Goal: Communication & Community: Answer question/provide support

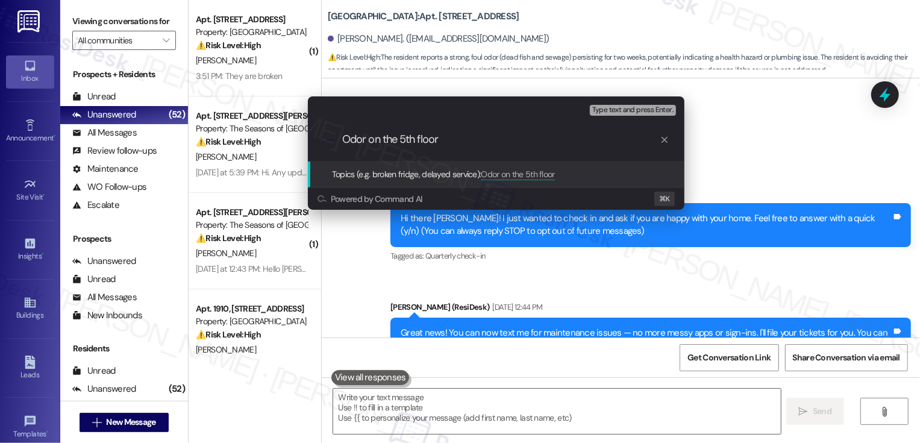
scroll to position [373, 0]
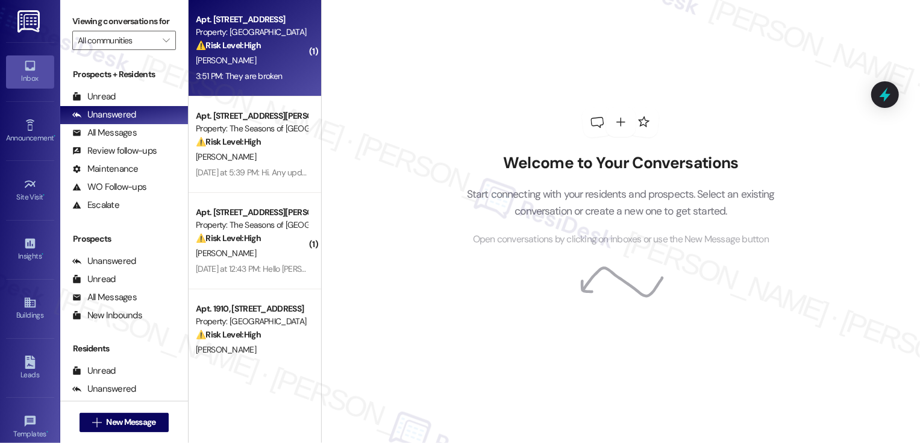
click at [255, 73] on div "3:51 PM: They are broken 3:51 PM: They are broken" at bounding box center [239, 76] width 86 height 11
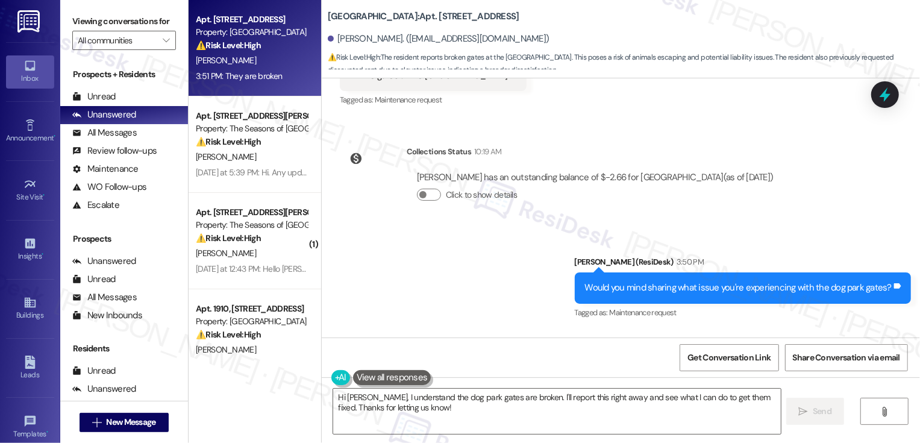
scroll to position [760, 0]
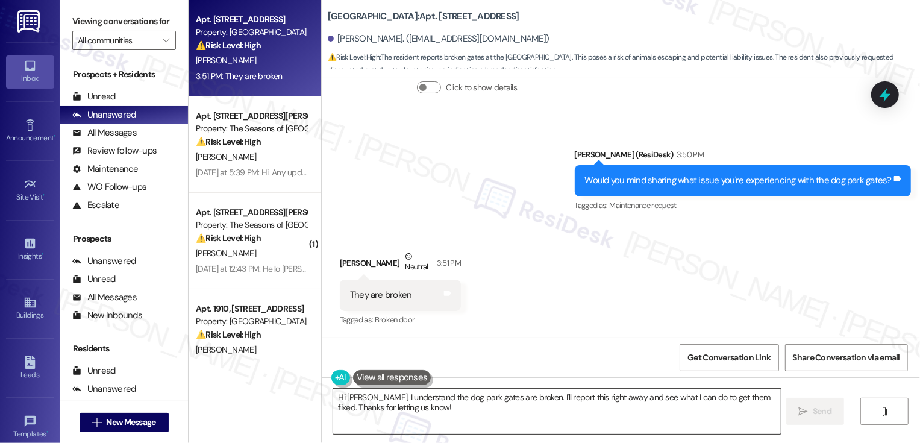
click at [433, 415] on textarea "Hi Wesley, I understand the dog park gates are broken. I'll report this right a…" at bounding box center [557, 411] width 448 height 45
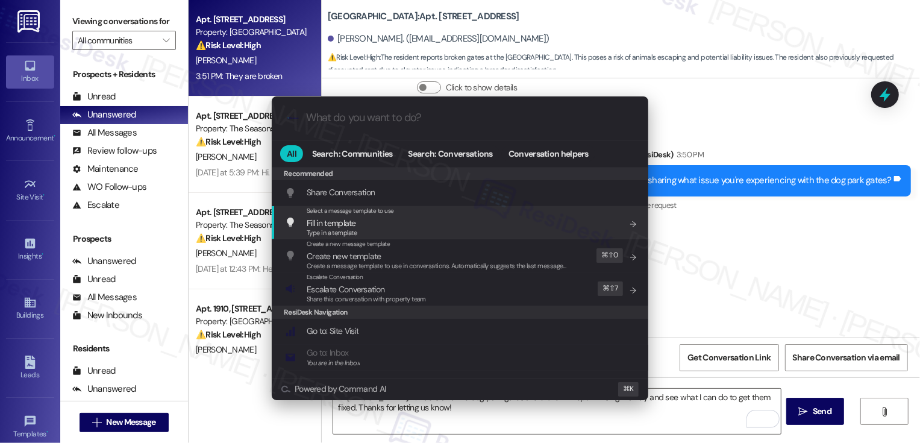
click at [805, 277] on div ".cls-1{fill:#0a055f;}.cls-2{fill:#0cc4c4;} resideskLogoBlueOrange All Search: C…" at bounding box center [460, 221] width 920 height 443
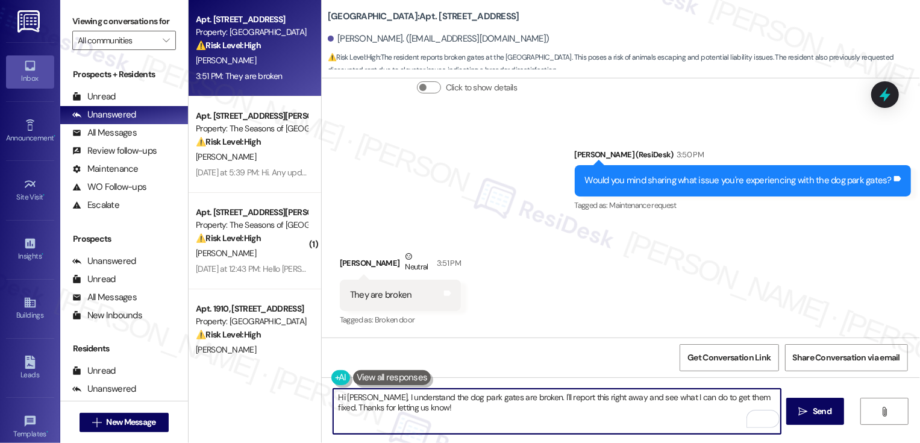
click at [458, 423] on textarea "Hi Wesley, I understand the dog park gates are broken. I'll report this right a…" at bounding box center [557, 411] width 448 height 45
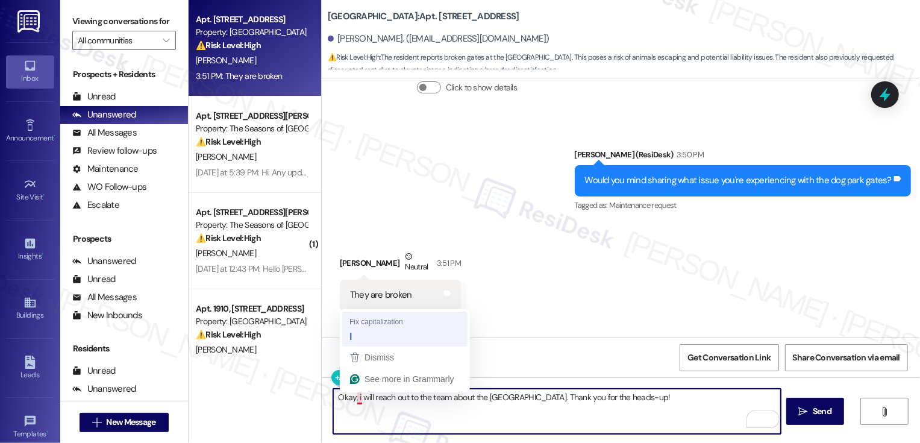
type textarea "Okay, I will reach out to the team about the dog park gate. Thank you for the h…"
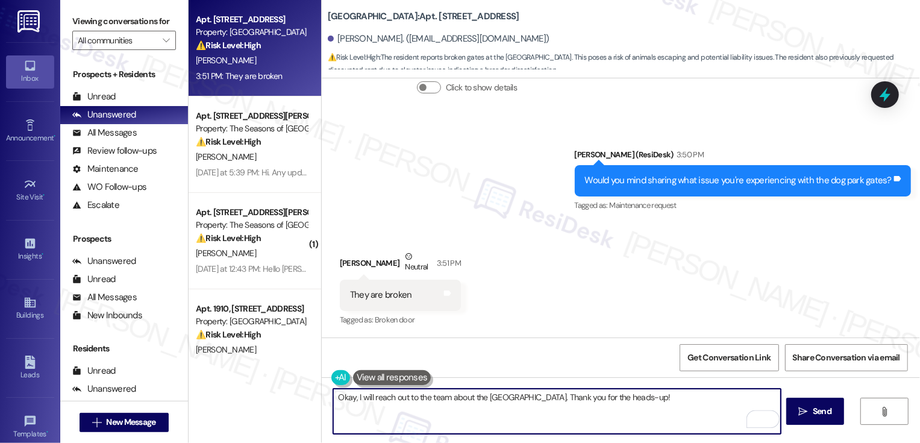
click at [371, 403] on textarea "Okay, I will reach out to the team about the dog park gate. Thank you for the h…" at bounding box center [557, 411] width 448 height 45
click at [445, 400] on textarea "Okay, I will reach out to the team about the dog park gate. Thank you for the h…" at bounding box center [557, 411] width 448 height 45
click at [518, 403] on textarea "Okay, I will reach out to the team about the dog park gate. Thank you for the h…" at bounding box center [557, 411] width 448 height 45
click at [571, 403] on textarea "Okay, I will reach out to the team about the dog park gate. Thank you for the h…" at bounding box center [557, 411] width 448 height 45
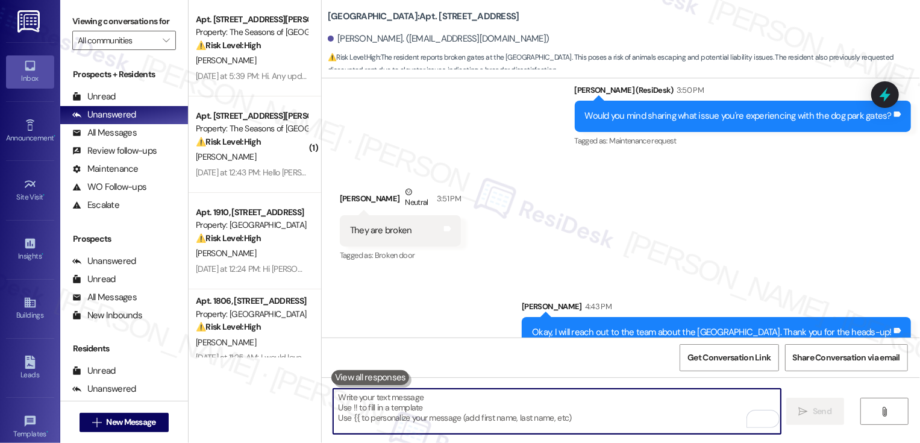
scroll to position [844, 0]
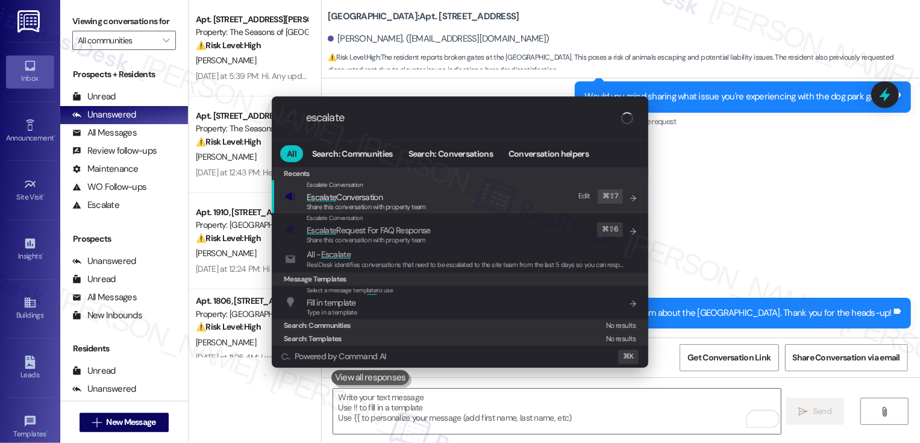
type input "escalate"
click at [306, 208] on div "Escalate Conversation Escalate Conversation Share this conversation with proper…" at bounding box center [461, 196] width 353 height 33
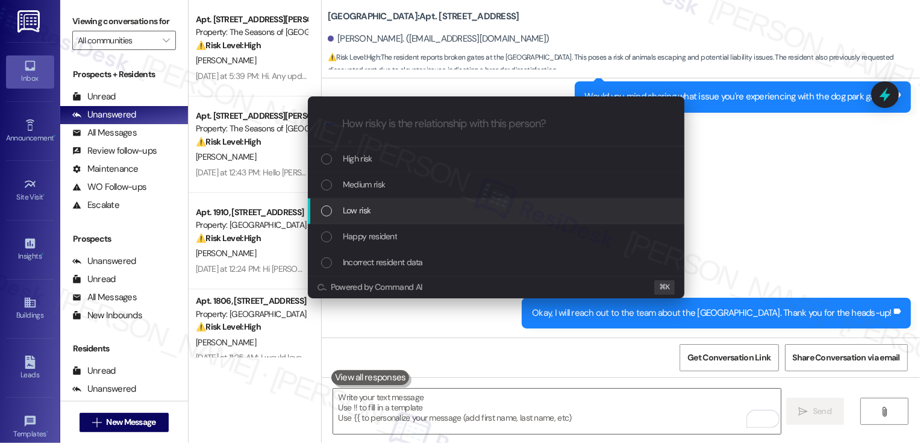
click at [351, 211] on span "Low risk" at bounding box center [357, 210] width 28 height 13
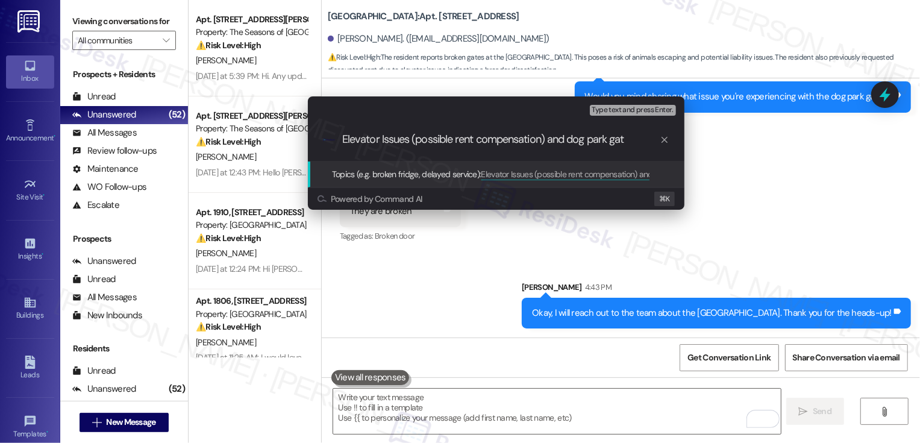
type input "Elevator Issues (possible rent compensation) and dog park gate"
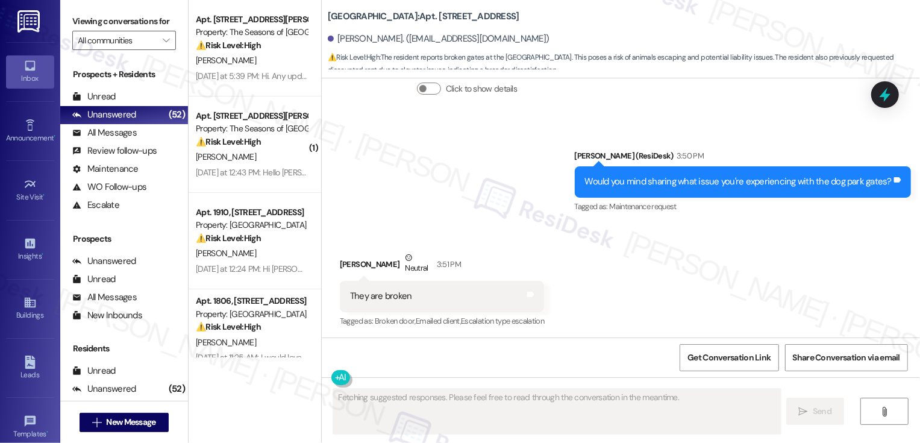
scroll to position [760, 0]
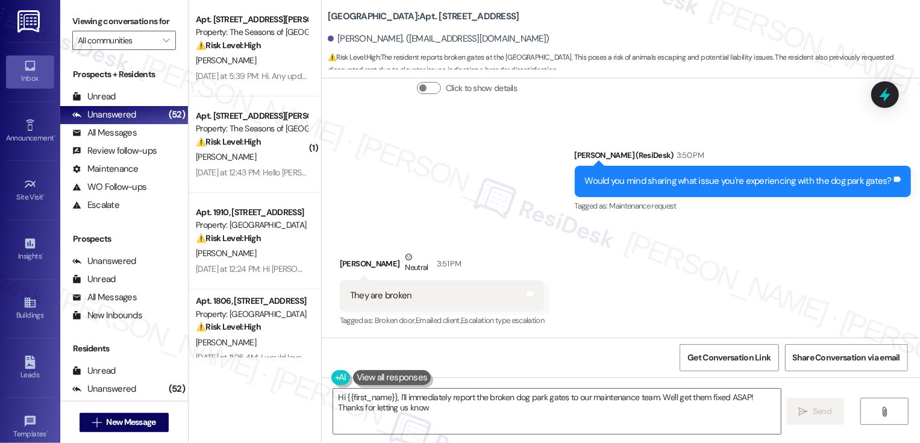
type textarea "Hi {{first_name}}, I'll immediately report the broken dog park gates to our mai…"
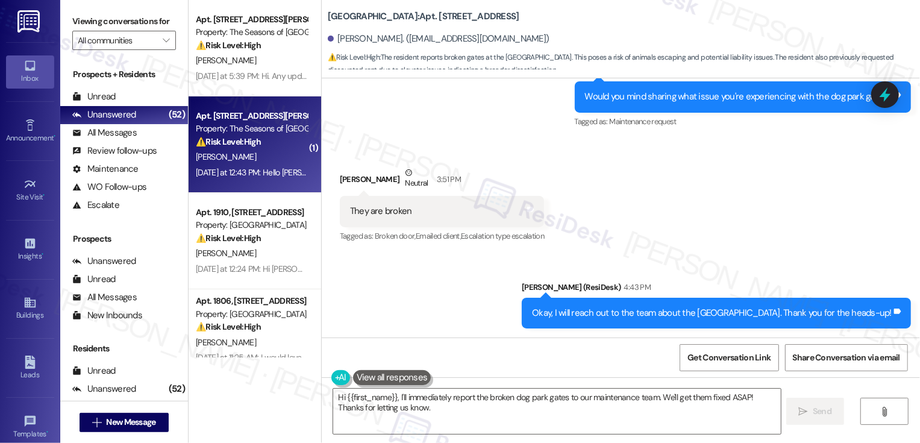
click at [260, 140] on div "⚠️ Risk Level: High The resident is indicating they will not renew their lease …" at bounding box center [252, 142] width 112 height 13
type textarea "Fetching suggested responses. Please feel free to read through the conversation…"
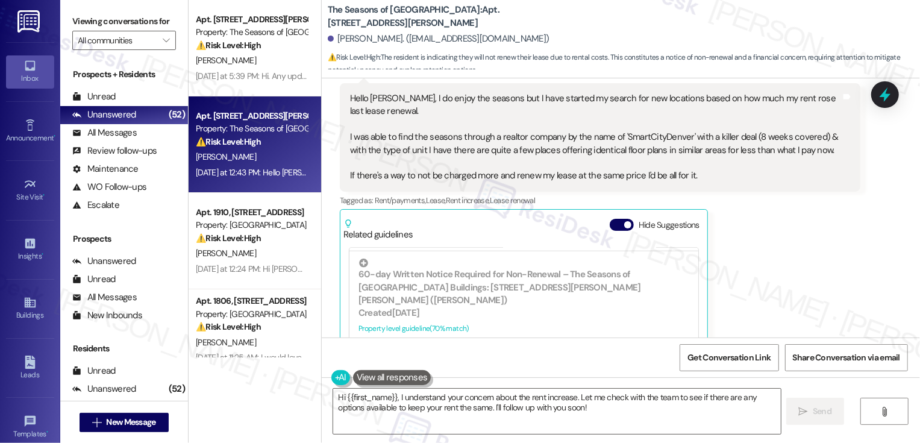
scroll to position [501, 0]
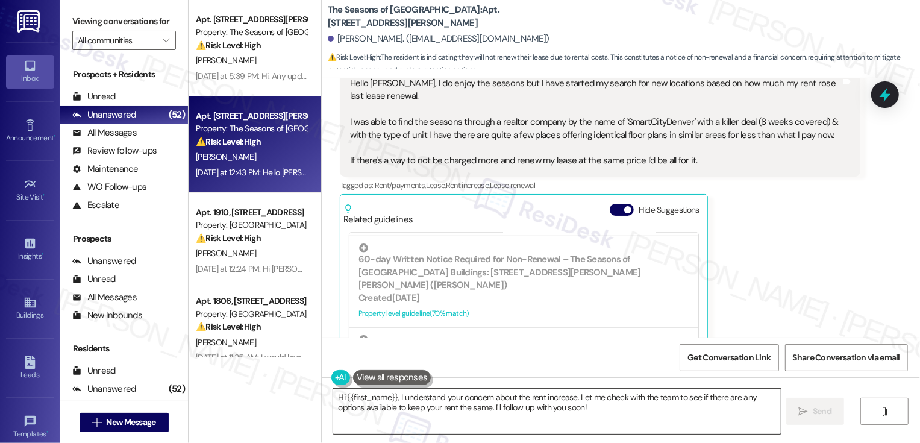
click at [392, 397] on textarea "Hi {{first_name}}, I understand your concern about the rent increase. Let me ch…" at bounding box center [557, 411] width 448 height 45
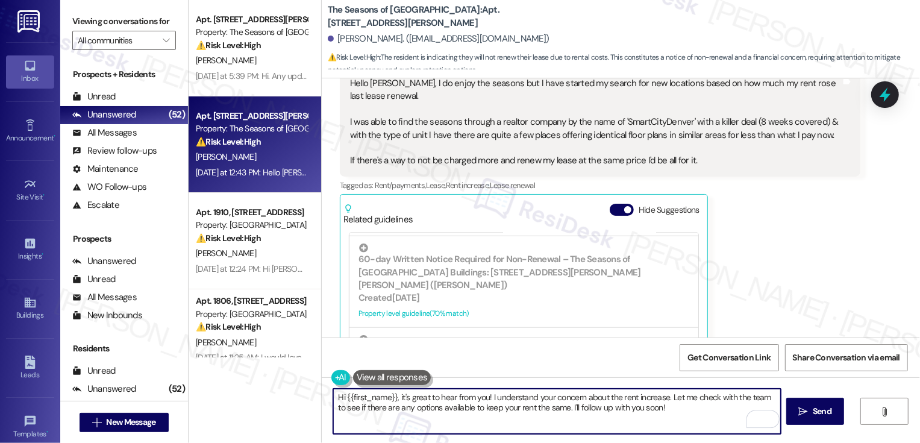
click at [518, 397] on textarea "Hi {{first_name}}, it's great to hear from you! I understand your concern about…" at bounding box center [557, 411] width 448 height 45
click at [612, 420] on textarea "Hi {{first_name}}, it's great to hear from you! I hear your concern about the r…" at bounding box center [557, 411] width 448 height 45
drag, startPoint x: 486, startPoint y: 397, endPoint x: 653, endPoint y: 404, distance: 167.2
click at [652, 404] on textarea "Hi {{first_name}}, it's great to hear from you! I hear your concern about the r…" at bounding box center [557, 411] width 448 height 45
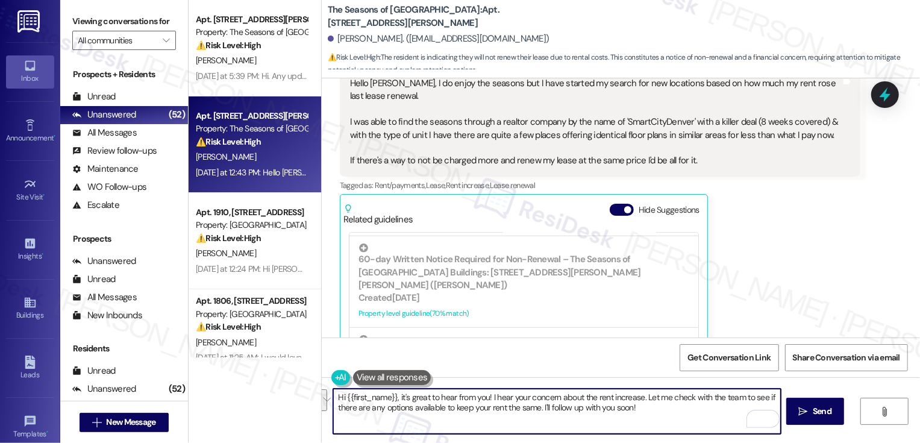
paste textarea "I totally understand that the renewal price will be important for your decision."
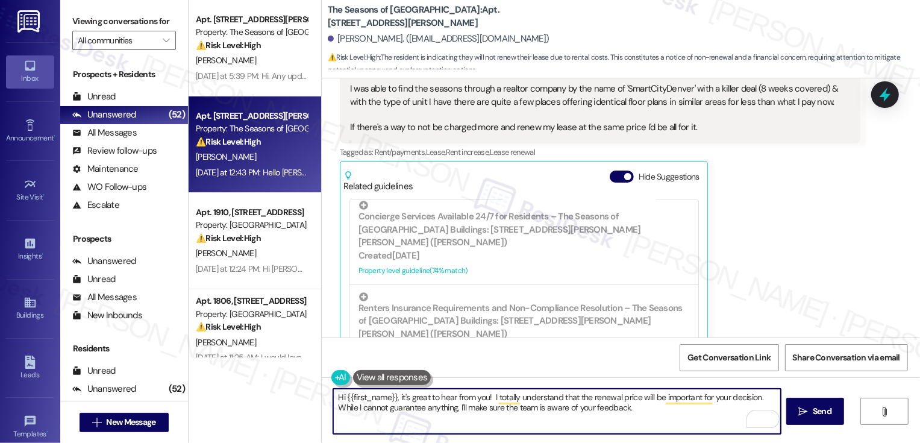
scroll to position [580, 0]
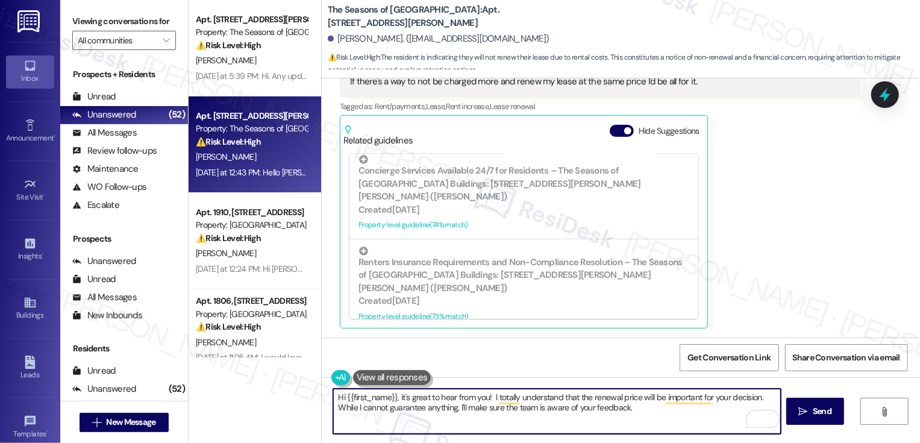
click at [486, 397] on textarea "Hi {{first_name}}, it's great to hear from you! I totally understand that the r…" at bounding box center [557, 411] width 448 height 45
type textarea "Hi {{first_name}}, it's great to hear from you! I totally understand that the r…"
click at [631, 411] on textarea "Hi {{first_name}}, it's great to hear from you! I totally understand that the r…" at bounding box center [557, 411] width 448 height 45
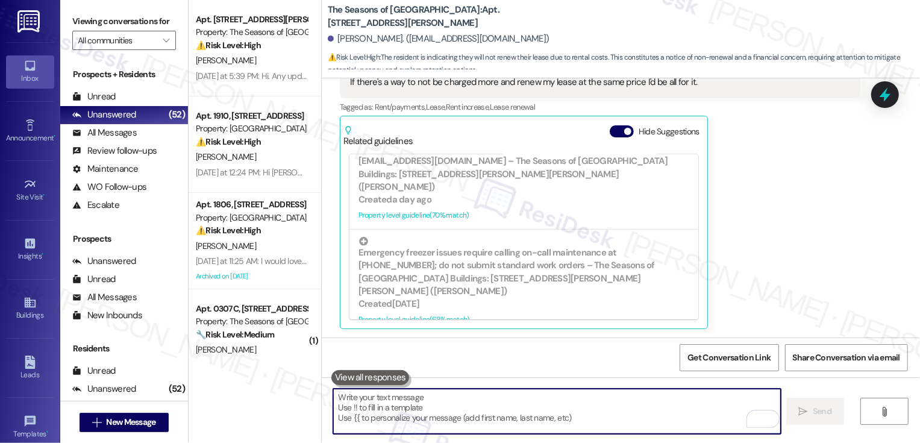
scroll to position [677, 0]
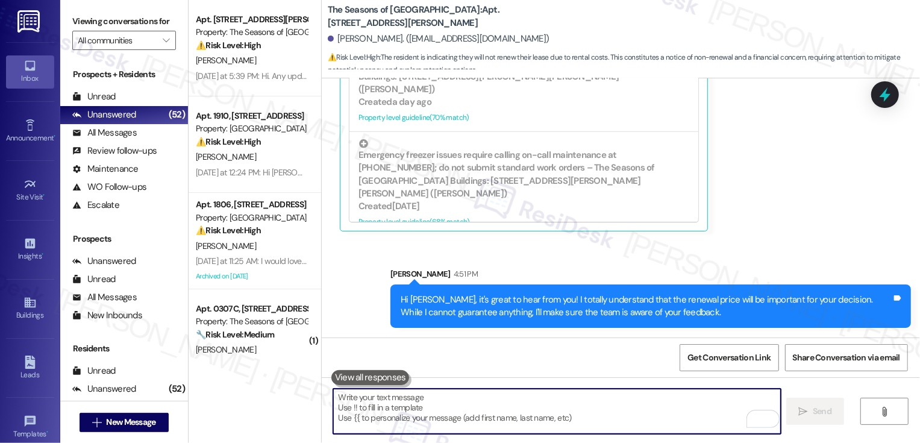
click at [573, 423] on textarea "To enrich screen reader interactions, please activate Accessibility in Grammarl…" at bounding box center [557, 411] width 448 height 45
paste textarea "If you don't mind me asking, how has your experience been so far? Has the prope…"
type textarea "If you don't mind me asking, how has your experience been so far? Has the prope…"
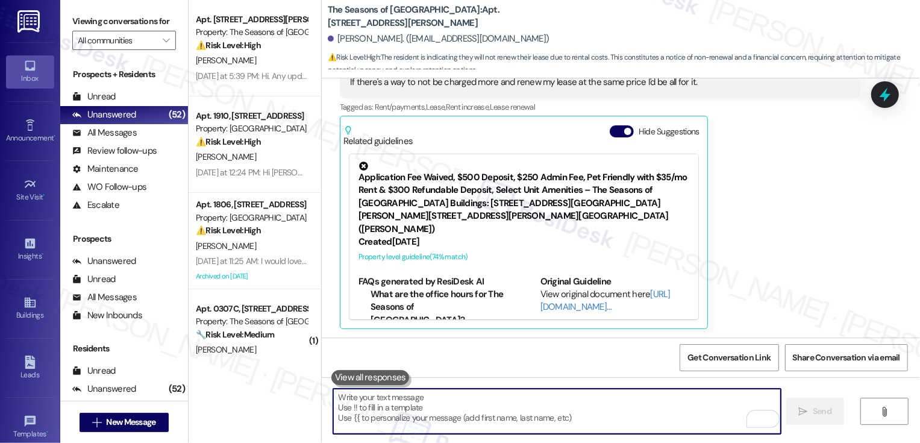
scroll to position [579, 0]
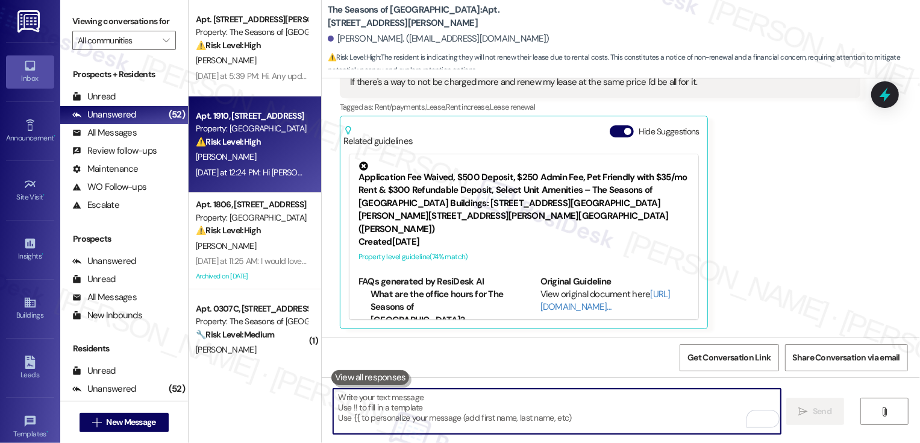
click at [251, 122] on div "Property: [GEOGRAPHIC_DATA]" at bounding box center [252, 128] width 112 height 13
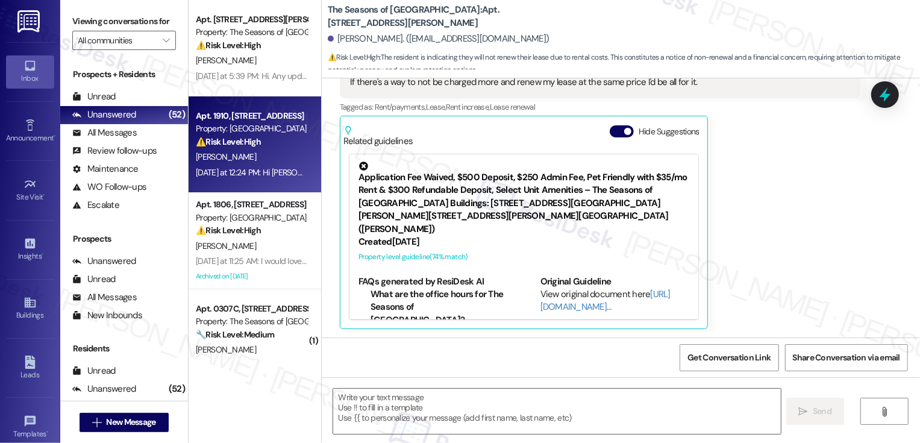
type textarea "Fetching suggested responses. Please feel free to read through the conversation…"
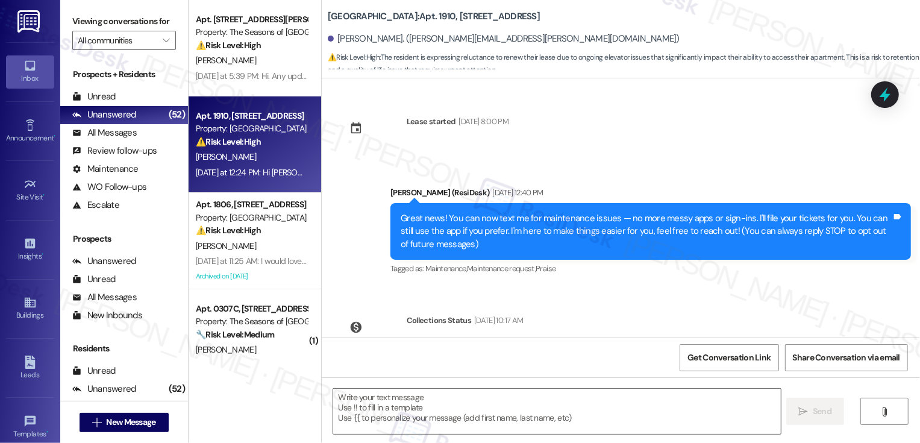
click at [251, 122] on div "Property: [GEOGRAPHIC_DATA]" at bounding box center [252, 128] width 112 height 13
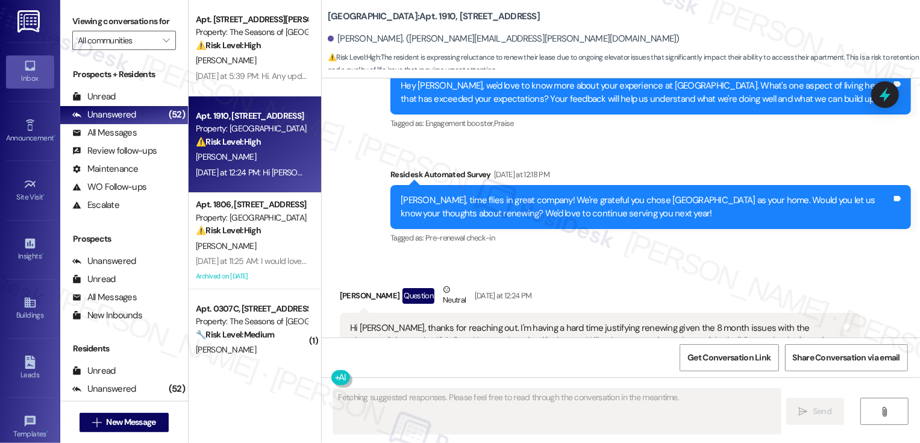
scroll to position [392, 0]
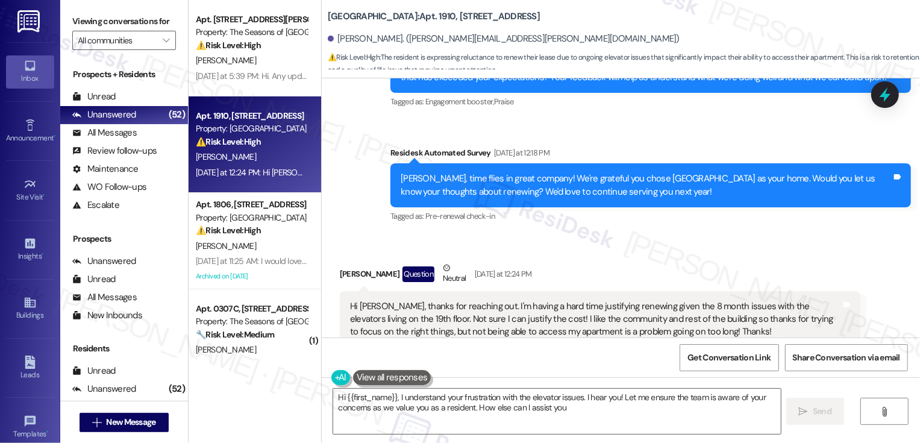
type textarea "Hi {{first_name}}, I understand your frustration with the elevator issues. I he…"
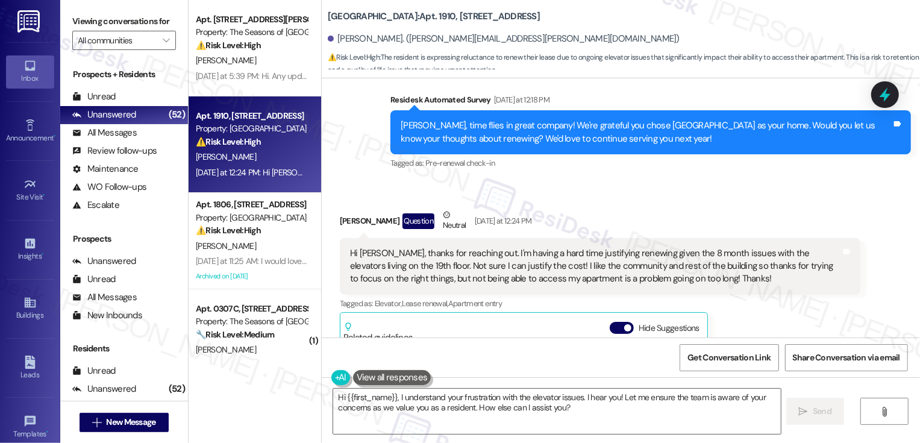
scroll to position [427, 0]
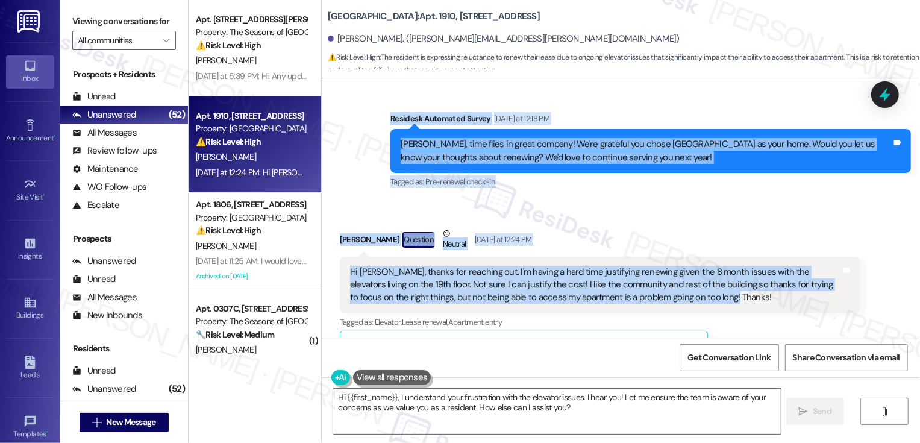
drag, startPoint x: 383, startPoint y: 116, endPoint x: 655, endPoint y: 307, distance: 332.8
click at [655, 307] on div "Lease started Jun 29, 2022 at 8:00 PM Announcement, sent via SMS Sarah (ResiDes…" at bounding box center [621, 207] width 599 height 259
copy div "Residesk Automated Survey Yesterday at 12:18 PM Mary Kinsman, time flies in gre…"
click at [432, 405] on textarea "Hi {{first_name}}, I understand your frustration with the elevator issues. I he…" at bounding box center [557, 411] width 448 height 45
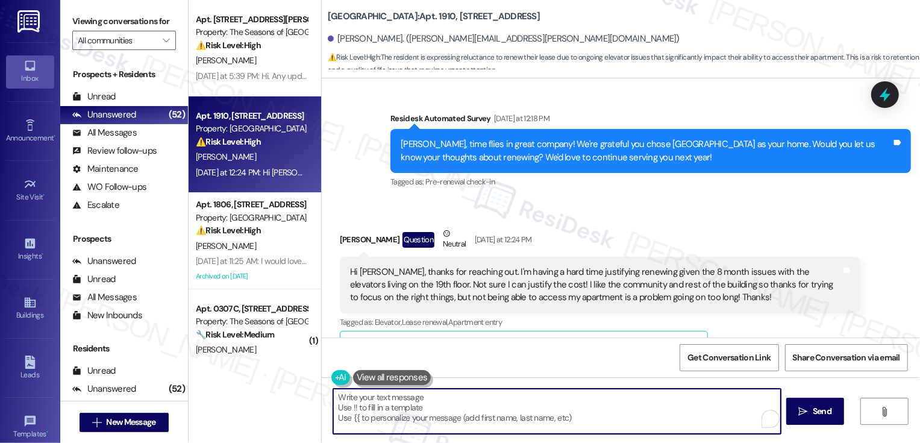
paste textarea "Hi Mary, thank you so much for sharing your honest feedback. Living on the 19th…"
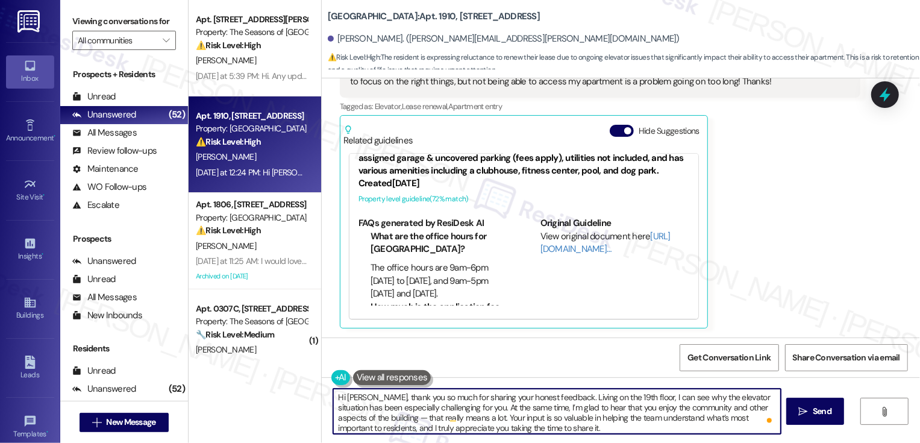
scroll to position [0, 0]
click at [366, 420] on textarea "Hi Mary, thank you so much for sharing your honest feedback. Living on the 19th…" at bounding box center [557, 411] width 448 height 45
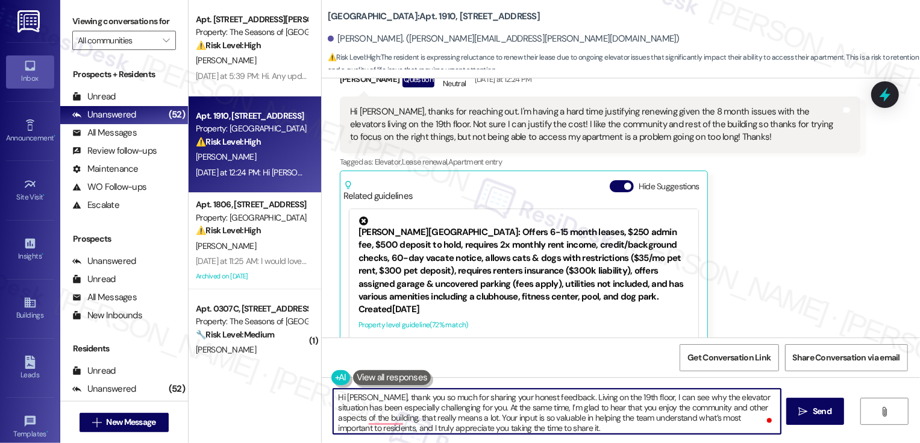
scroll to position [643, 0]
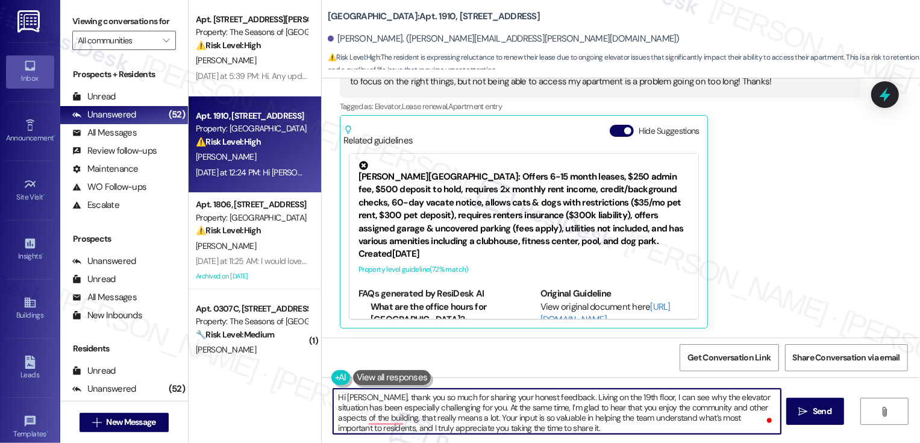
click at [453, 410] on textarea "Hi Mary, thank you so much for sharing your honest feedback. Living on the 19th…" at bounding box center [557, 411] width 448 height 45
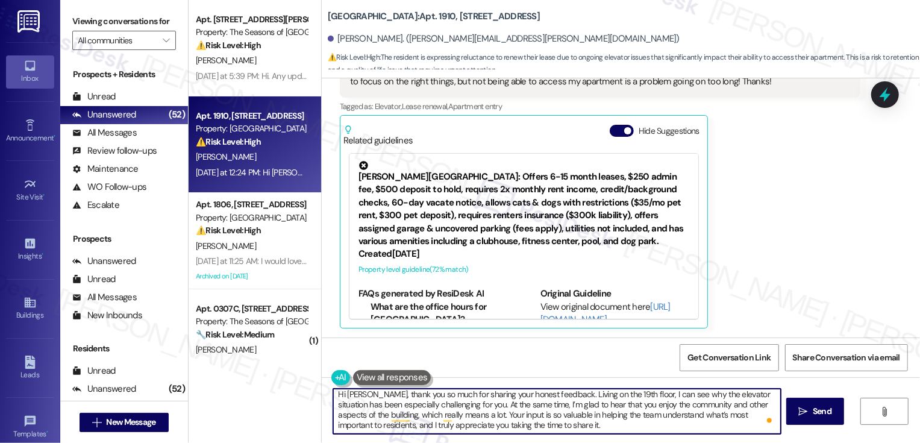
click at [499, 415] on textarea "Hi Mary, thank you so much for sharing your honest feedback. Living on the 19th…" at bounding box center [557, 411] width 448 height 45
click at [539, 420] on textarea "Hi Mary, thank you so much for sharing your honest feedback. Living on the 19th…" at bounding box center [557, 411] width 448 height 45
click at [535, 425] on textarea "Hi Mary, thank you so much for sharing your honest feedback. Living on the 19th…" at bounding box center [557, 411] width 448 height 45
type textarea "Hi Mary, thank you so much for sharing your honest feedback. Living on the 19th…"
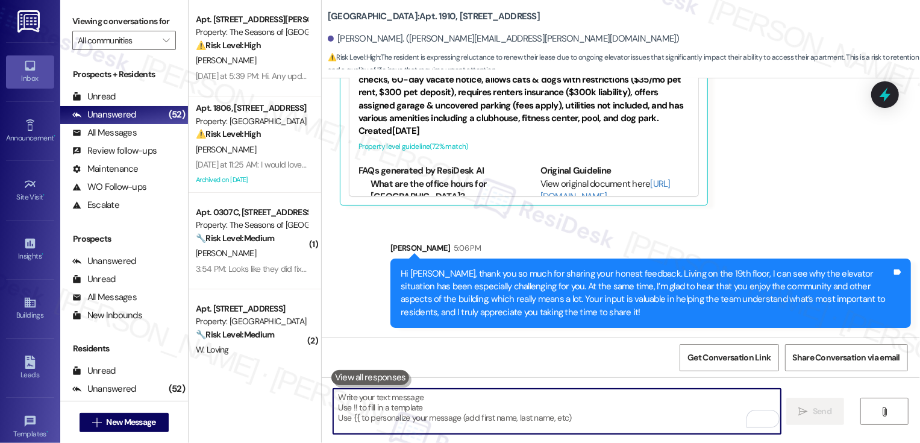
scroll to position [71, 0]
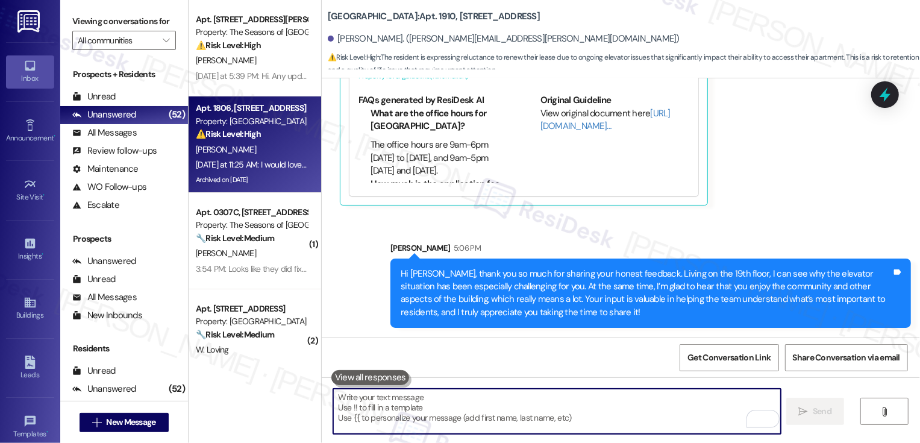
click at [245, 134] on strong "⚠️ Risk Level: High" at bounding box center [228, 133] width 65 height 11
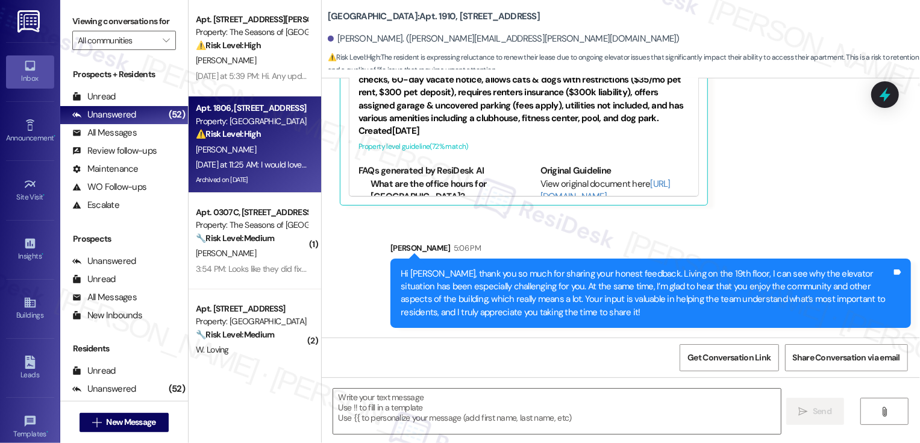
click at [245, 134] on strong "⚠️ Risk Level: High" at bounding box center [228, 133] width 65 height 11
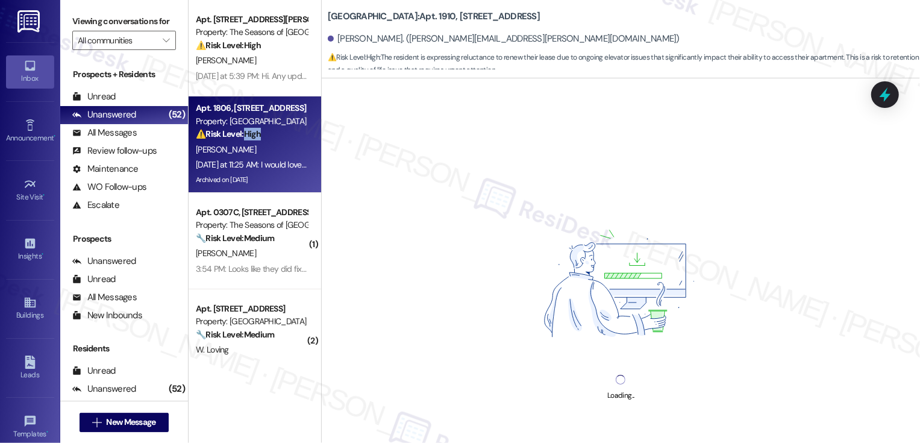
click at [268, 140] on div "⚠️ Risk Level: High The resident is inquiring about their security deposit retu…" at bounding box center [252, 134] width 112 height 13
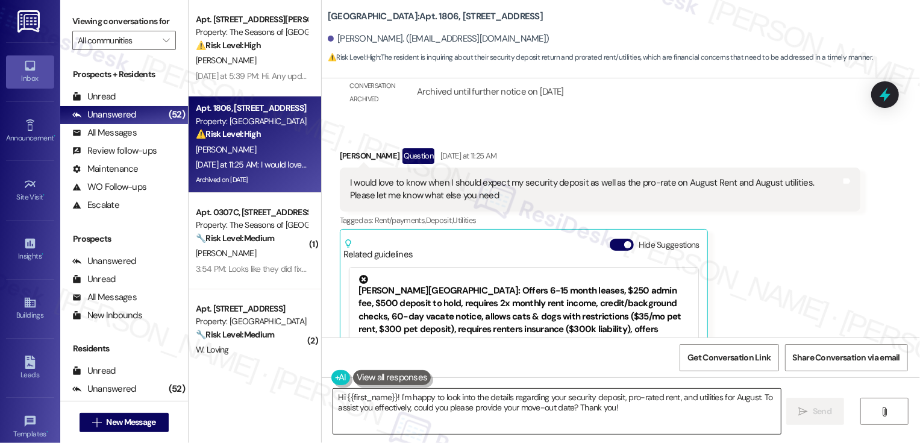
scroll to position [1317, 0]
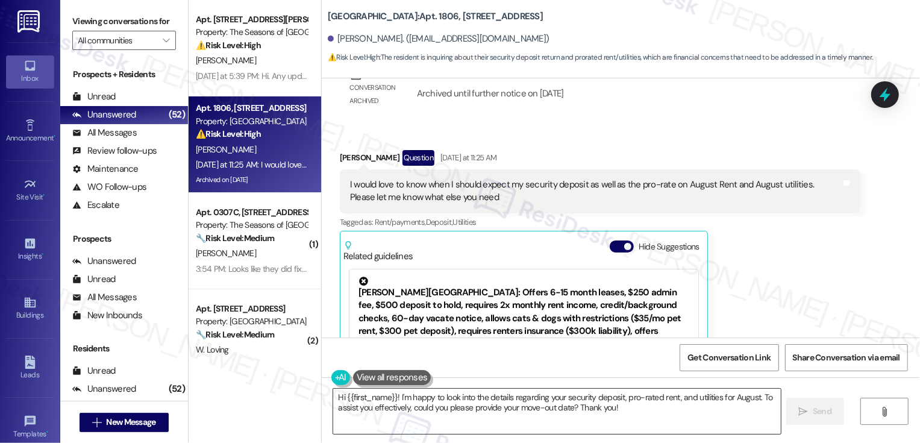
click at [424, 399] on textarea "Hi {{first_name}}! I'm happy to look into the details regarding your security d…" at bounding box center [557, 411] width 448 height 45
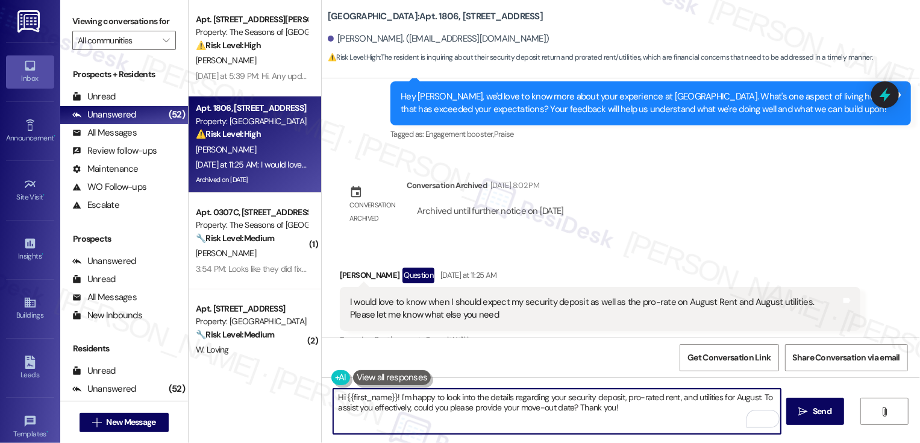
scroll to position [1243, 0]
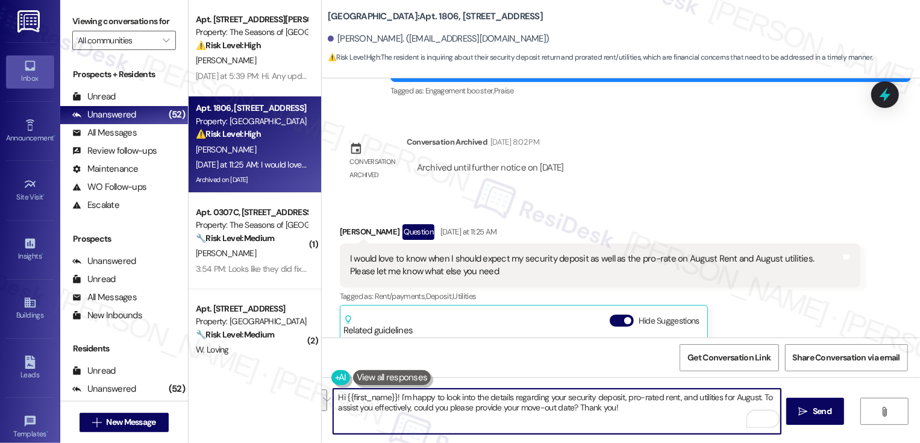
drag, startPoint x: 391, startPoint y: 395, endPoint x: 432, endPoint y: 427, distance: 52.3
click at [432, 427] on textarea "Hi {{first_name}}! I'm happy to look into the details regarding your security d…" at bounding box center [557, 411] width 448 height 45
type textarea "Hi {{first_name}}, thank you for reaching out! Just to confirm, may I ask if yo…"
click at [805, 410] on icon "" at bounding box center [803, 412] width 9 height 10
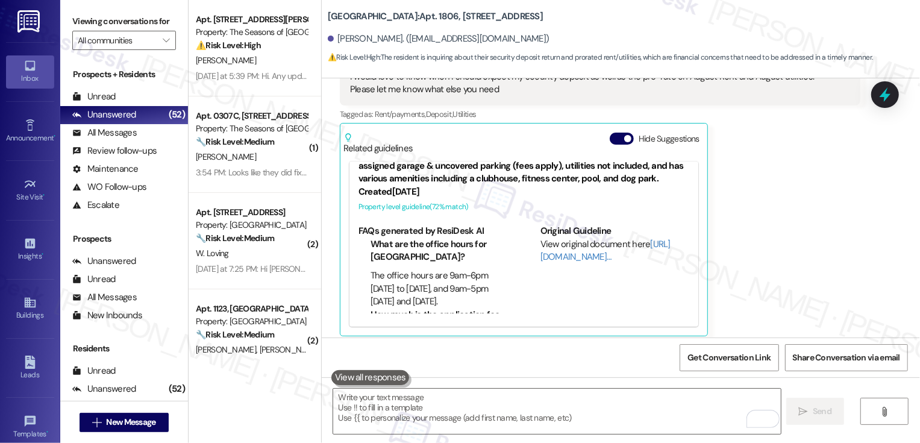
scroll to position [1628, 0]
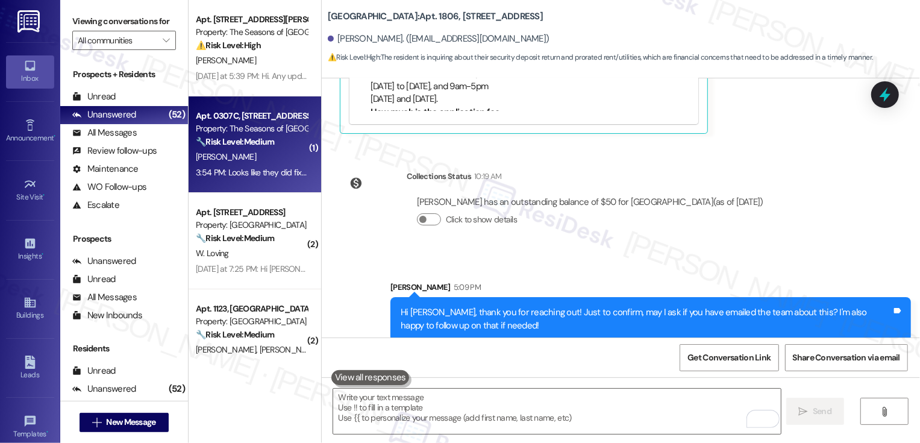
click at [268, 167] on div "3:54 PM: Looks like they did fix it 3:54 PM: Looks like they did fix it" at bounding box center [252, 172] width 112 height 11
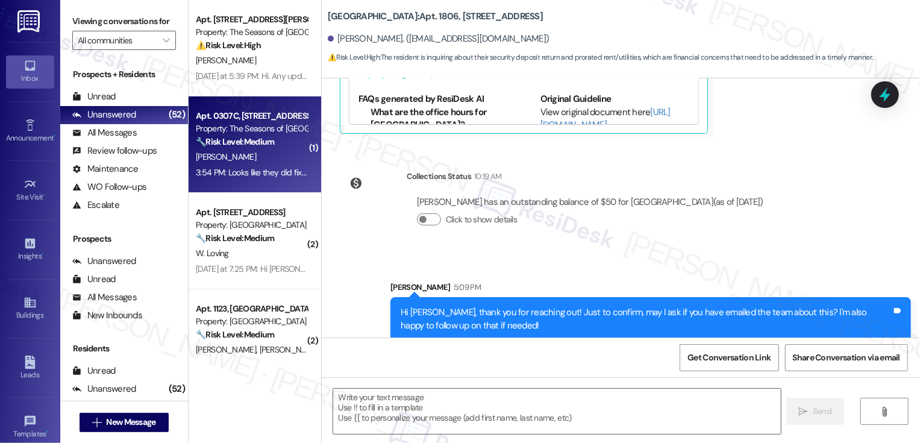
click at [268, 167] on div "3:54 PM: Looks like they did fix it 3:54 PM: Looks like they did fix it" at bounding box center [252, 172] width 112 height 11
type textarea "Fetching suggested responses. Please feel free to read through the conversation…"
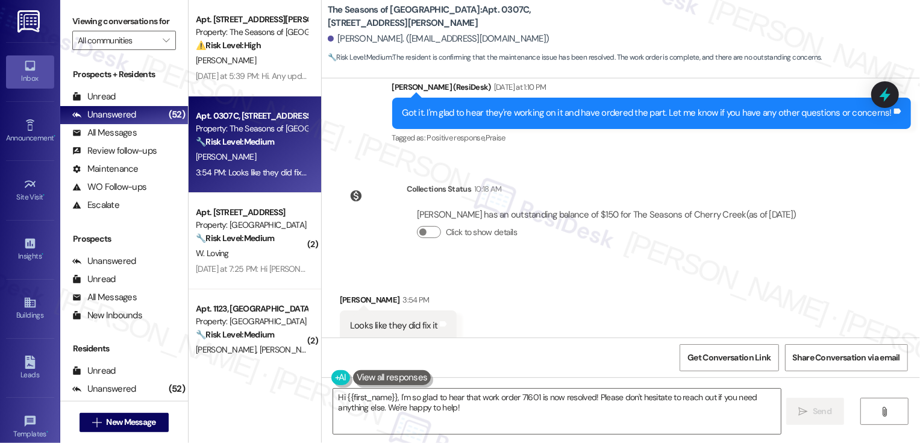
scroll to position [969, 0]
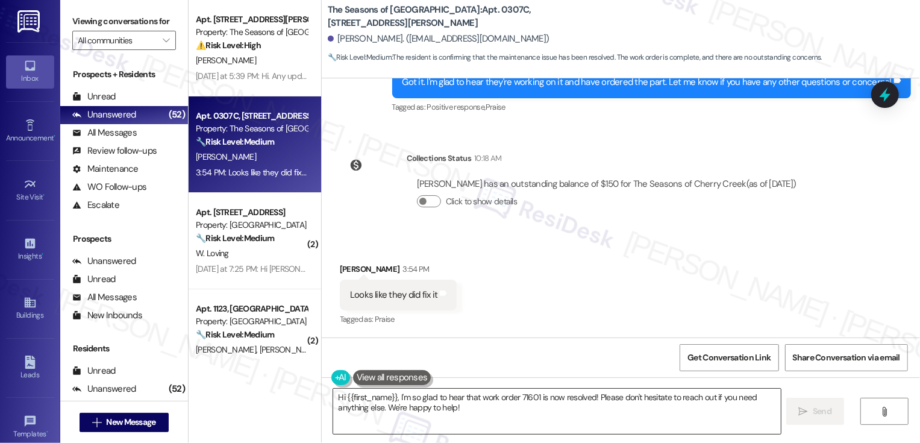
click at [398, 408] on textarea "Hi {{first_name}}, I'm so glad to hear that work order 71601 is now resolved! P…" at bounding box center [557, 411] width 448 height 45
click at [568, 438] on div "Hi {{first_name}}, I'm so glad to hear that work order 71601 is now resolved! P…" at bounding box center [621, 422] width 599 height 90
click at [395, 417] on textarea "Hi {{first_name}}, I'm so glad to hear that work order 71601 is now resolved! P…" at bounding box center [557, 411] width 448 height 45
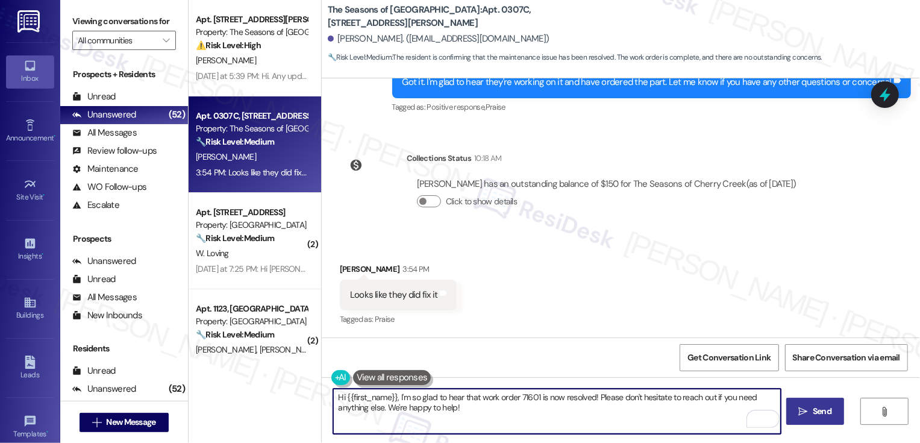
click at [818, 404] on button " Send" at bounding box center [816, 411] width 58 height 27
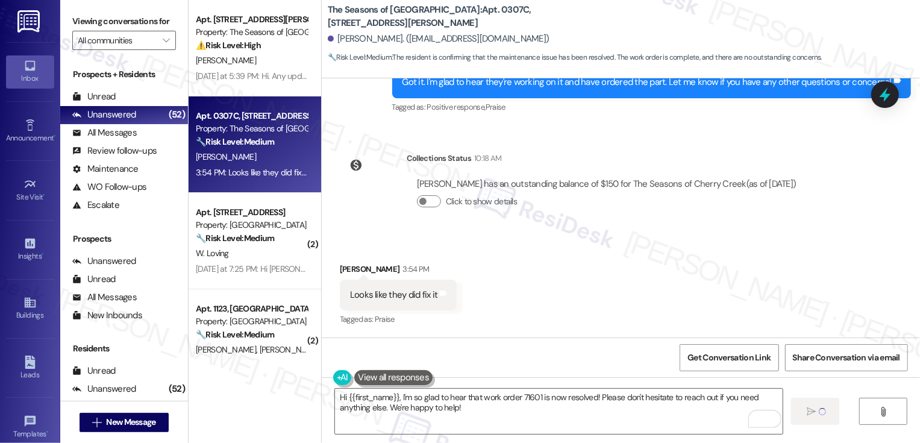
type textarea "Fetching suggested responses. Please feel free to read through the conversation…"
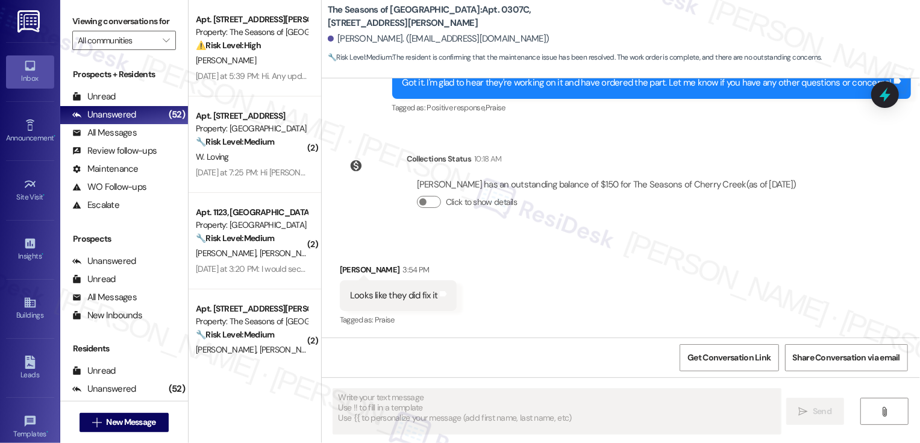
scroll to position [1066, 0]
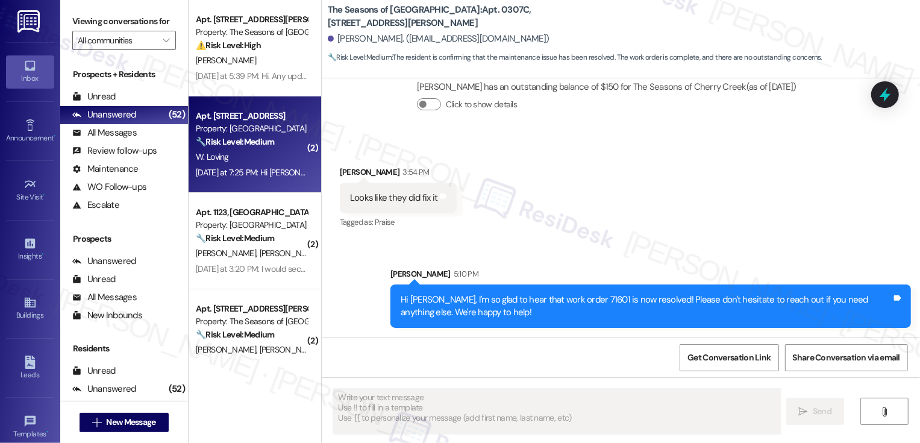
click at [270, 120] on div "Apt. [STREET_ADDRESS]" at bounding box center [252, 116] width 112 height 13
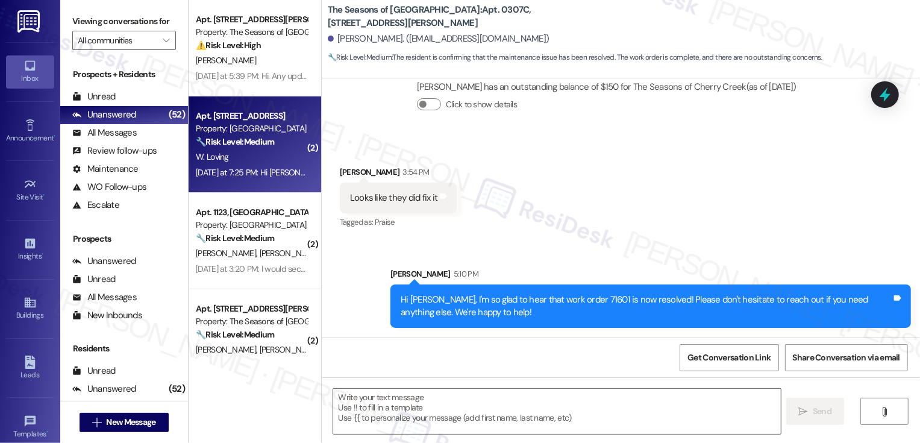
click at [270, 120] on div "Apt. [STREET_ADDRESS]" at bounding box center [252, 116] width 112 height 13
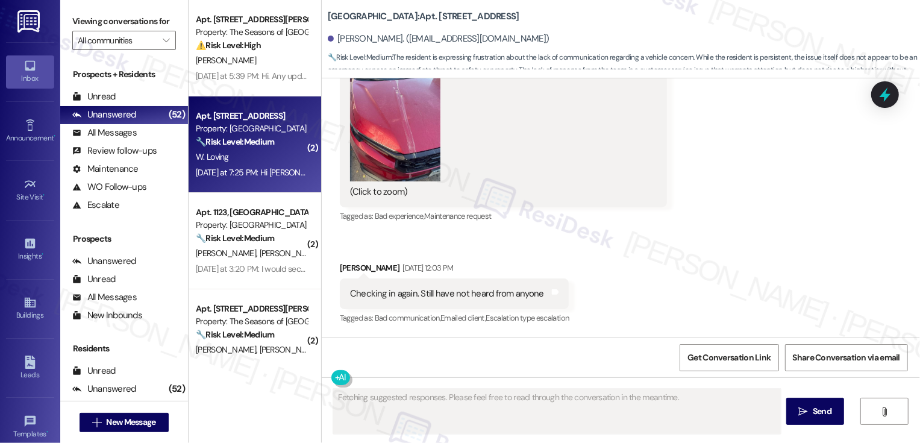
scroll to position [2362, 0]
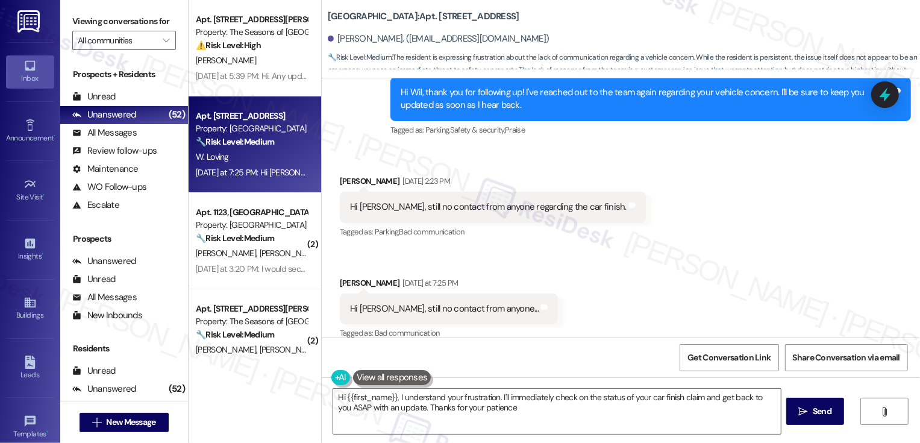
type textarea "Hi {{first_name}}, I understand your frustration. I'll immediately check on the…"
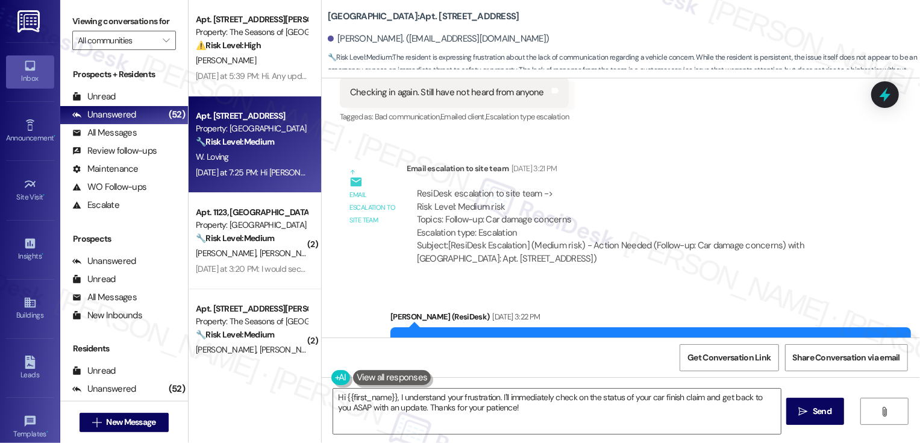
scroll to position [2148, 0]
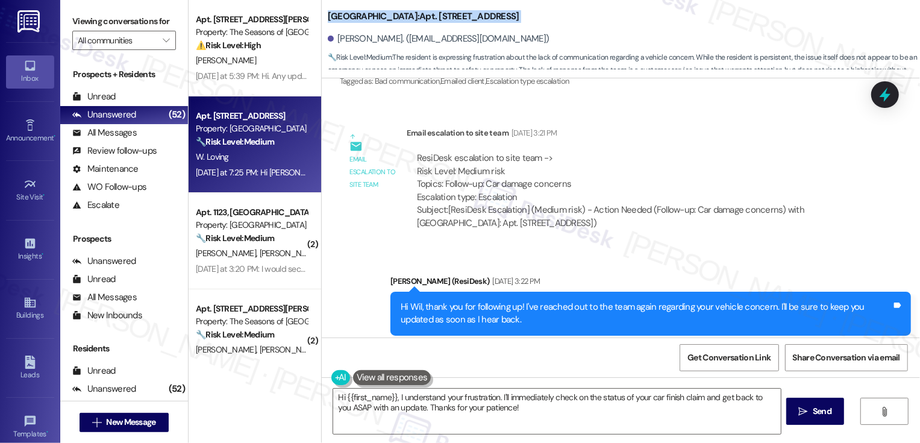
drag, startPoint x: 319, startPoint y: 17, endPoint x: 462, endPoint y: 28, distance: 143.3
click at [462, 28] on div "Bayaud Tower: Apt. 702, 1001 E. Bayaud Ave William Loving. (wmloving@gmail.com)…" at bounding box center [624, 36] width 593 height 66
copy div "Bayaud Tower: Apt. 702, 1001 E. Bayaud Ave"
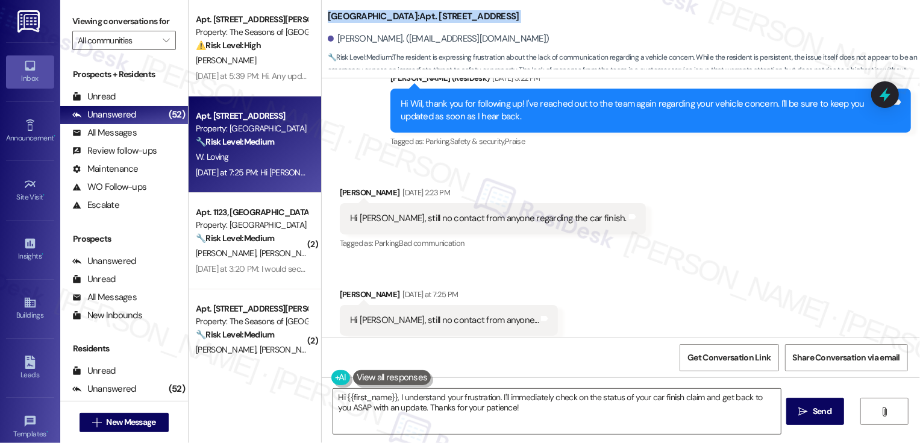
scroll to position [2362, 0]
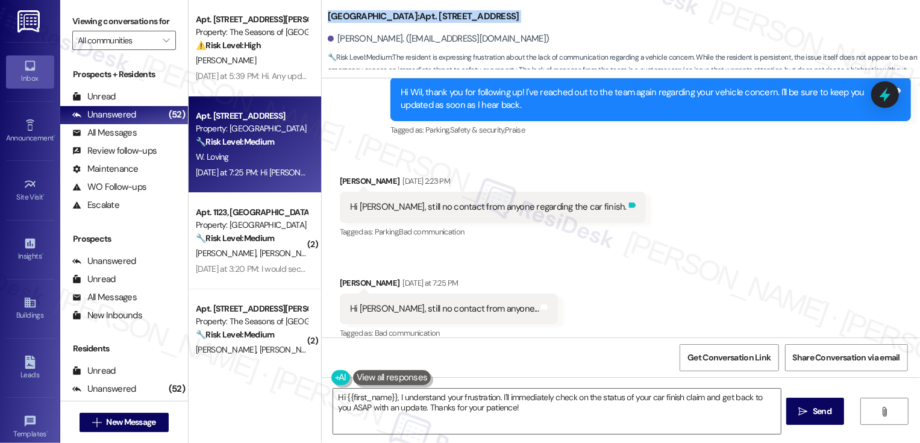
click at [628, 201] on div "Tags and notes" at bounding box center [632, 207] width 9 height 13
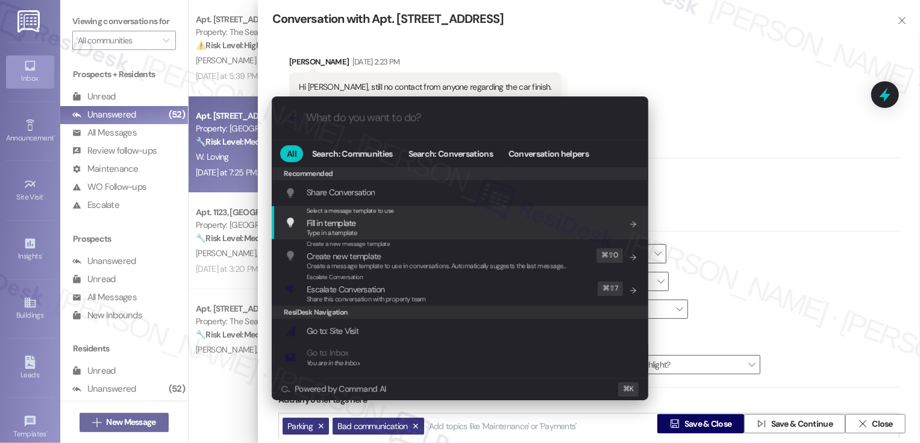
click at [866, 425] on div ".cls-1{fill:#0a055f;}.cls-2{fill:#0cc4c4;} resideskLogoBlueOrange All Search: C…" at bounding box center [460, 221] width 920 height 443
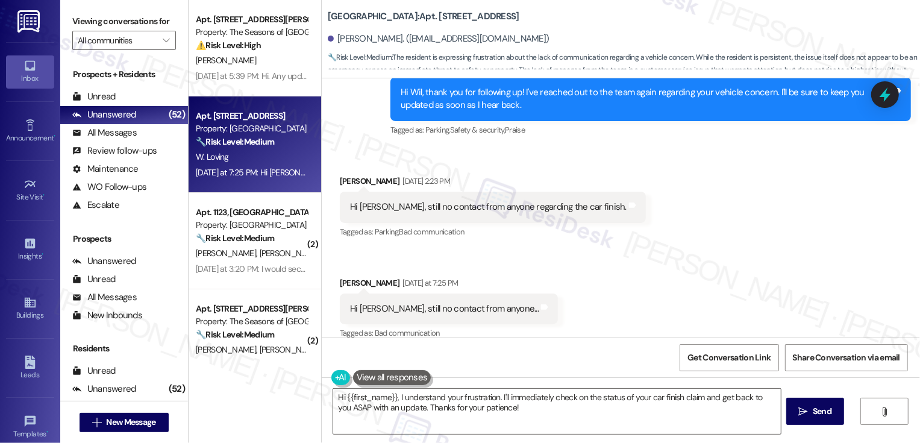
click at [793, 235] on div "Received via SMS William Loving Aug 20, 2025 at 2:23 PM Hi Sarah, still no cont…" at bounding box center [621, 250] width 599 height 204
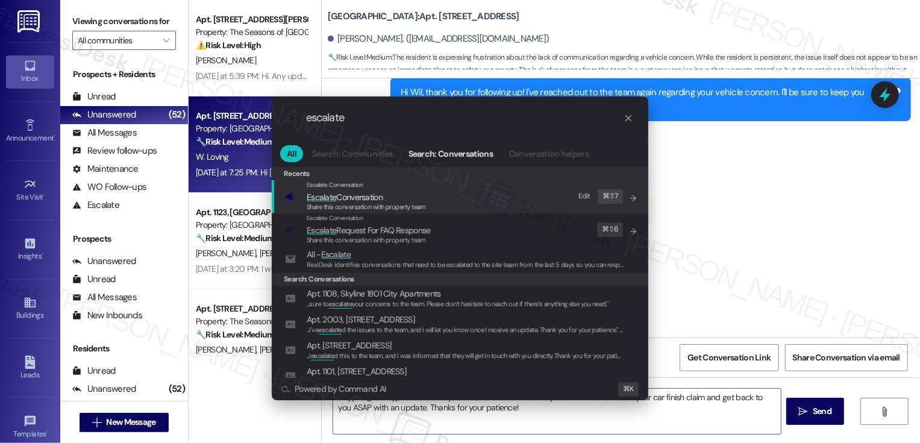
type input "escalate"
click at [409, 203] on span "Share this conversation with property team" at bounding box center [366, 207] width 119 height 8
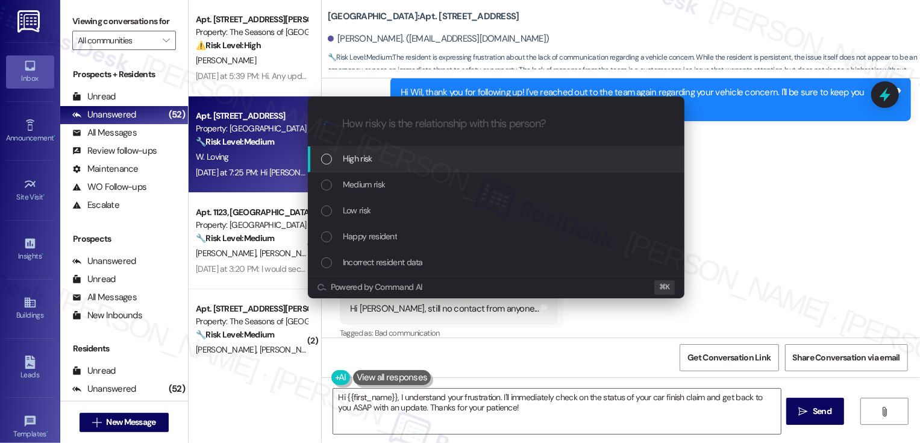
click at [392, 163] on div "High risk" at bounding box center [497, 158] width 353 height 13
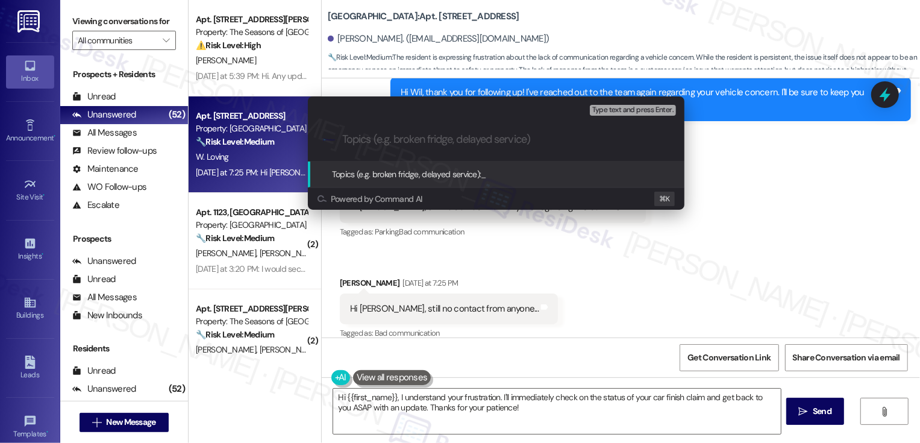
paste input "Bayaud Tower: Apt. 702, 1001 E. Bayaud Ave"
click at [825, 199] on div "Escalate Conversation High risk Topics (e.g. broken fridge, delayed service) An…" at bounding box center [460, 221] width 920 height 443
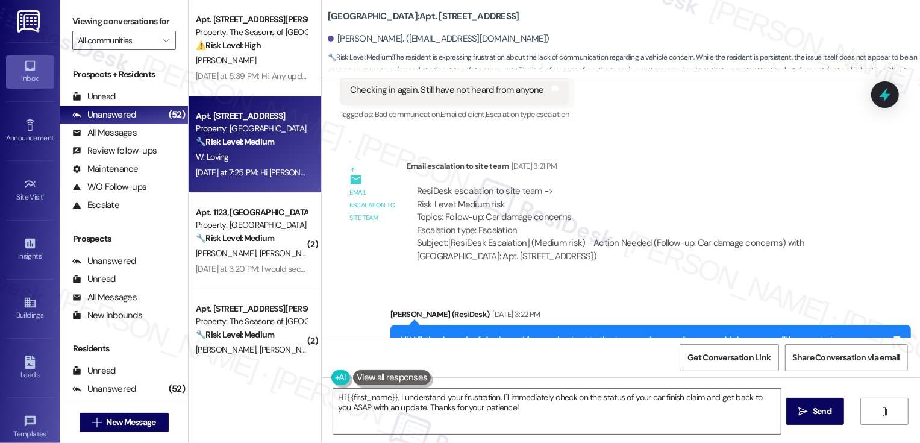
scroll to position [2100, 0]
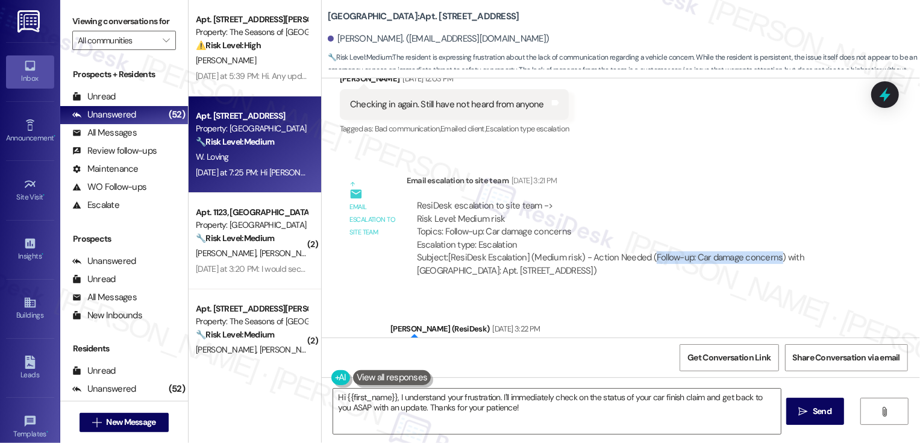
drag, startPoint x: 643, startPoint y: 241, endPoint x: 767, endPoint y: 239, distance: 124.2
click at [768, 251] on div "Subject: [ResiDesk Escalation] (Medium risk) - Action Needed (Follow-up: Car da…" at bounding box center [633, 264] width 433 height 26
copy div "Follow-up: Car damage concerns"
click at [772, 139] on div "Lease started Sep 05, 2024 at 8:00 PM Received via SMS William Loving Neutral A…" at bounding box center [621, 207] width 599 height 259
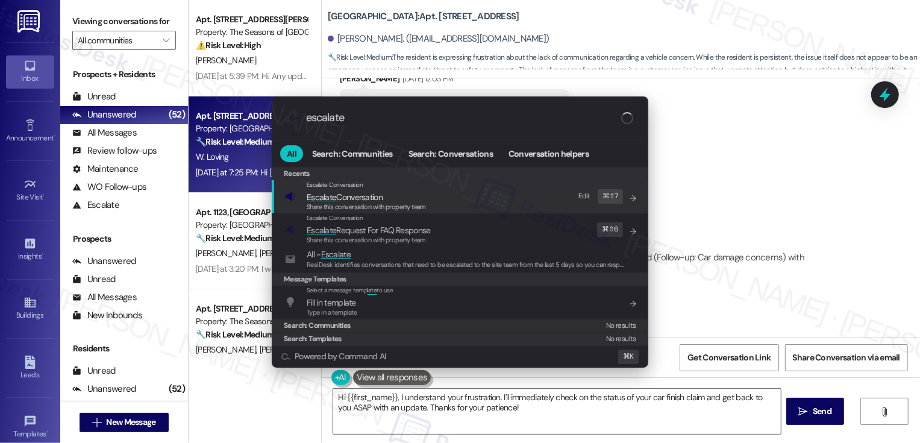
type input "escalate"
click at [392, 197] on span "Escalate Conversation" at bounding box center [366, 196] width 119 height 13
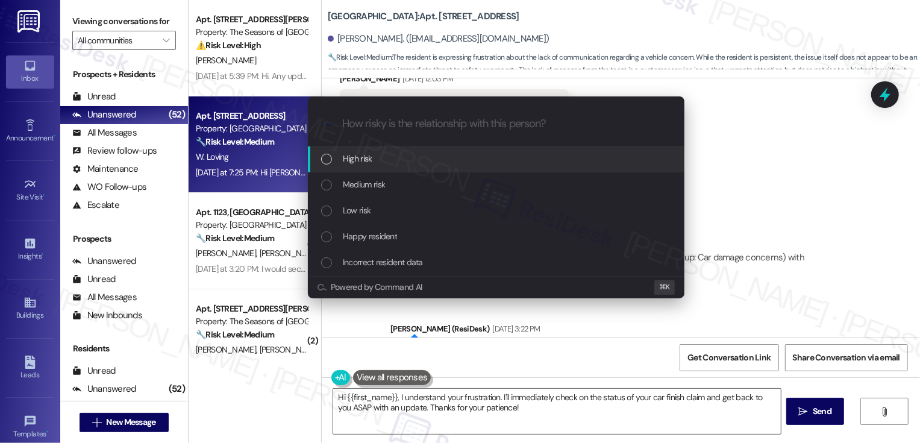
click at [327, 163] on div "List of options" at bounding box center [326, 159] width 11 height 11
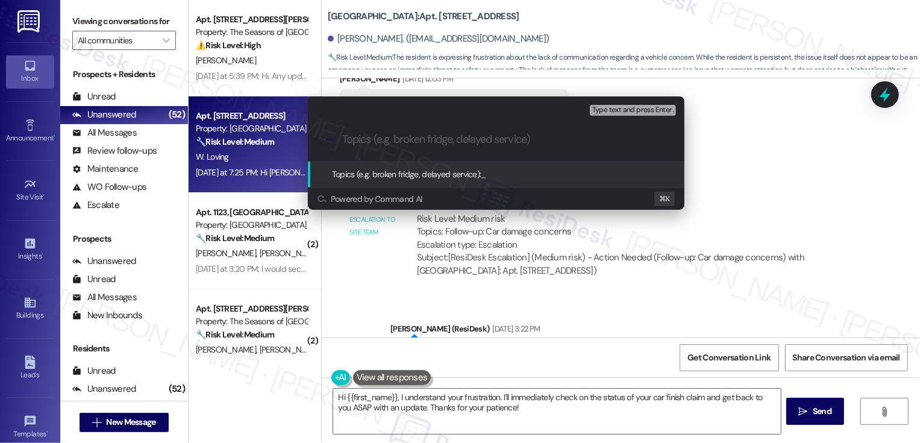
paste input "Follow-up: Car damage concerns"
click at [347, 138] on input "Follow-up: Car damage concerns" at bounding box center [501, 139] width 318 height 13
click at [386, 139] on input "Follow-up: Car damage concerns" at bounding box center [501, 139] width 318 height 13
click at [343, 139] on input "Follow-up: Car damage concerns" at bounding box center [501, 139] width 318 height 13
type input "2nd Follow-up: Car damage concerns"
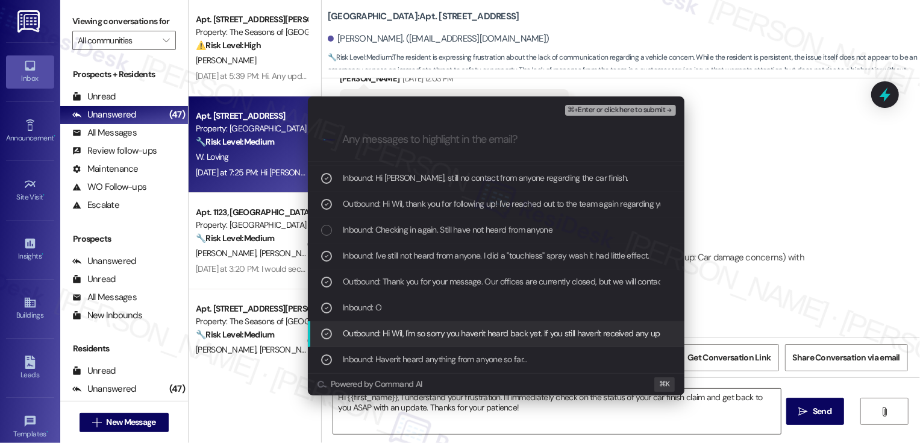
scroll to position [0, 0]
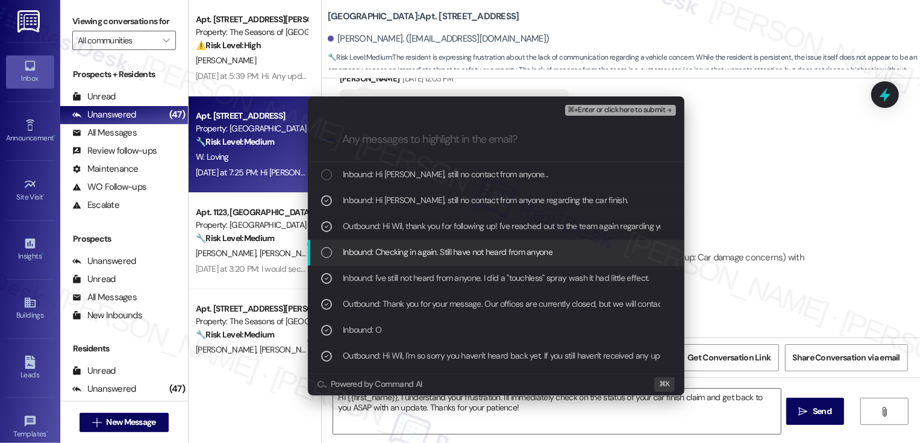
click at [348, 254] on span "Inbound: Checking in again. Still have not heard from anyone" at bounding box center [448, 251] width 210 height 13
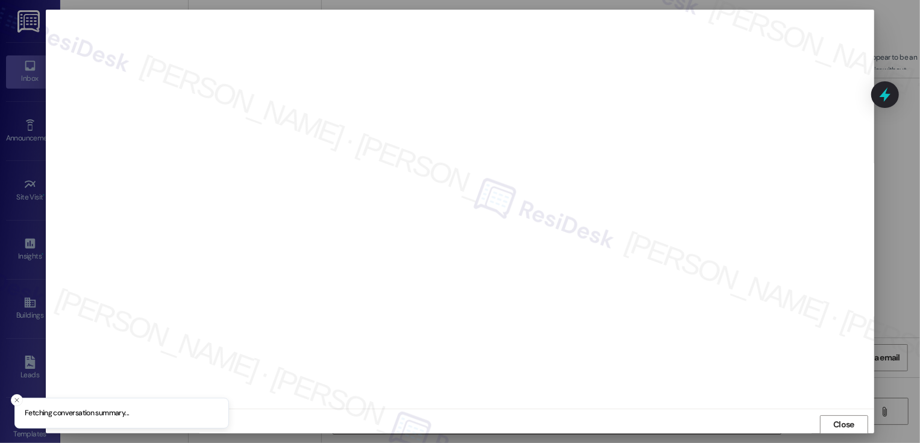
scroll to position [1, 0]
click at [831, 429] on span "Close" at bounding box center [844, 424] width 26 height 13
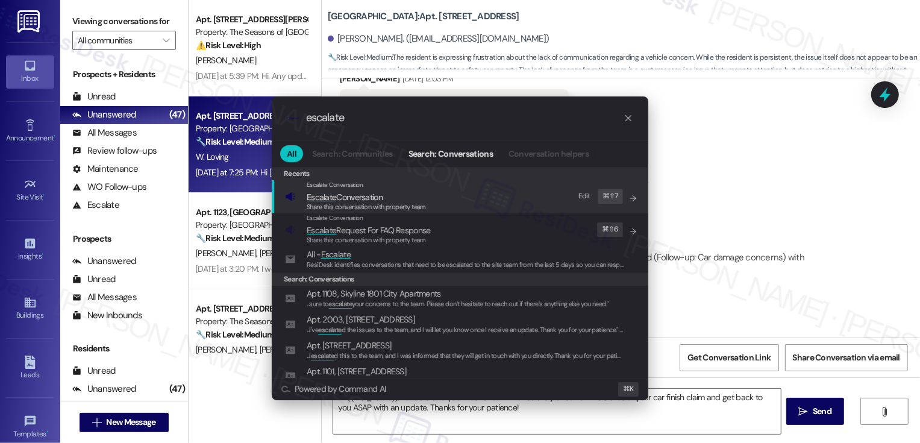
type input "escalate"
click at [400, 193] on span "Escalate Conversation" at bounding box center [366, 196] width 119 height 13
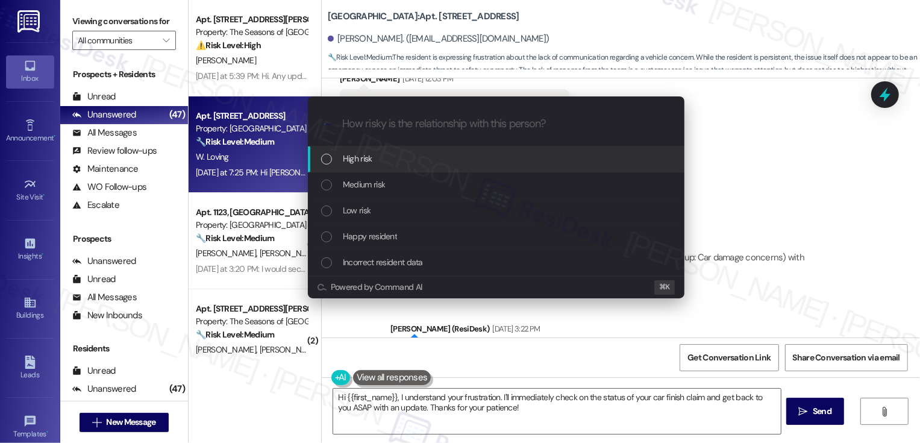
click at [359, 161] on span "High risk" at bounding box center [358, 158] width 30 height 13
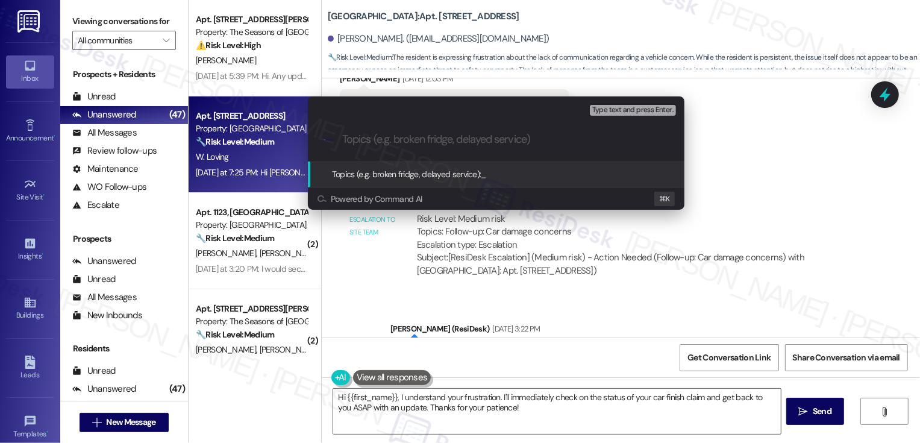
paste input "2nd Follow-up: Car damage concerns"
type input "2nd Follow-up: Car damage concerns"
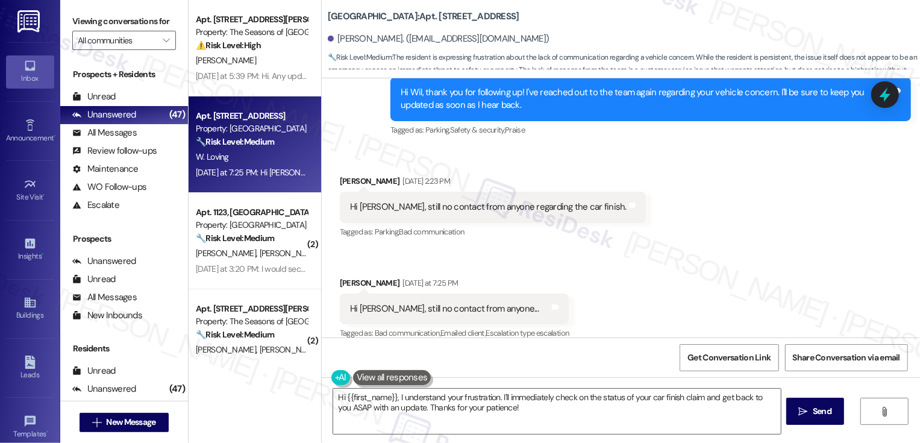
scroll to position [2348, 0]
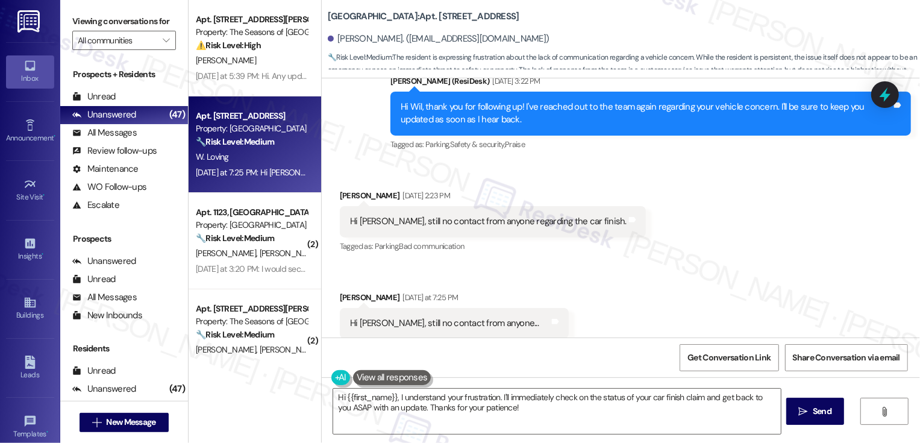
click at [692, 136] on div "Tagged as: Parking , Click to highlight conversations about Parking Safety & se…" at bounding box center [651, 144] width 521 height 17
click at [743, 207] on div "Received via SMS William Loving Aug 20, 2025 at 2:23 PM Hi Sarah, still no cont…" at bounding box center [621, 264] width 599 height 204
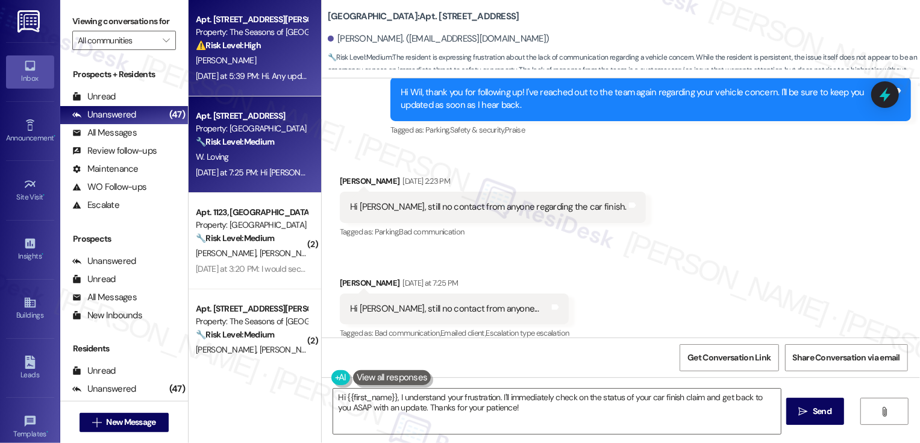
click at [257, 63] on div "[PERSON_NAME]" at bounding box center [252, 60] width 114 height 15
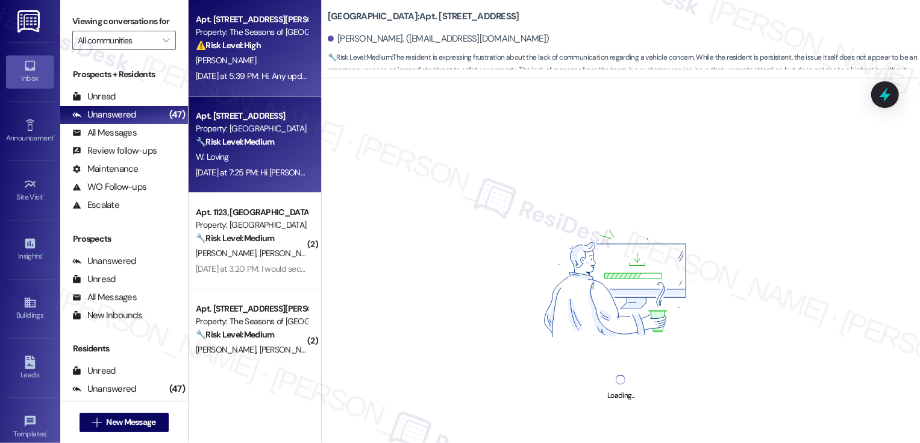
click at [266, 147] on strong "🔧 Risk Level: Medium" at bounding box center [235, 141] width 78 height 11
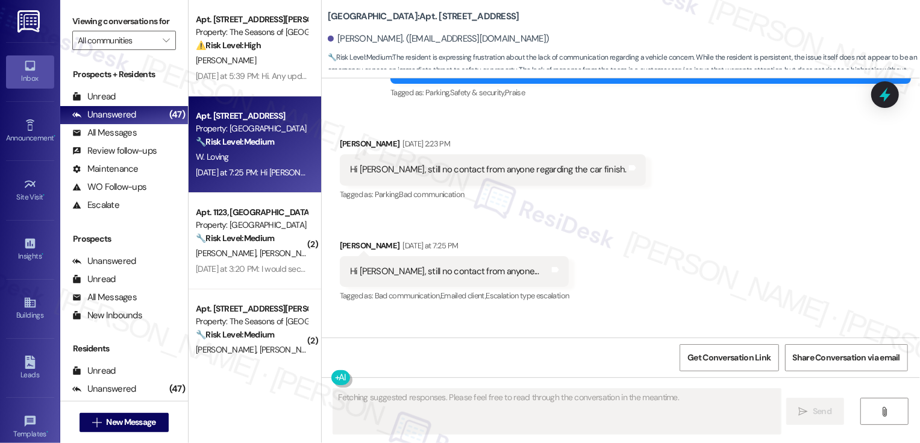
scroll to position [2511, 0]
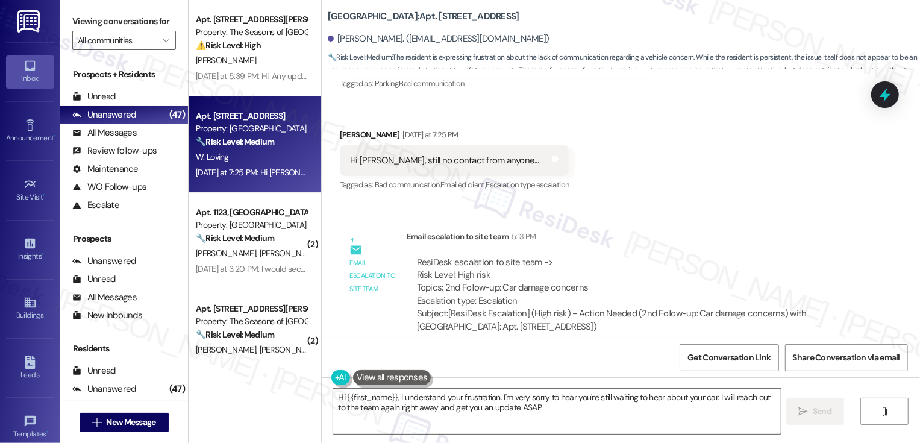
type textarea "Hi {{first_name}}, I understand your frustration. I'm very sorry to hear you're…"
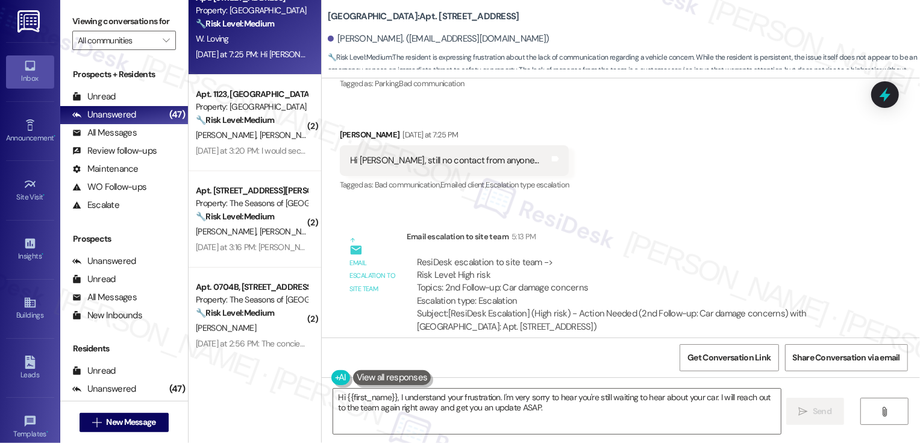
scroll to position [125, 0]
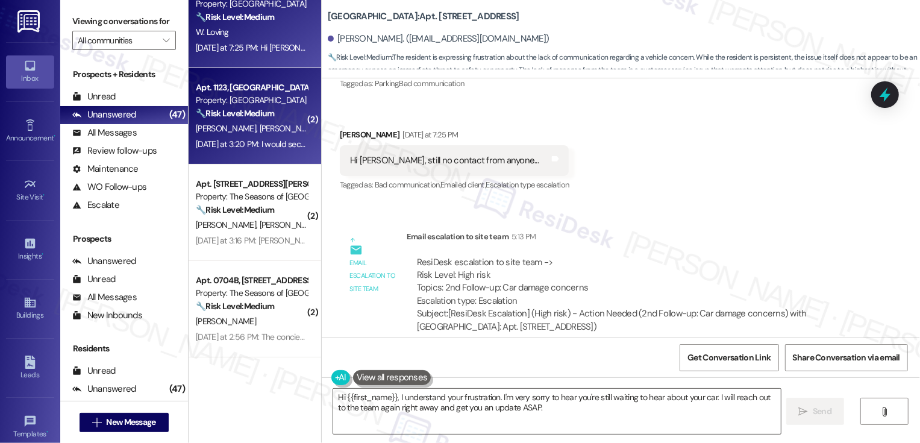
click at [245, 141] on div "Yesterday at 3:20 PM: I would second that. Living here has been one of the most…" at bounding box center [390, 144] width 388 height 11
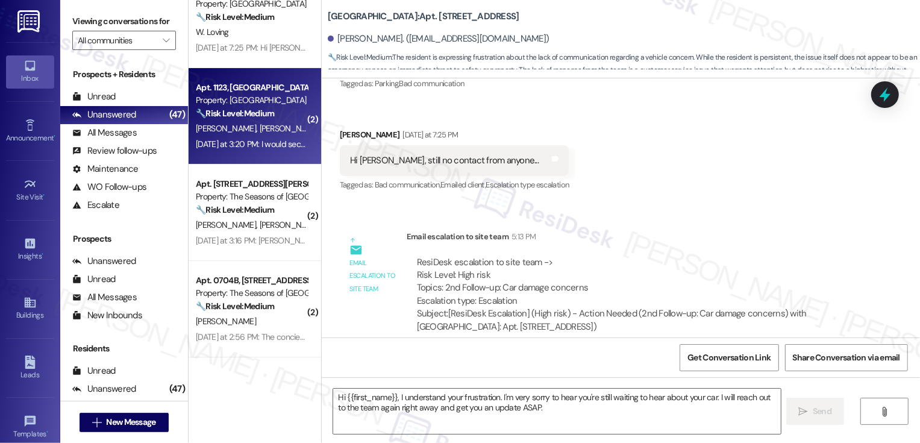
click at [245, 141] on div "Yesterday at 3:20 PM: I would second that. Living here has been one of the most…" at bounding box center [390, 144] width 388 height 11
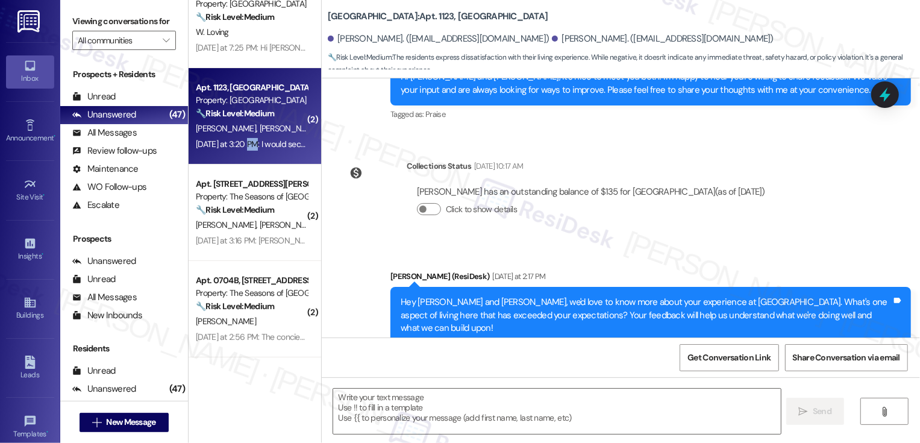
type textarea "Fetching suggested responses. Please feel free to read through the conversation…"
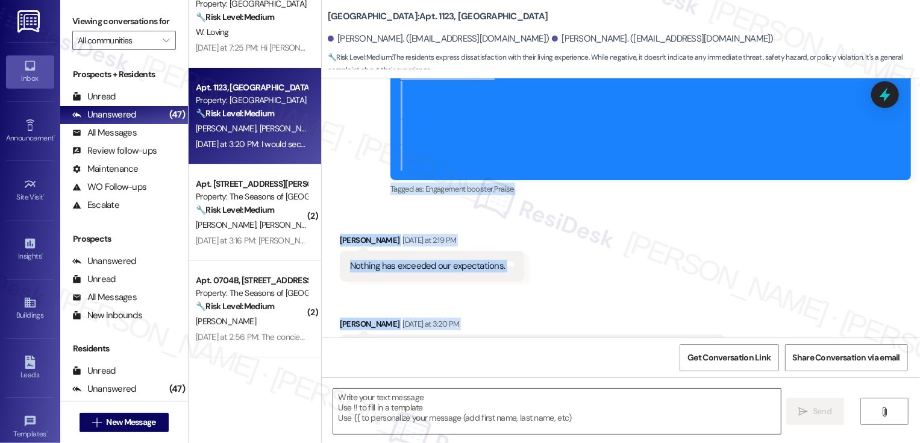
scroll to position [782, 0]
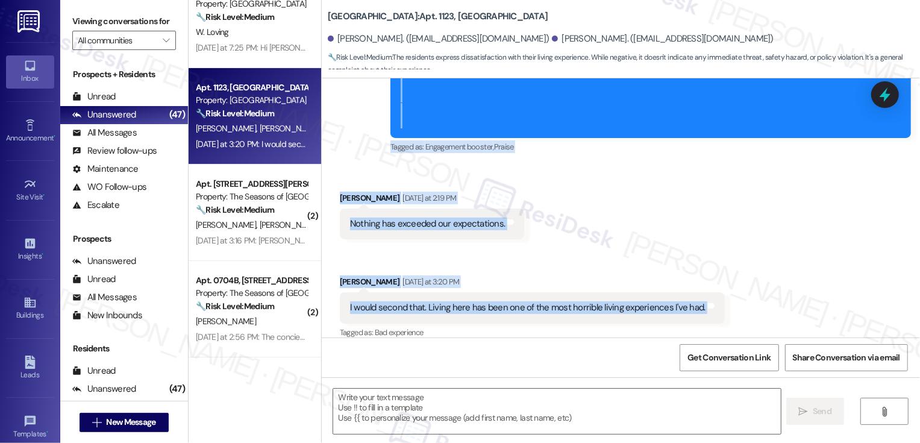
drag, startPoint x: 384, startPoint y: 208, endPoint x: 691, endPoint y: 307, distance: 322.9
click at [691, 307] on div "Lease started Apr 20, 2025 at 8:00 PM Survey, sent via SMS Residesk Automated S…" at bounding box center [621, 207] width 599 height 259
copy div "Sarah (ResiDesk) Yesterday at 2:17 PM Hey Parker and Daniel, we'd love to know …"
click at [585, 189] on div "Received via SMS Daniel Niewiarowicz Yesterday at 2:19 PM Nothing has exceeded …" at bounding box center [621, 258] width 599 height 186
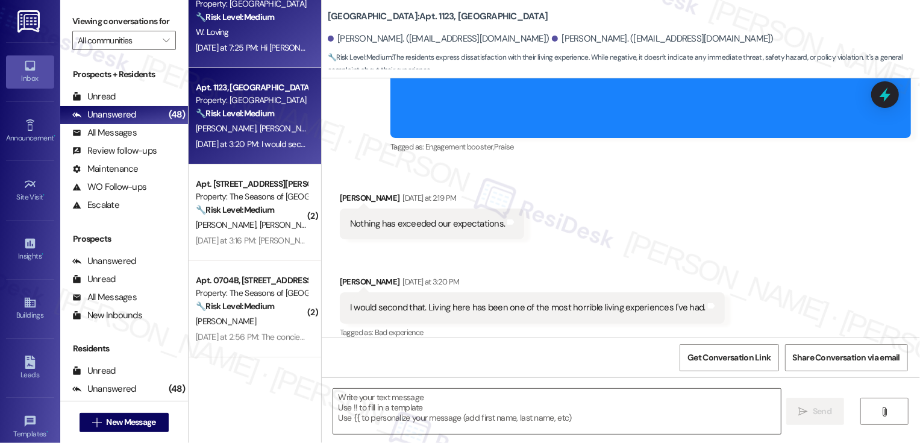
scroll to position [0, 0]
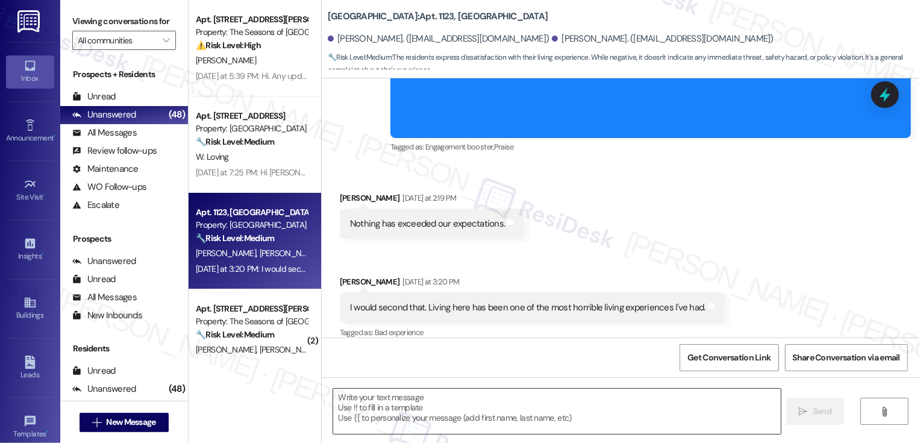
click at [412, 404] on textarea at bounding box center [557, 411] width 448 height 45
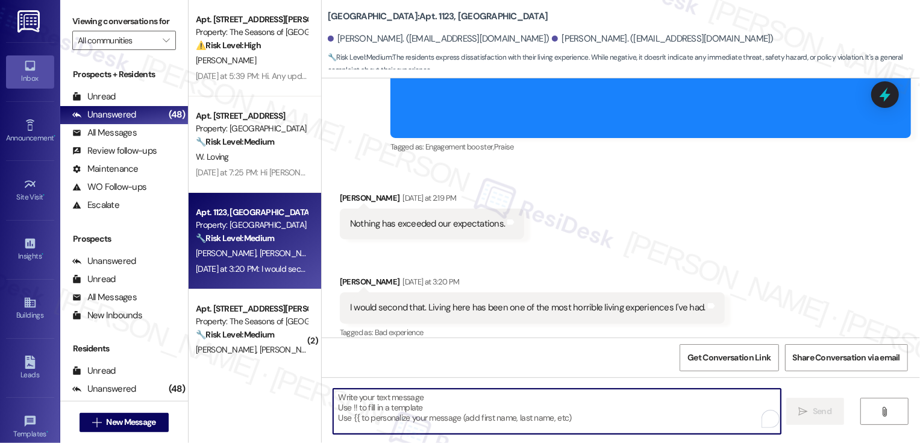
paste textarea "Hi [PERSON_NAME] and [PERSON_NAME], thank you for being so open with your feedb…"
type textarea "Hi [PERSON_NAME] and [PERSON_NAME], thank you for being so open with your feedb…"
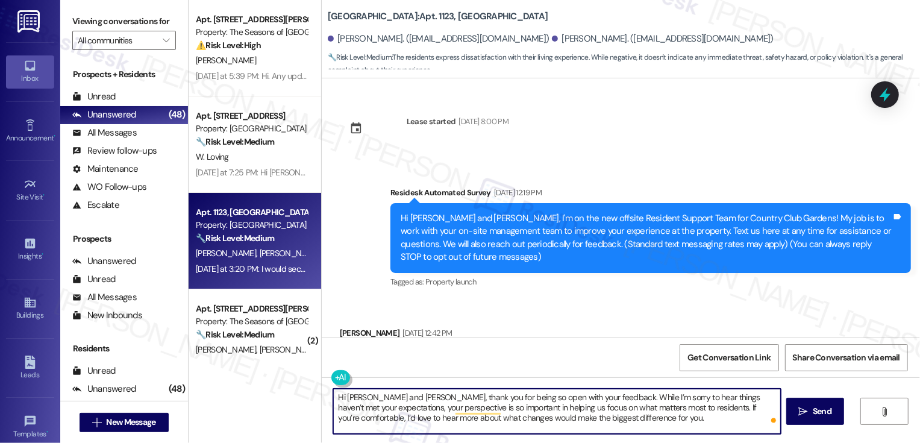
scroll to position [782, 0]
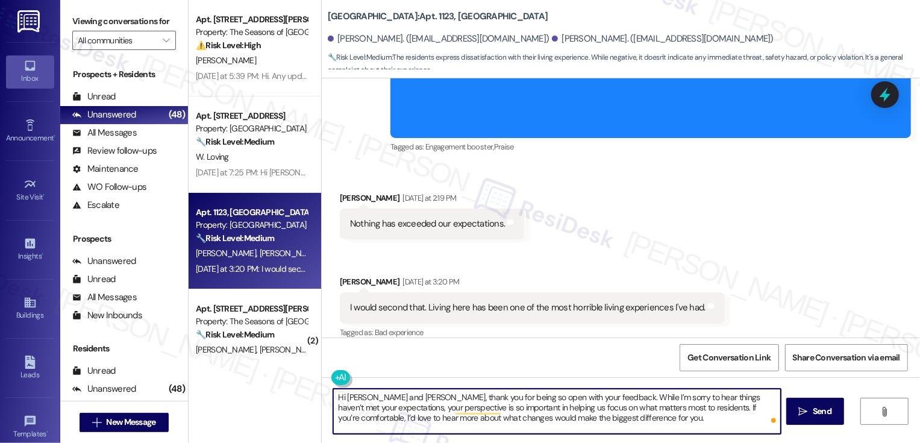
type textarea "Hi [PERSON_NAME] and [PERSON_NAME], thank you for being so open with your feedb…"
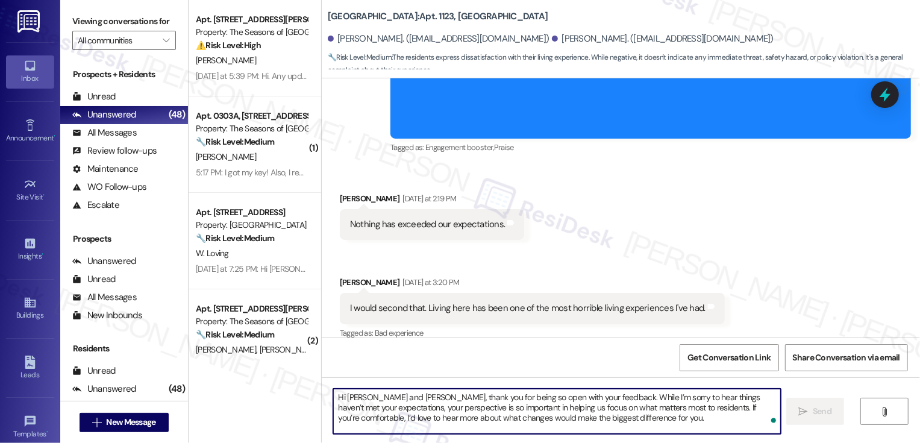
scroll to position [892, 0]
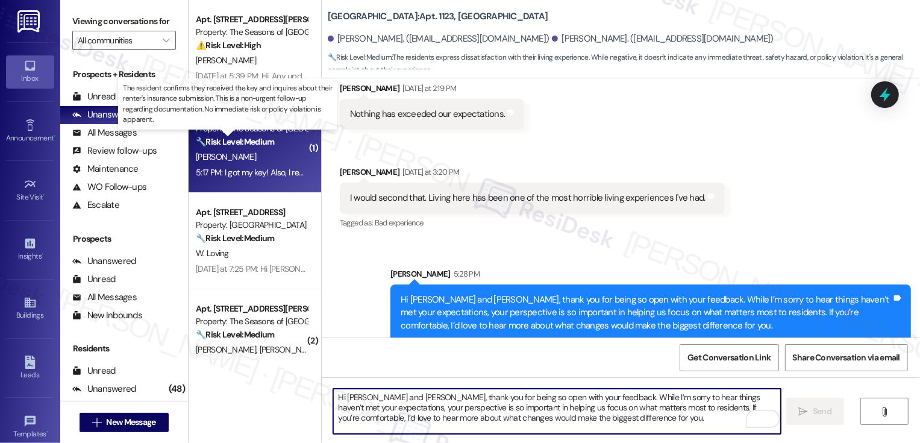
click at [266, 142] on strong "🔧 Risk Level: Medium" at bounding box center [235, 141] width 78 height 11
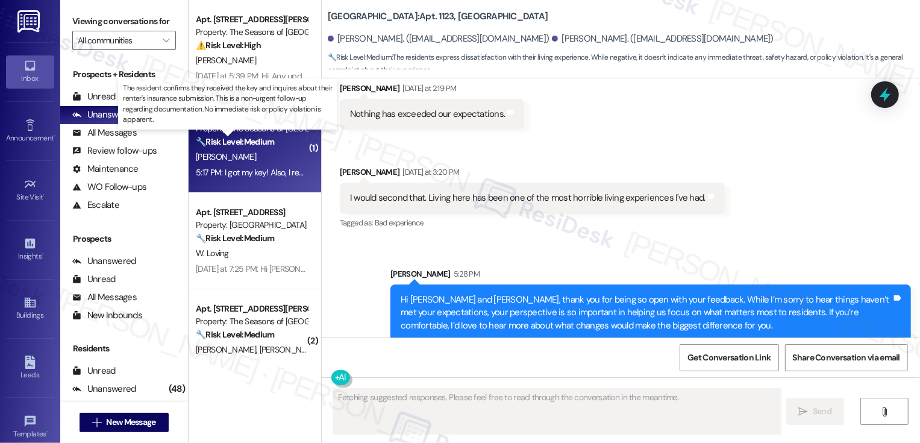
click at [266, 142] on strong "🔧 Risk Level: Medium" at bounding box center [235, 141] width 78 height 11
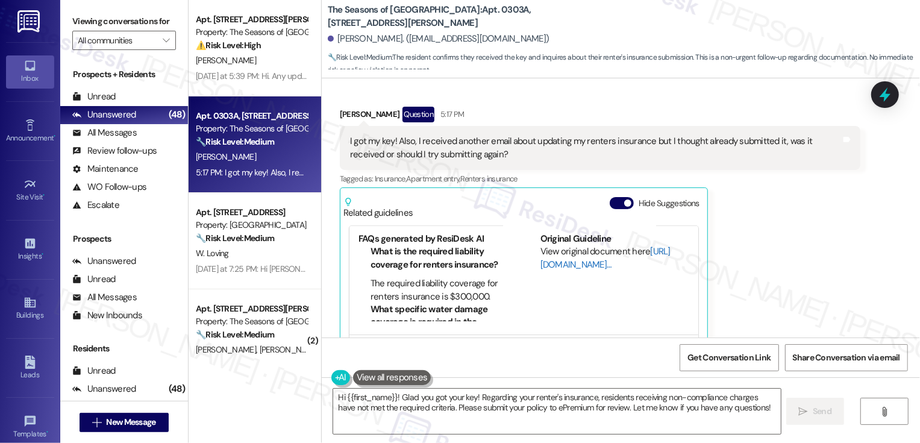
scroll to position [84, 0]
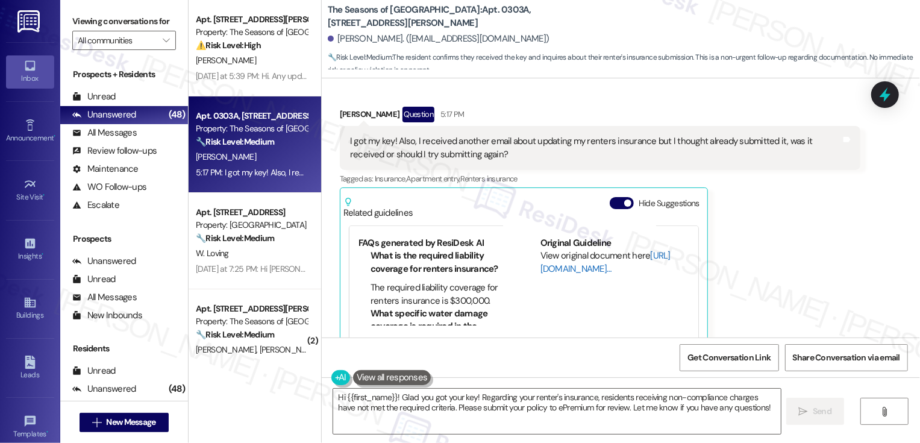
click at [567, 266] on link "[URL][DOMAIN_NAME]…" at bounding box center [606, 262] width 130 height 25
click at [491, 145] on div "I got my key! Also, I received another email about updating my renters insuranc…" at bounding box center [595, 148] width 491 height 26
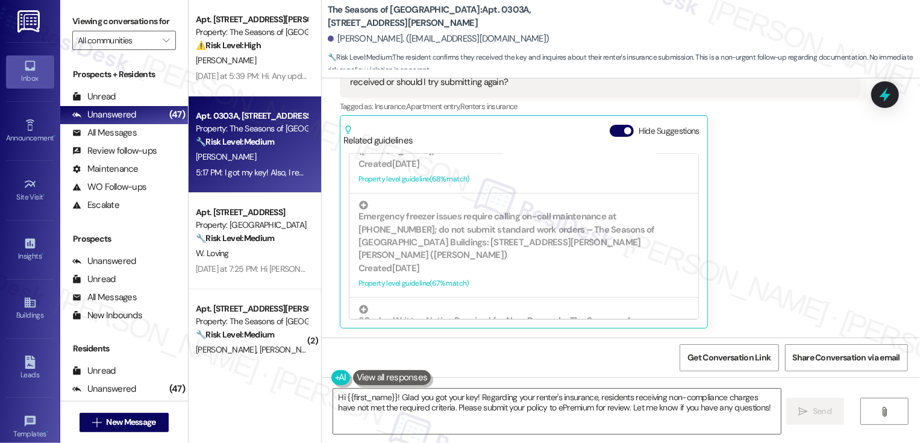
scroll to position [382, 0]
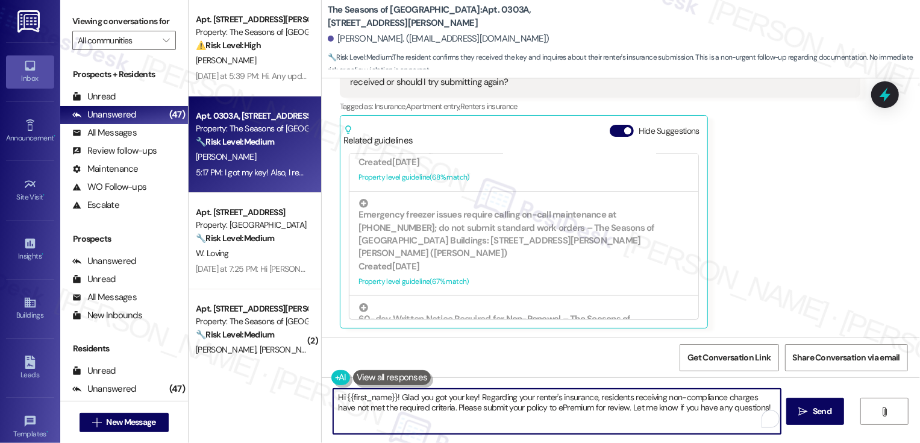
drag, startPoint x: 434, startPoint y: 407, endPoint x: 441, endPoint y: 437, distance: 30.3
click at [441, 437] on div "Hi {{first_name}}! Glad you got your key! Regarding your renter's insurance, re…" at bounding box center [621, 422] width 599 height 90
paste textarea "Advise the resident Residents receiving Renters Insurance Non-Compliance charge…"
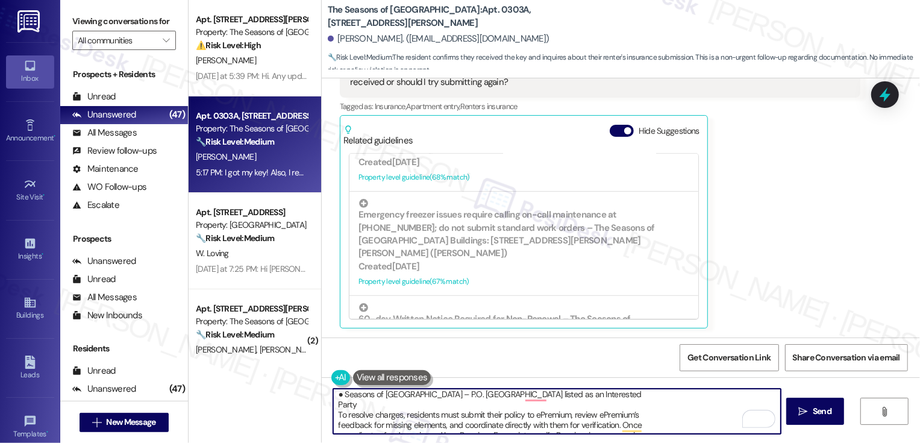
scroll to position [57, 0]
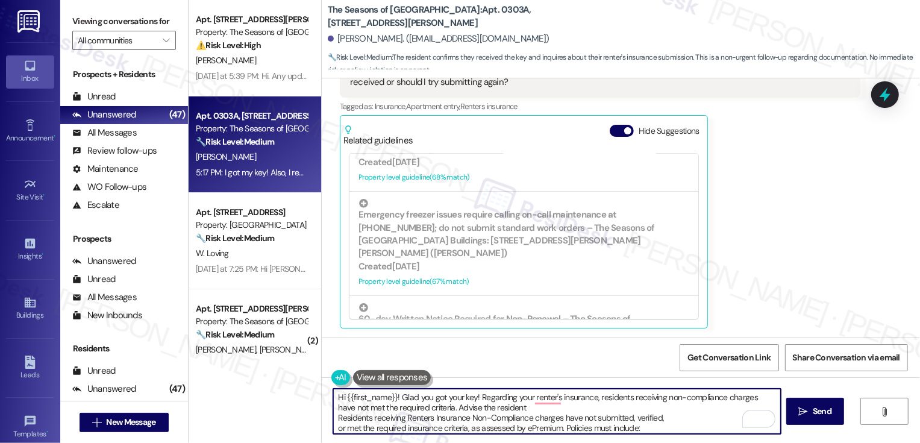
click at [637, 404] on textarea "Hi {{first_name}}! Glad you got your key! Regarding your renter's insurance, re…" at bounding box center [557, 411] width 448 height 45
click at [345, 404] on textarea "Hi {{first_name}}! Glad you got your key! Regarding your renter's insurance, re…" at bounding box center [557, 411] width 448 height 45
click at [471, 406] on textarea "Hi {{first_name}}! Glad you got your key! Regarding your renter's insurance, re…" at bounding box center [557, 411] width 448 height 45
click at [447, 408] on textarea "Hi {{first_name}}! Glad you got your key! Regarding your renter's insurance, re…" at bounding box center [557, 411] width 448 height 45
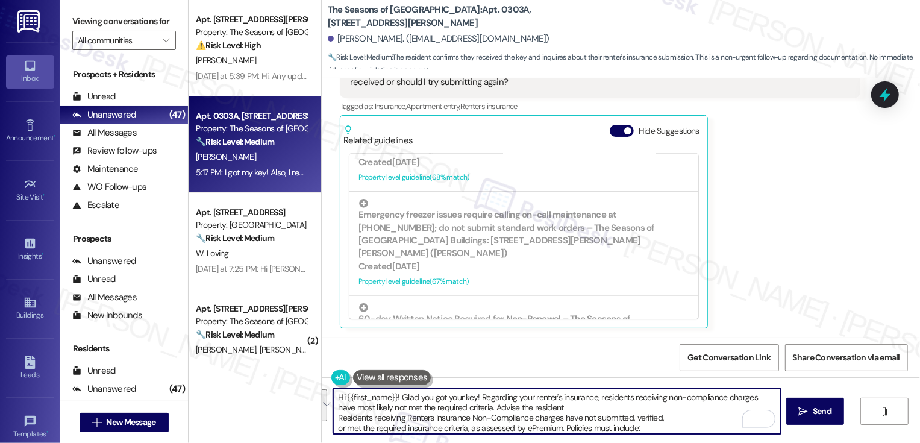
drag, startPoint x: 471, startPoint y: 408, endPoint x: 465, endPoint y: 426, distance: 19.3
click at [465, 426] on textarea "Hi {{first_name}}! Glad you got your key! Regarding your renter's insurance, re…" at bounding box center [557, 411] width 448 height 45
click at [672, 410] on textarea "Hi {{first_name}}! Glad you got your key! Regarding your renter's insurance, re…" at bounding box center [557, 411] width 448 height 45
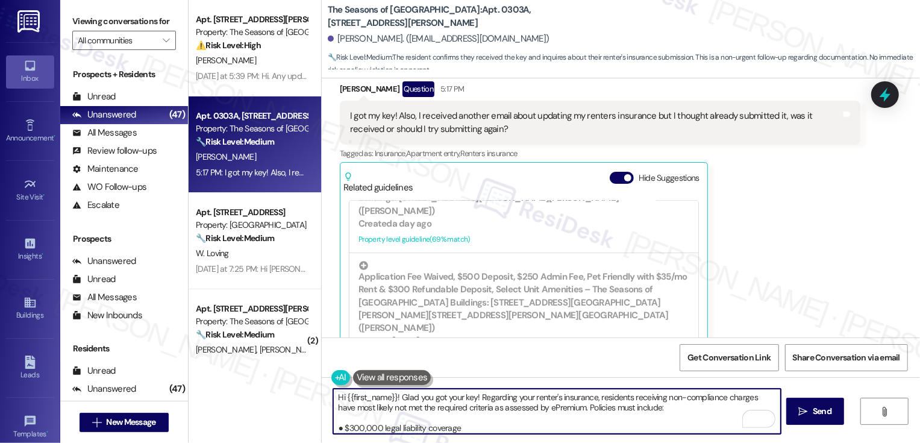
scroll to position [707, 0]
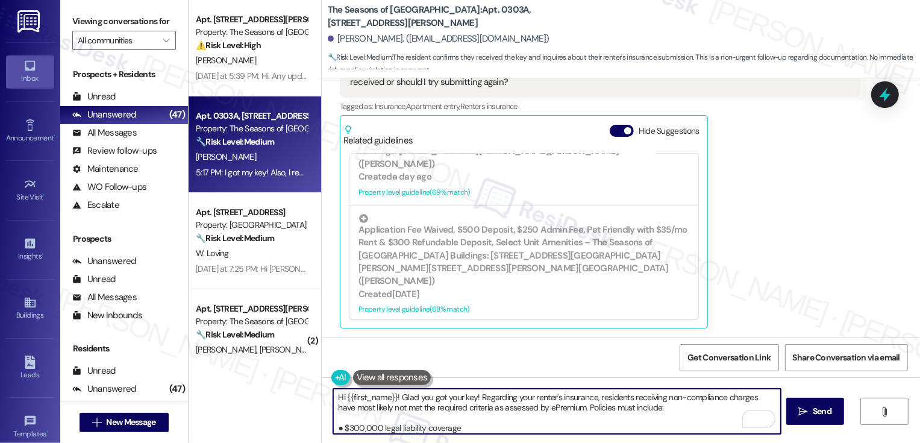
click at [728, 396] on textarea "Hi {{first_name}}! Glad you got your key! Regarding your renter's insurance, re…" at bounding box center [557, 411] width 448 height 45
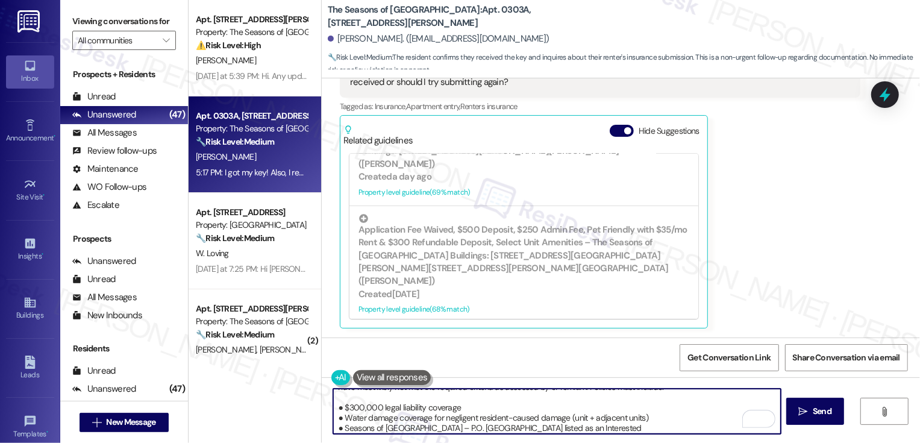
scroll to position [36, 0]
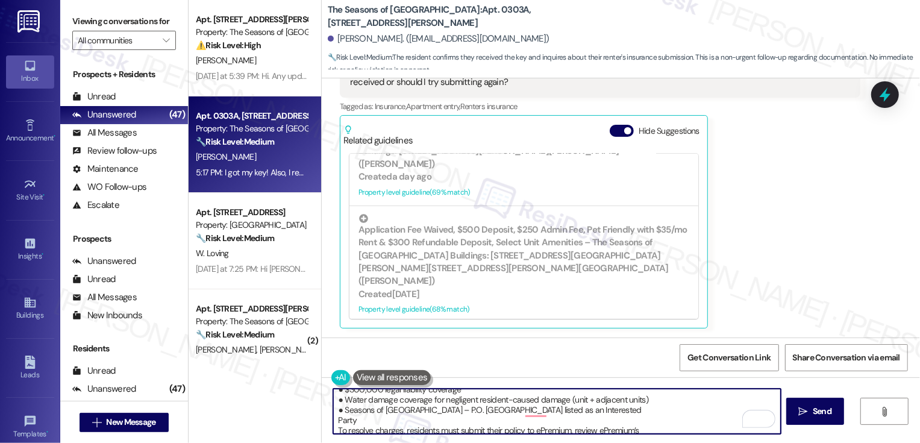
click at [518, 418] on textarea "Hi {{first_name}}! Glad you got your key! Regarding your renter's insurance, re…" at bounding box center [557, 411] width 448 height 45
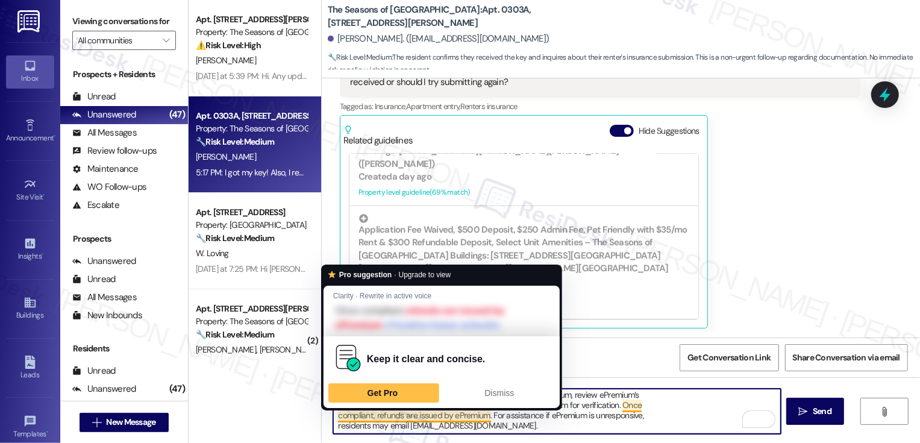
click at [398, 416] on textarea "Hi {{first_name}}! Glad you got your key! Regarding your renter's insurance, re…" at bounding box center [557, 411] width 448 height 45
click at [429, 424] on textarea "Hi {{first_name}}! Glad you got your key! Regarding your renter's insurance, re…" at bounding box center [557, 411] width 448 height 45
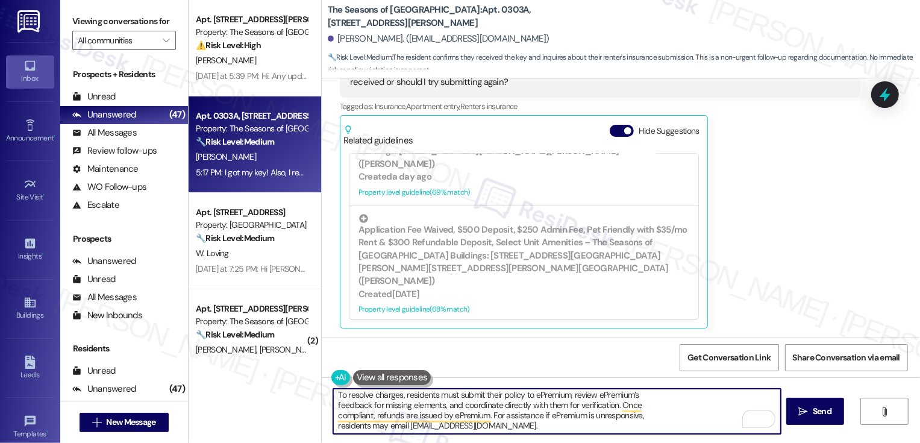
click at [383, 398] on textarea "Hi {{first_name}}! Glad you got your key! Regarding your renter's insurance, re…" at bounding box center [557, 411] width 448 height 45
click at [333, 406] on textarea "Hi {{first_name}}! Glad you got your key! Regarding your renter's insurance, re…" at bounding box center [557, 411] width 448 height 45
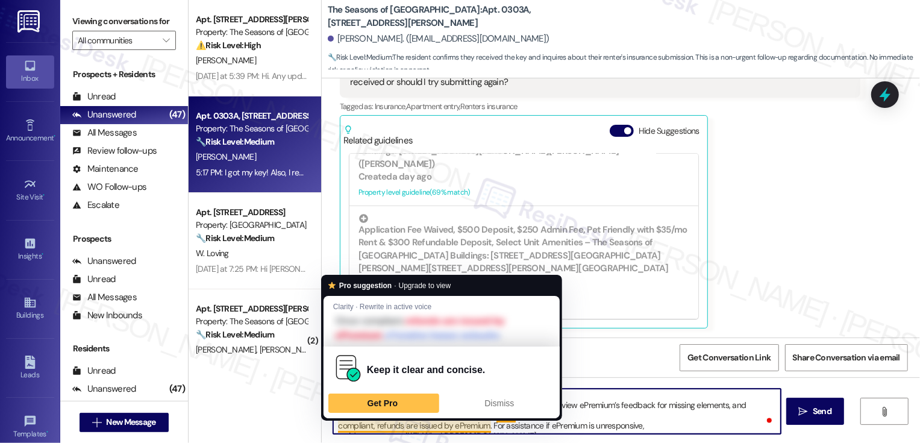
click at [579, 409] on textarea "Hi {{first_name}}! Glad you got your key! Regarding your renter's insurance, re…" at bounding box center [557, 411] width 448 height 45
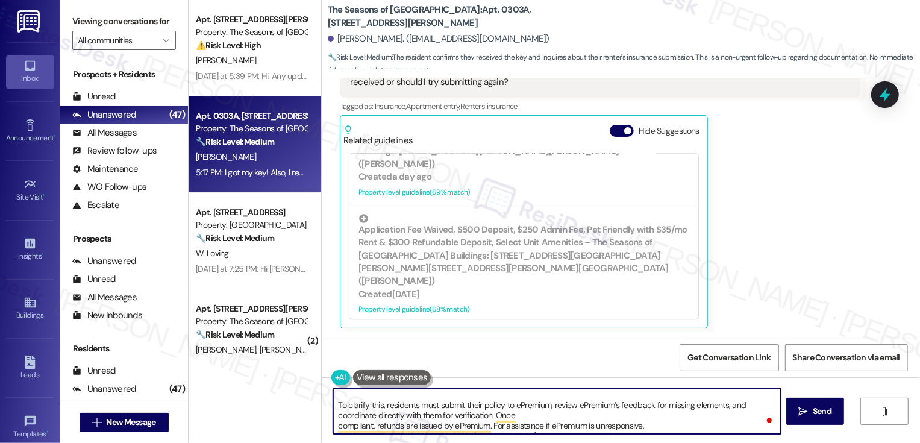
click at [333, 425] on textarea "Hi {{first_name}}! Glad you got your key! Regarding your renter's insurance, re…" at bounding box center [557, 411] width 448 height 45
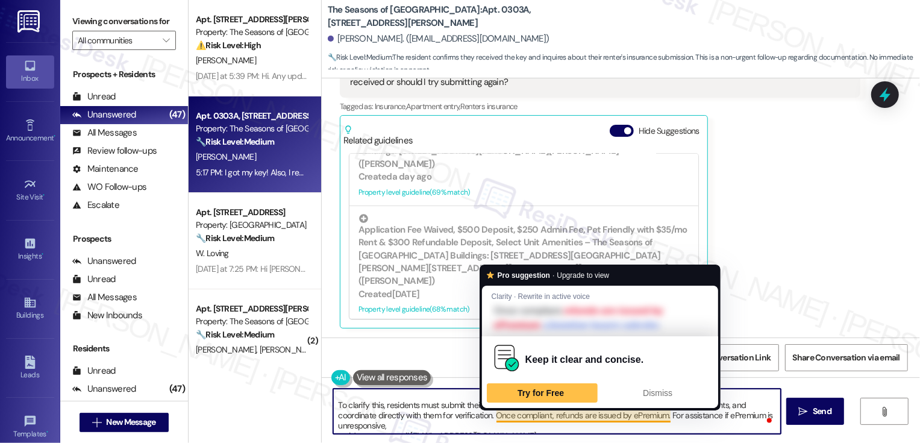
drag, startPoint x: 489, startPoint y: 415, endPoint x: 662, endPoint y: 417, distance: 172.4
click at [662, 417] on textarea "Hi {{first_name}}! Glad you got your key! Regarding your renter's insurance, re…" at bounding box center [557, 411] width 448 height 45
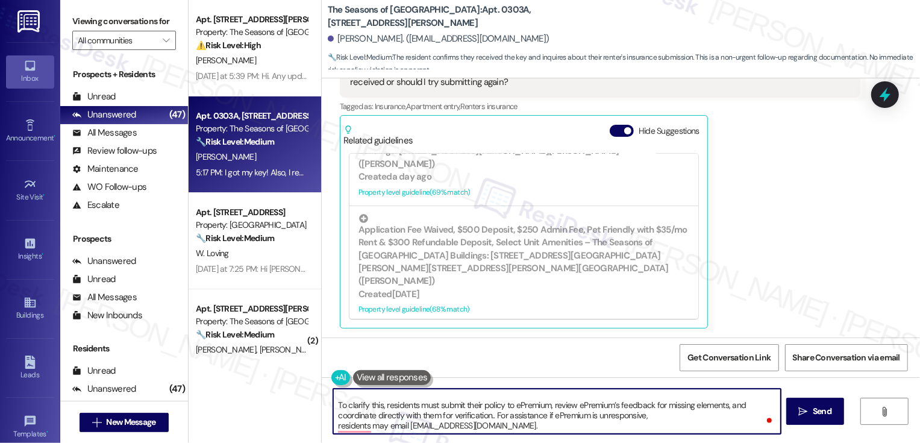
scroll to position [75, 0]
click at [490, 415] on textarea "Hi {{first_name}}! Glad you got your key! Regarding your renter's insurance, re…" at bounding box center [557, 411] width 448 height 45
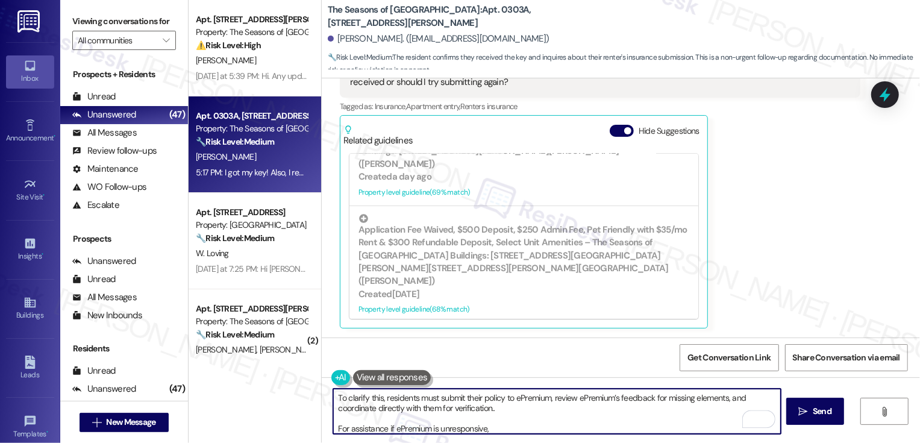
scroll to position [95, 0]
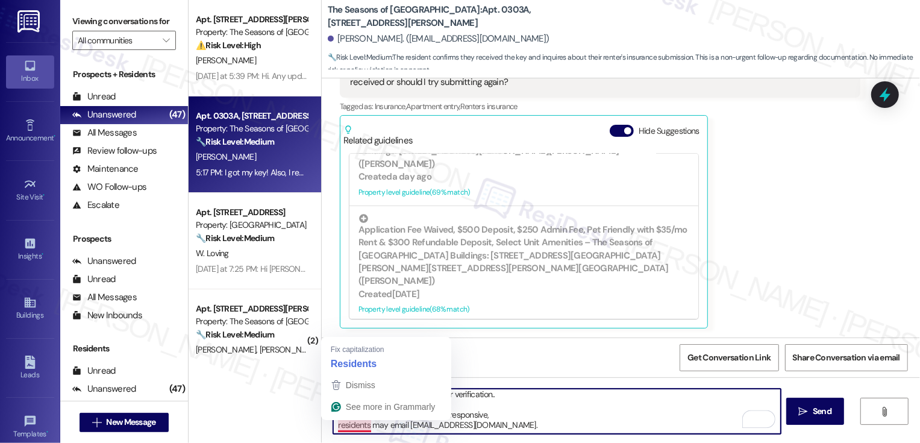
click at [338, 426] on textarea "Hi {{first_name}}! Glad you got your key! Regarding your renter's insurance, re…" at bounding box center [557, 411] width 448 height 45
click at [344, 423] on textarea "Hi {{first_name}}! Glad you got your key! Regarding your renter's insurance, re…" at bounding box center [557, 411] width 448 height 45
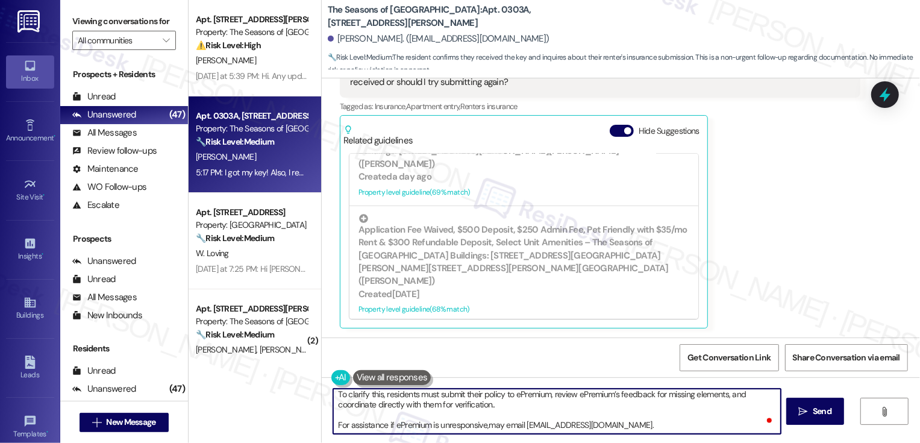
scroll to position [84, 0]
click at [660, 424] on textarea "Hi {{first_name}}! Glad you got your key! Regarding your renter's insurance, re…" at bounding box center [557, 411] width 448 height 45
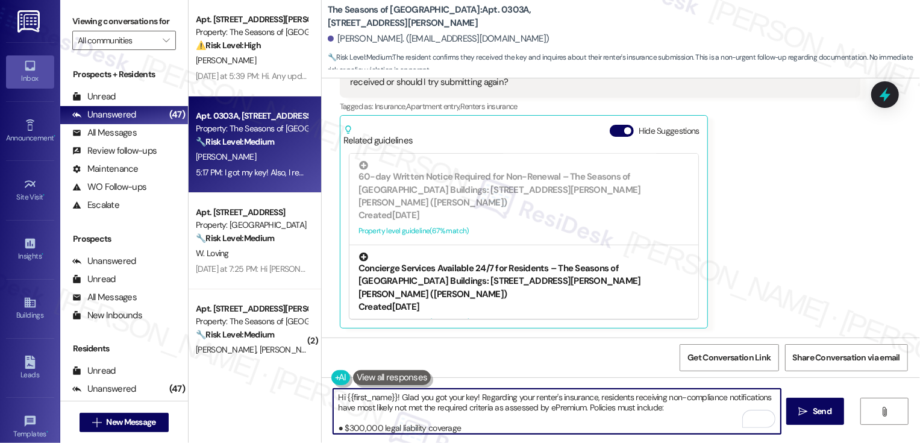
scroll to position [524, 0]
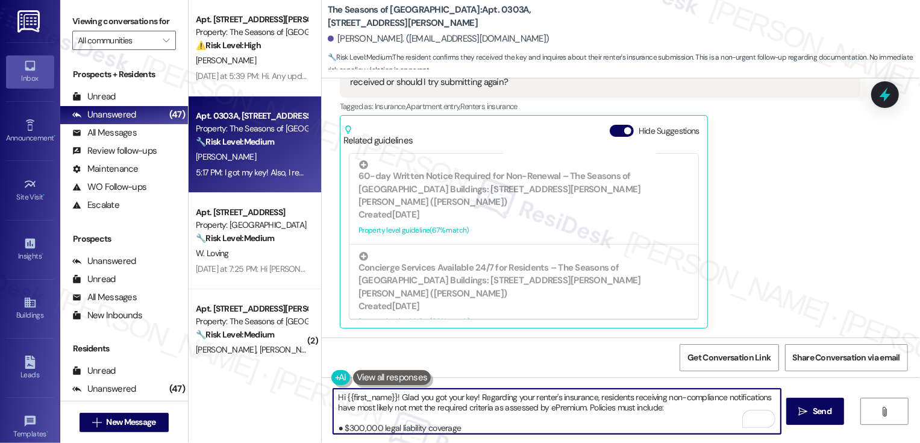
click at [373, 412] on textarea "Hi {{first_name}}! Glad you got your key! Regarding your renter's insurance, re…" at bounding box center [557, 411] width 448 height 45
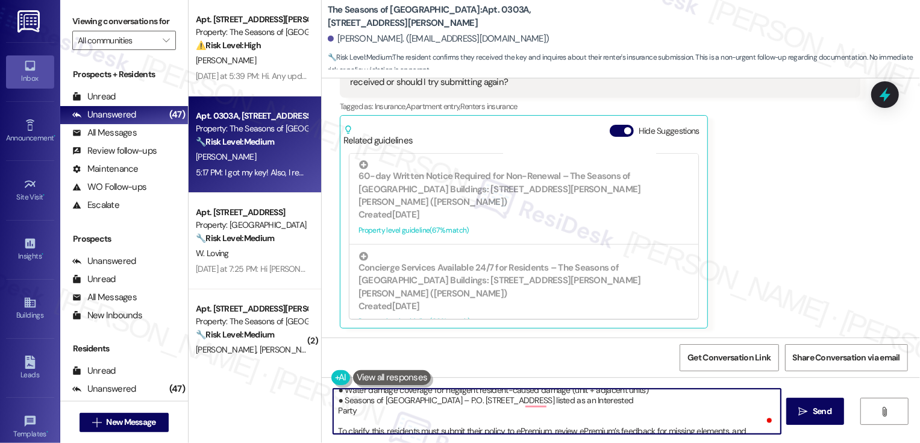
click at [333, 409] on textarea "Hi {{first_name}}! Glad you got your key! Regarding your renter's insurance, re…" at bounding box center [557, 411] width 448 height 45
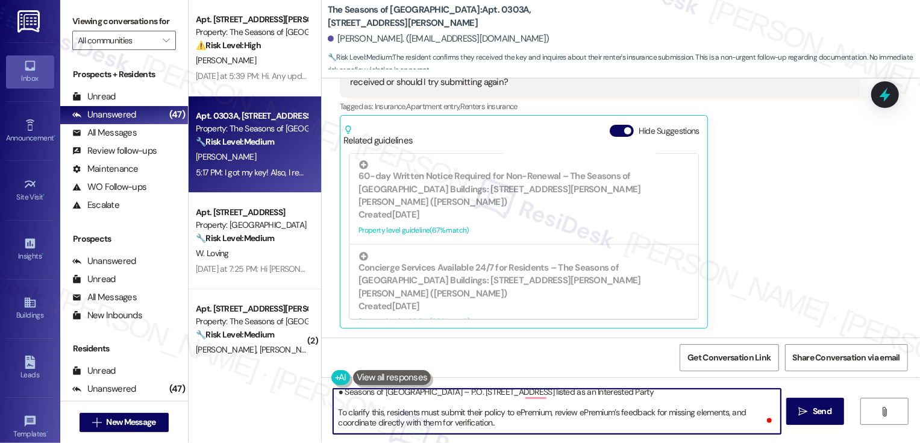
click at [398, 414] on textarea "Hi {{first_name}}! Glad you got your key! Regarding your renter's insurance, re…" at bounding box center [557, 411] width 448 height 45
click at [439, 412] on textarea "Hi {{first_name}}! Glad you got your key! Regarding your renter's insurance, re…" at bounding box center [557, 411] width 448 height 45
click at [351, 412] on textarea "Hi {{first_name}}! Glad you got your key! Regarding your renter's insurance, re…" at bounding box center [557, 411] width 448 height 45
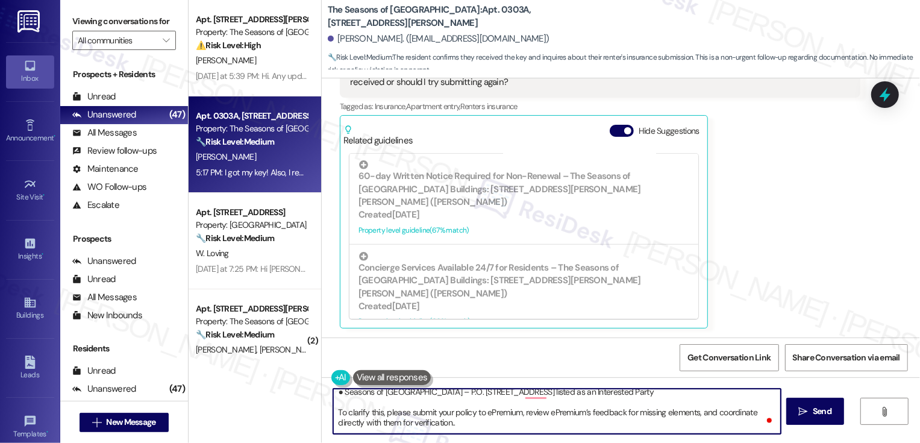
click at [351, 412] on textarea "Hi {{first_name}}! Glad you got your key! Regarding your renter's insurance, re…" at bounding box center [557, 411] width 448 height 45
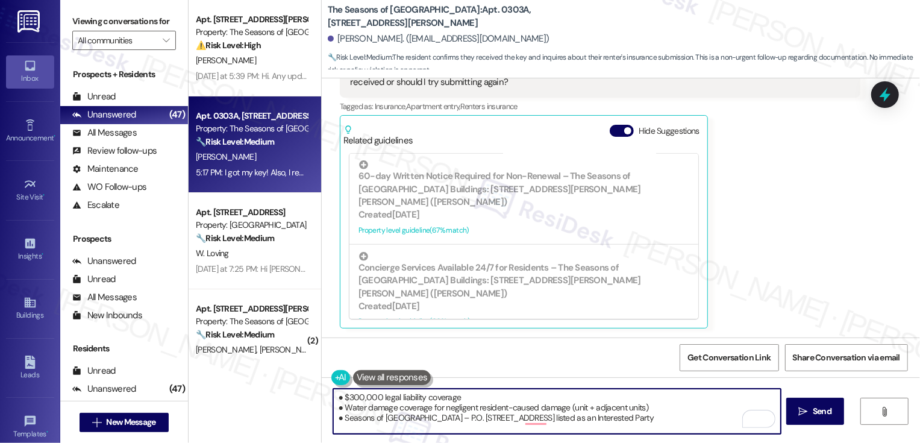
scroll to position [53, 0]
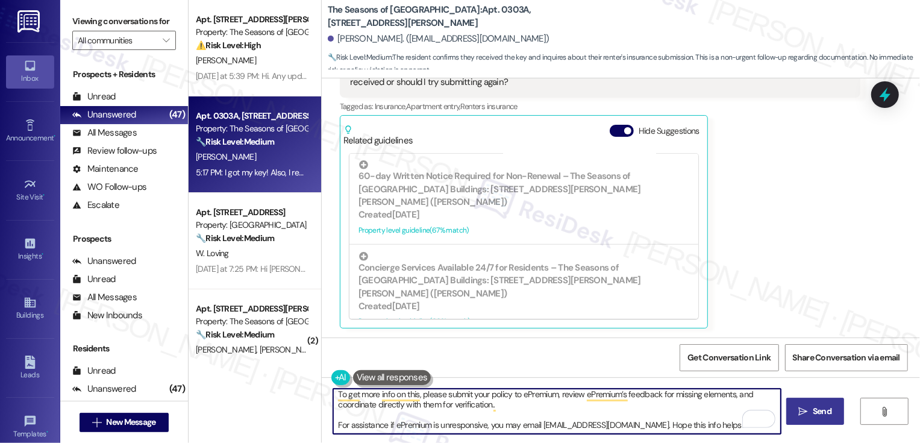
type textarea "Hi {{first_name}}! Glad you got your key! Regarding your renter's insurance, re…"
click at [805, 401] on button " Send" at bounding box center [816, 411] width 58 height 27
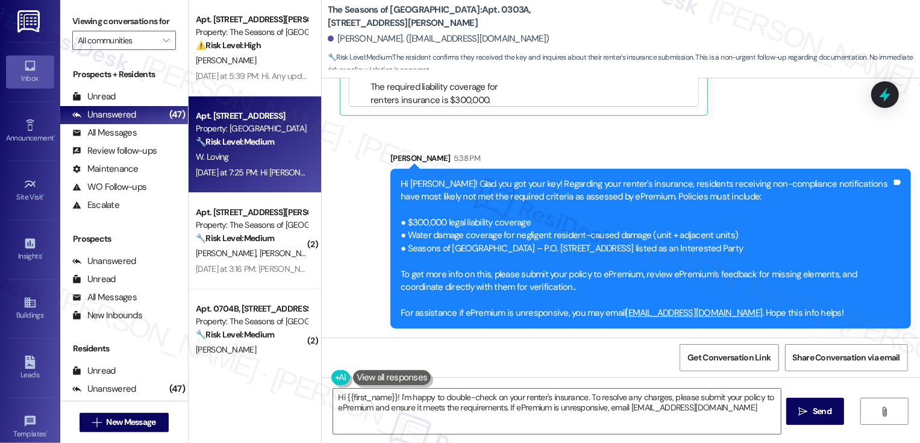
type textarea "Hi {{first_name}}! I'm happy to double-check on your renter's insurance. To res…"
click at [291, 142] on div "🔧 Risk Level: Medium The resident is expressing frustration about the lack of c…" at bounding box center [252, 142] width 112 height 13
type textarea "Fetching suggested responses. Please feel free to read through the conversation…"
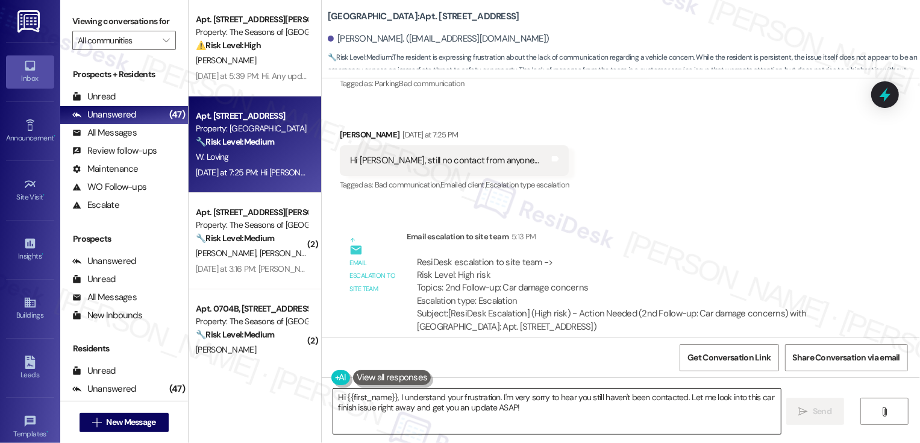
click at [402, 401] on textarea "Hi {{first_name}}, I understand your frustration. I'm very sorry to hear you st…" at bounding box center [557, 411] width 448 height 45
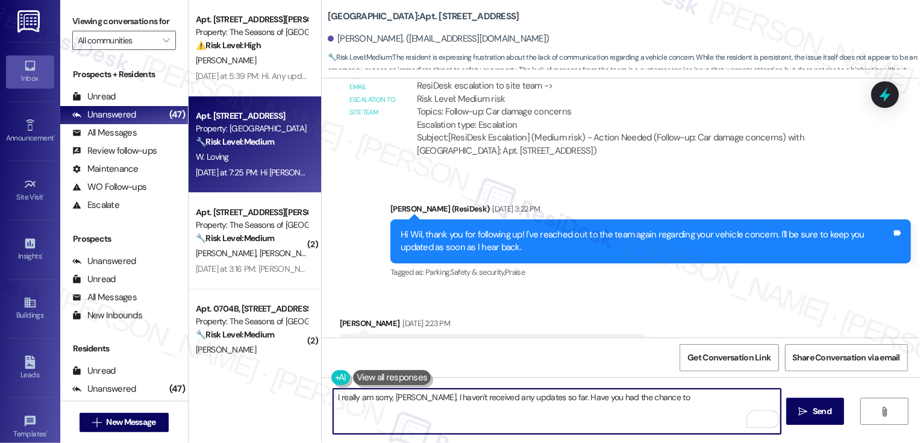
click at [639, 401] on textarea "I really am sorry, [PERSON_NAME]. I haven't received any updates so far. Have y…" at bounding box center [557, 411] width 448 height 45
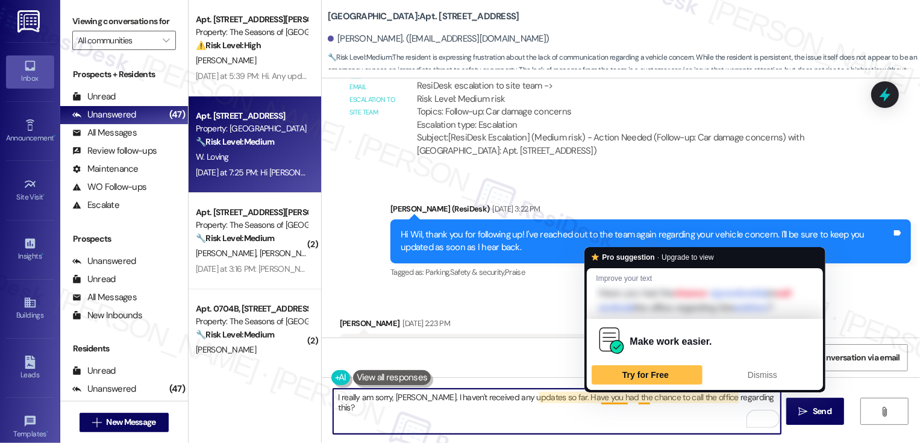
click at [666, 404] on textarea "I really am sorry, [PERSON_NAME]. I haven't received any updates so far. Have y…" at bounding box center [557, 411] width 448 height 45
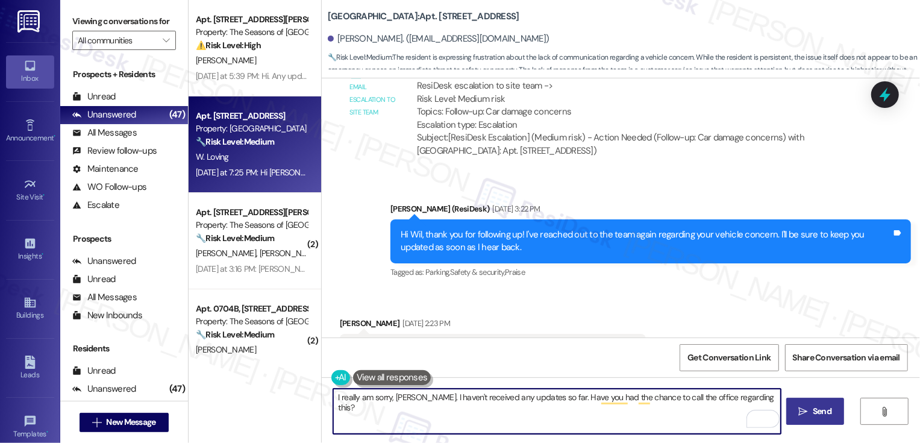
type textarea "I really am sorry, [PERSON_NAME]. I haven't received any updates so far. Have y…"
click at [808, 411] on span " Send" at bounding box center [816, 411] width 38 height 13
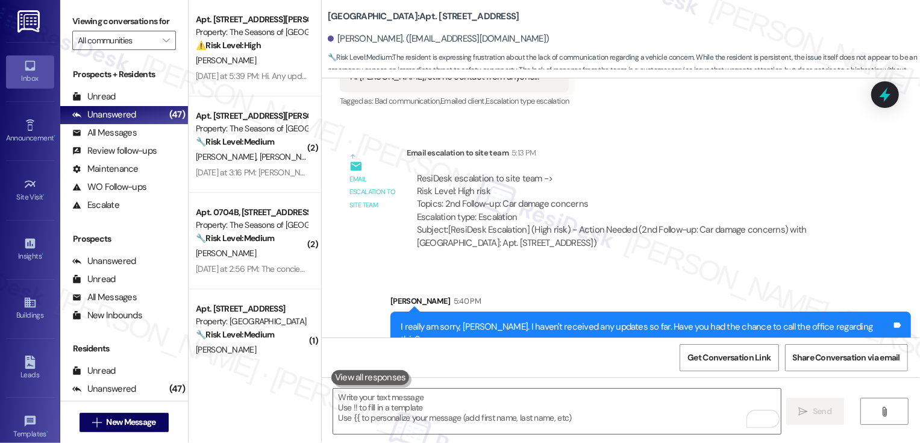
scroll to position [51, 0]
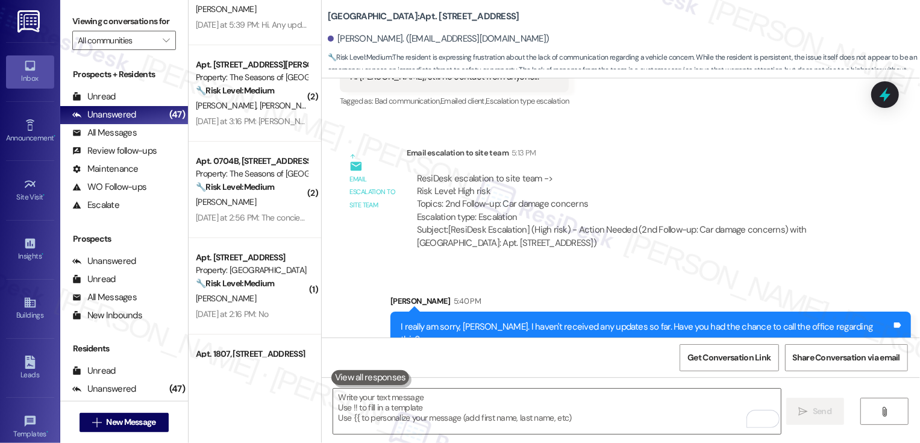
click at [265, 188] on strong "🔧 Risk Level: Medium" at bounding box center [235, 186] width 78 height 11
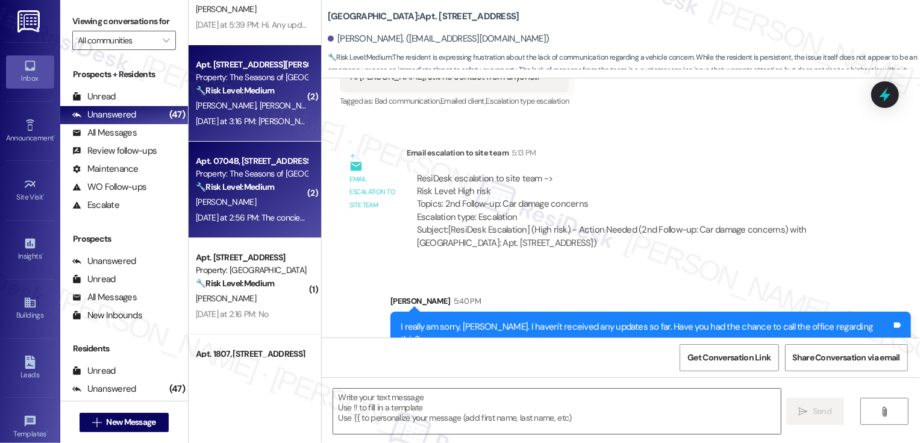
click at [251, 111] on div "[PERSON_NAME] [PERSON_NAME]" at bounding box center [252, 105] width 114 height 15
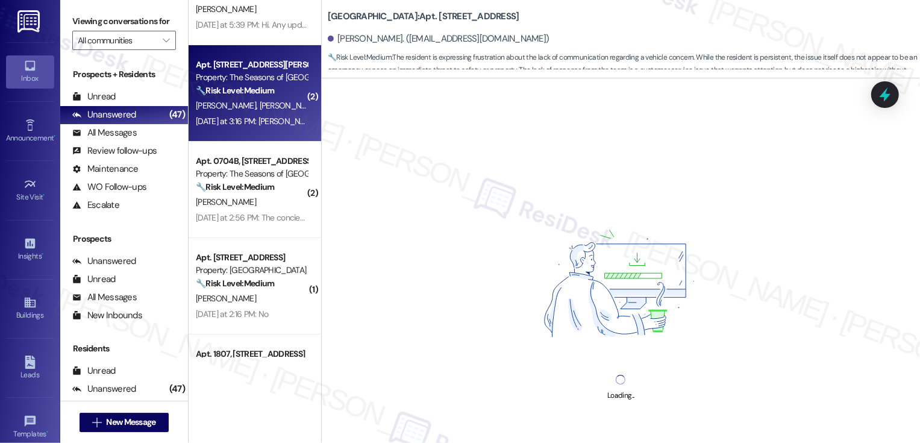
click at [251, 111] on div "[PERSON_NAME] [PERSON_NAME]" at bounding box center [252, 105] width 114 height 15
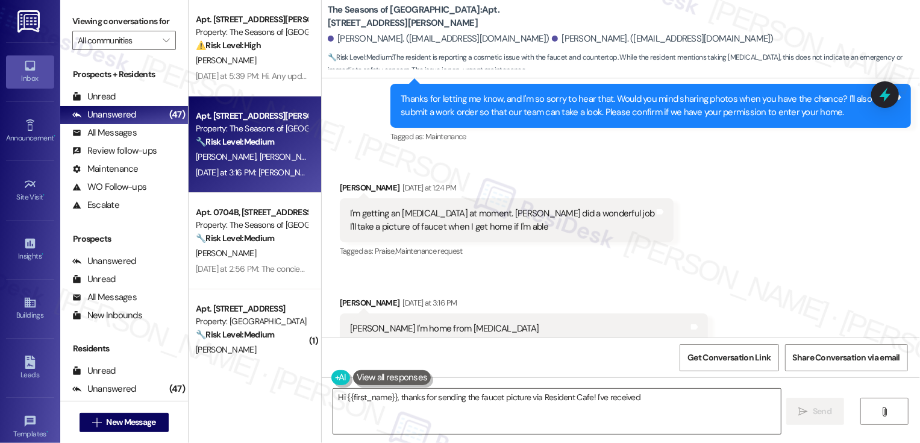
scroll to position [3461, 0]
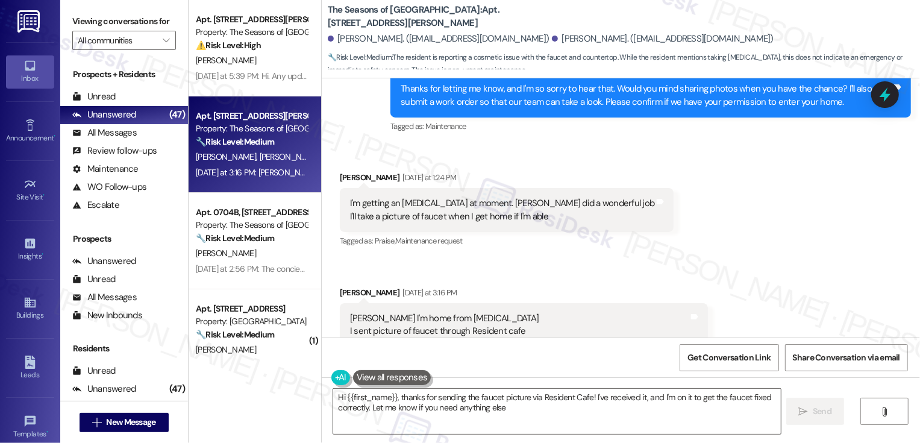
type textarea "Hi {{first_name}}, thanks for sending the faucet picture via Resident Cafe! I'v…"
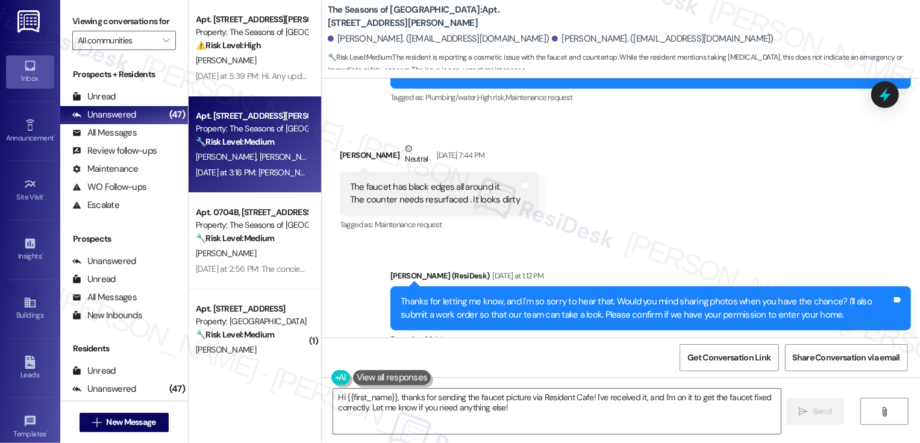
scroll to position [3239, 0]
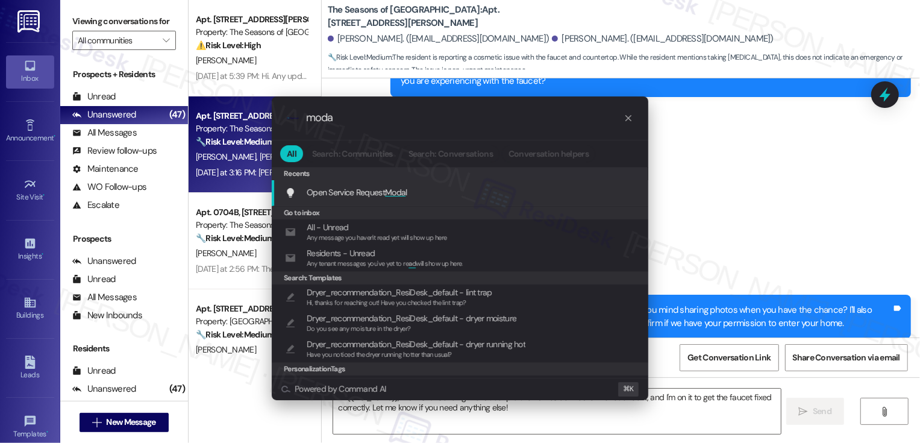
type input "modal"
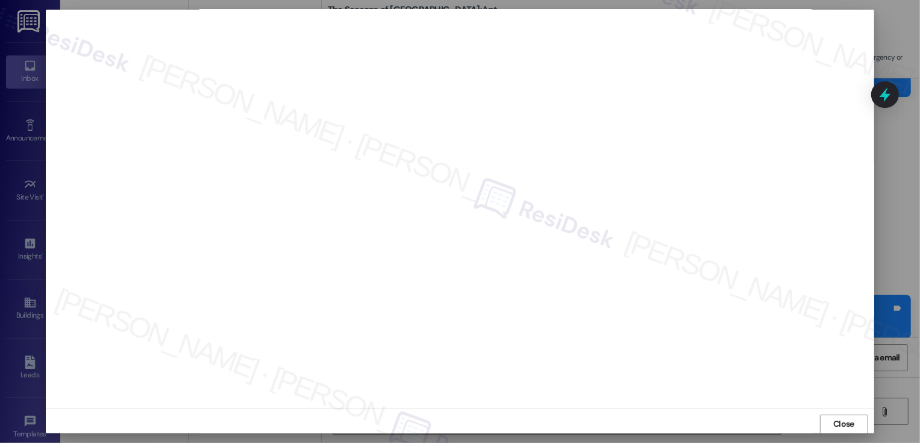
scroll to position [0, 0]
click at [831, 421] on span "Close" at bounding box center [844, 424] width 26 height 13
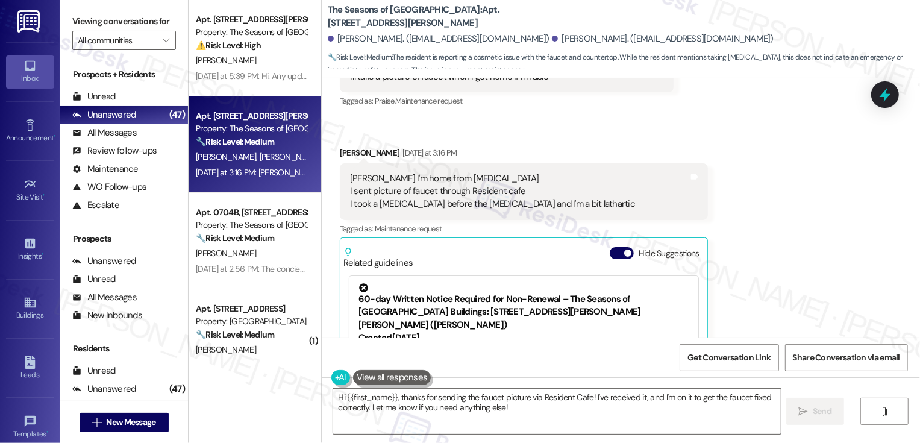
scroll to position [3603, 0]
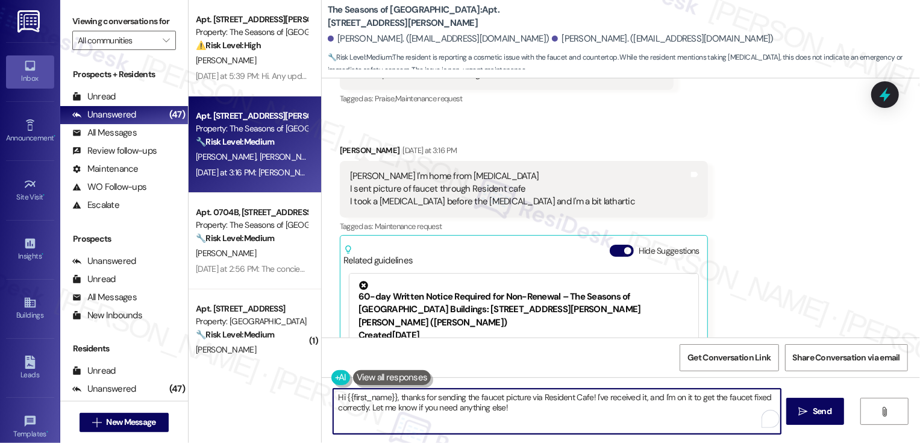
drag, startPoint x: 590, startPoint y: 397, endPoint x: 598, endPoint y: 417, distance: 21.6
click at [598, 417] on textarea "Hi {{first_name}}, thanks for sending the faucet picture via Resident Cafe! I'v…" at bounding box center [557, 411] width 448 height 45
type textarea "Hi {{first_name}}, thanks for sending the faucet picture via Resident Cafe! I d…"
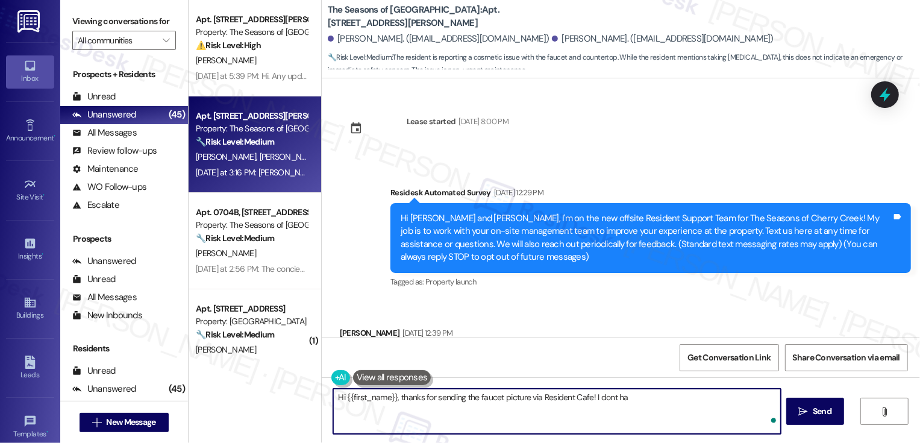
scroll to position [3603, 0]
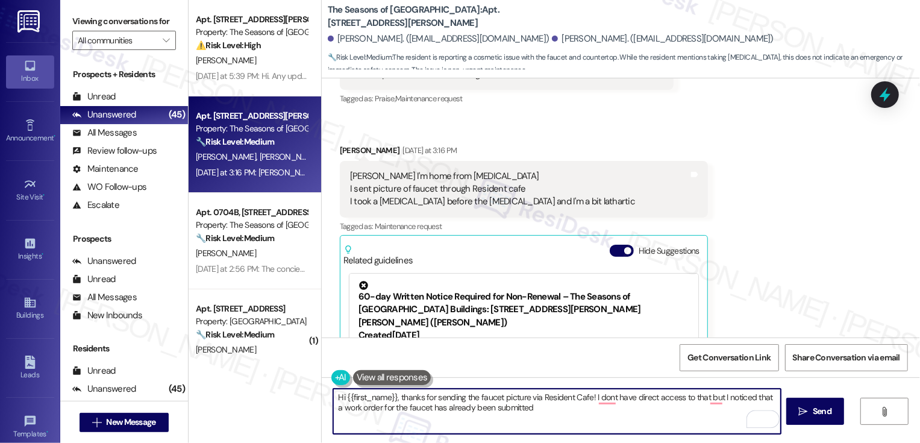
click at [385, 201] on div "Sarah I'm home from mri I sent picture of faucet through Resident cafe I took a…" at bounding box center [492, 189] width 285 height 39
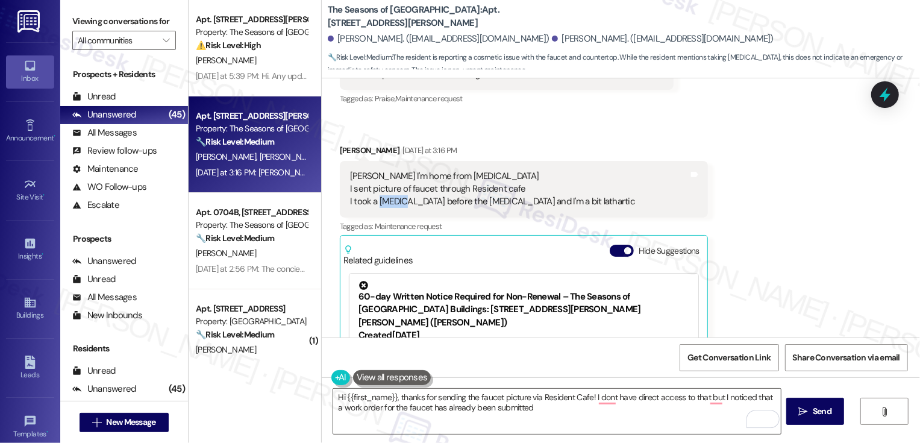
click at [385, 201] on div "Sarah I'm home from mri I sent picture of faucet through Resident cafe I took a…" at bounding box center [492, 189] width 285 height 39
copy div "Valium"
click at [604, 404] on textarea "Hi {{first_name}}, thanks for sending the faucet picture via Resident Cafe! I d…" at bounding box center [557, 411] width 448 height 45
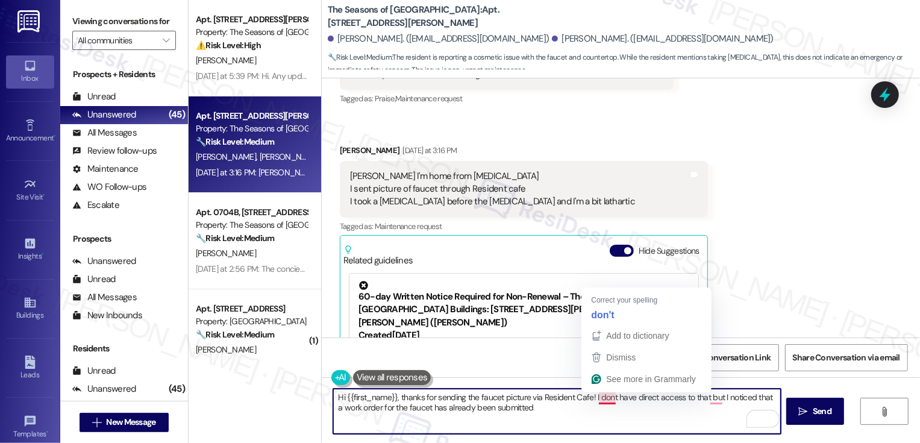
click at [600, 394] on textarea "Hi {{first_name}}, thanks for sending the faucet picture via Resident Cafe! I d…" at bounding box center [557, 411] width 448 height 45
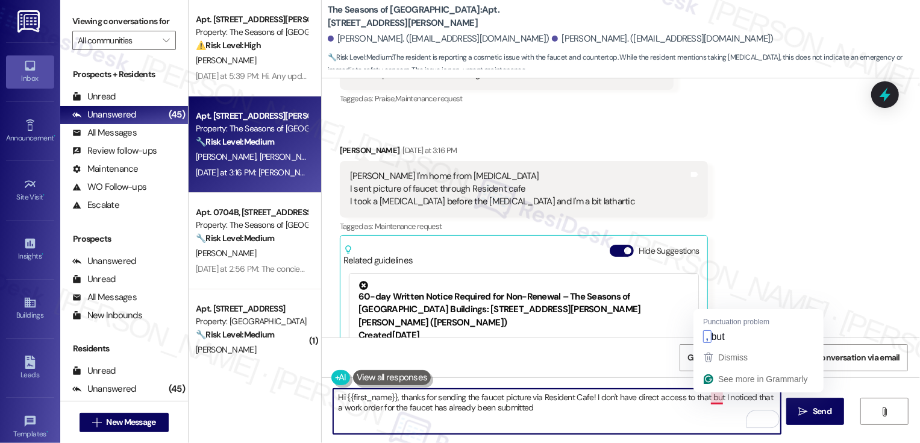
click at [708, 403] on textarea "Hi {{first_name}}, thanks for sending the faucet picture via Resident Cafe! I d…" at bounding box center [557, 411] width 448 height 45
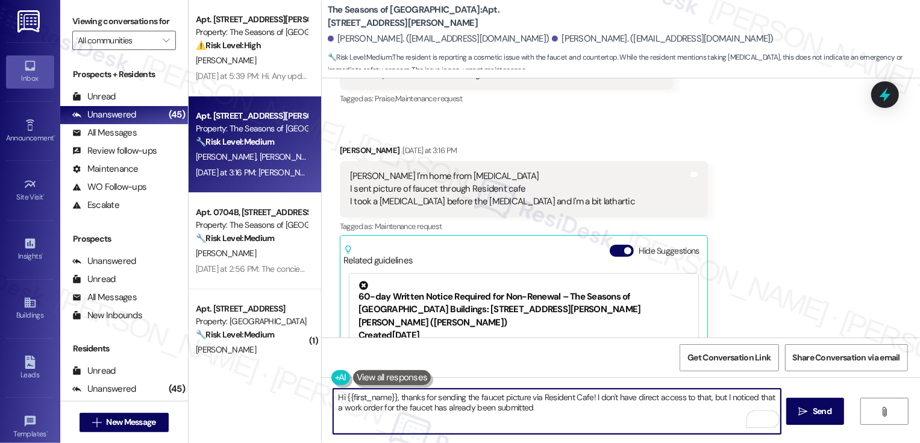
click at [515, 410] on textarea "Hi {{first_name}}, thanks for sending the faucet picture via Resident Cafe! I d…" at bounding box center [557, 411] width 448 height 45
click at [344, 145] on div "Lillie Revere Yesterday at 3:16 PM" at bounding box center [524, 152] width 368 height 17
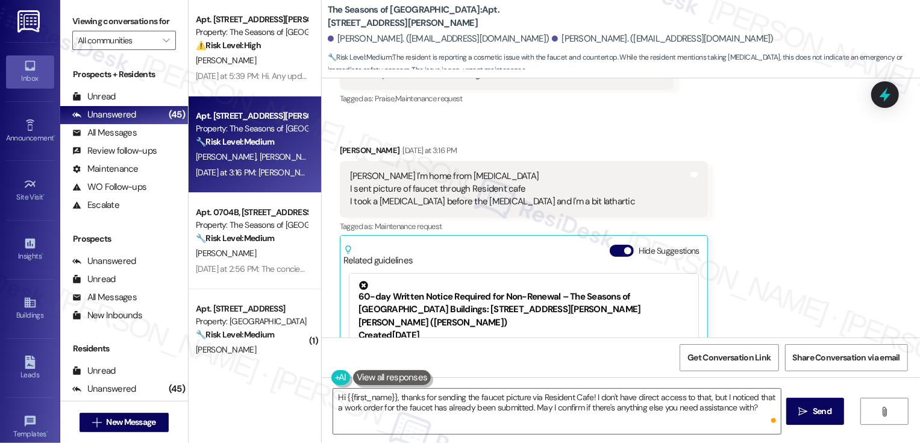
click at [344, 145] on div "Lillie Revere Yesterday at 3:16 PM" at bounding box center [524, 152] width 368 height 17
copy div "Lillie"
click at [377, 398] on textarea "Hi {{first_name}}, thanks for sending the faucet picture via Resident Cafe! I d…" at bounding box center [557, 411] width 448 height 45
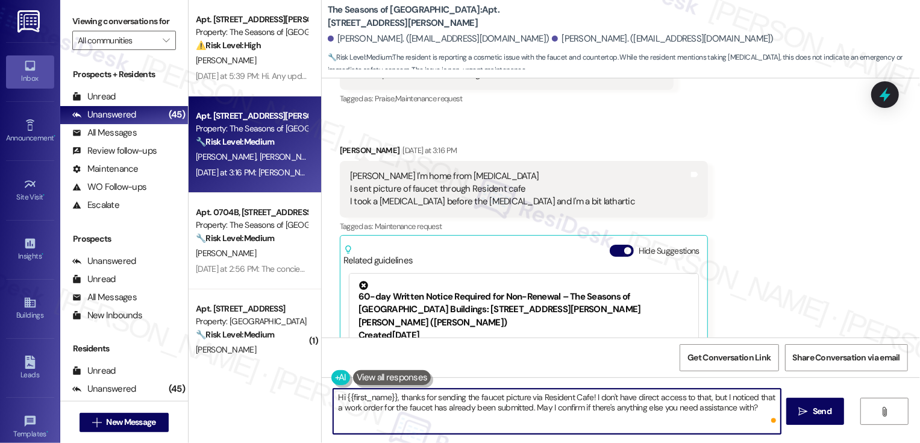
click at [377, 398] on textarea "Hi {{first_name}}, thanks for sending the faucet picture via Resident Cafe! I d…" at bounding box center [557, 411] width 448 height 45
paste textarea "Lillie"
click at [483, 407] on textarea "Hi Lillie, thanks for sending the faucet picture via Resident Cafe! I don't hav…" at bounding box center [557, 411] width 448 height 45
click at [717, 405] on textarea "Hi Lillie, thanks for sending the faucet picture via Resident Cafe! I don't hav…" at bounding box center [557, 411] width 448 height 45
type textarea "Hi Lillie, thanks for sending the faucet picture via Resident Cafe! I don't hav…"
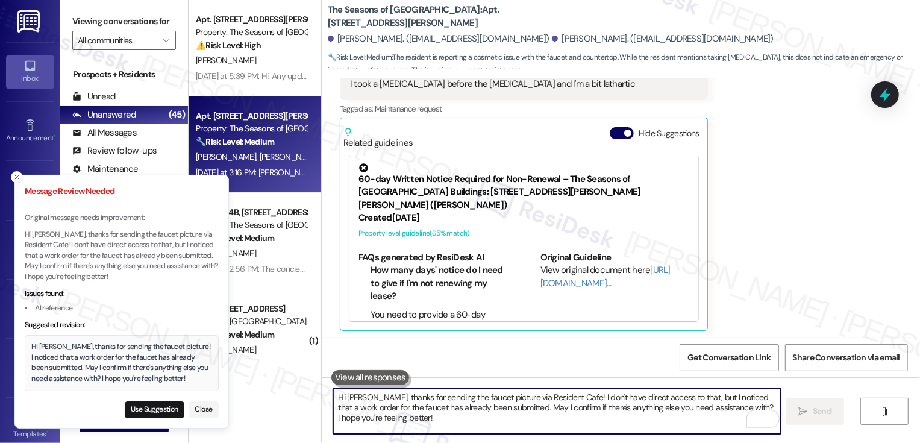
scroll to position [3834, 0]
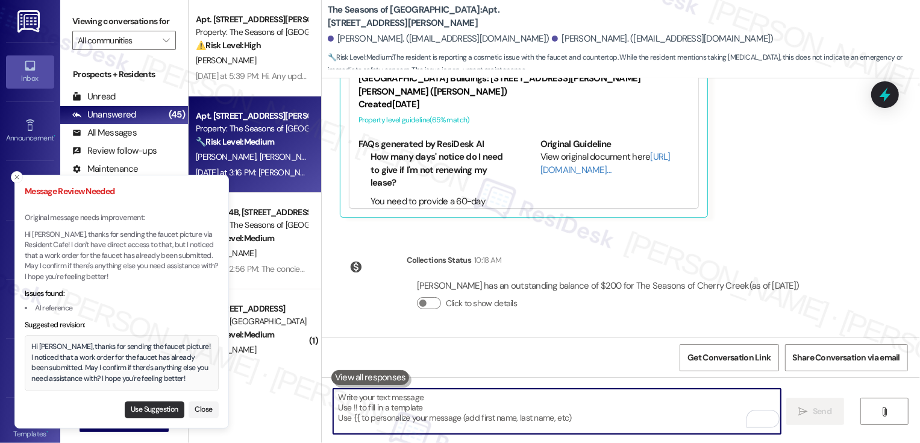
click at [146, 404] on button "Use Suggestion" at bounding box center [155, 409] width 60 height 17
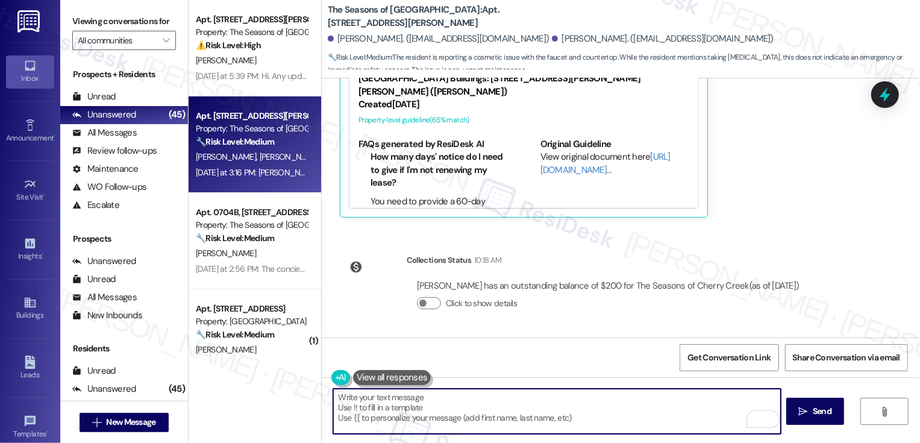
click at [661, 410] on textarea "Hi Lillie, thanks for sending the faucet picture! I noticed that a work order f…" at bounding box center [557, 411] width 448 height 45
click at [813, 414] on span "Send" at bounding box center [822, 411] width 19 height 13
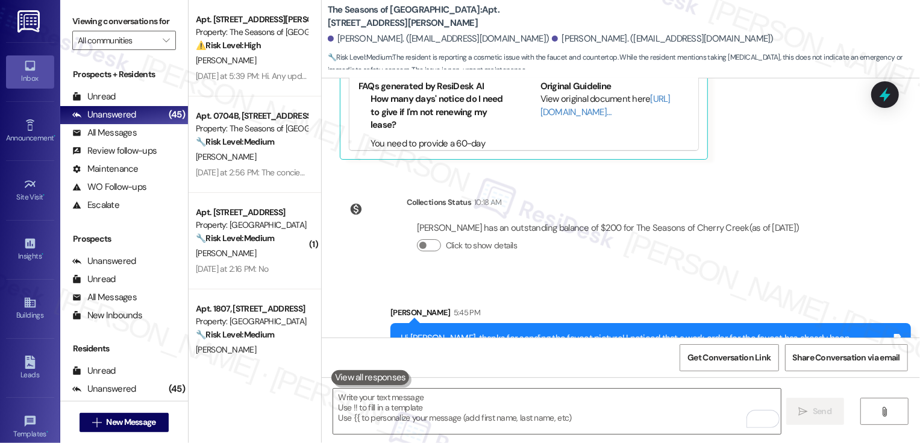
scroll to position [3931, 0]
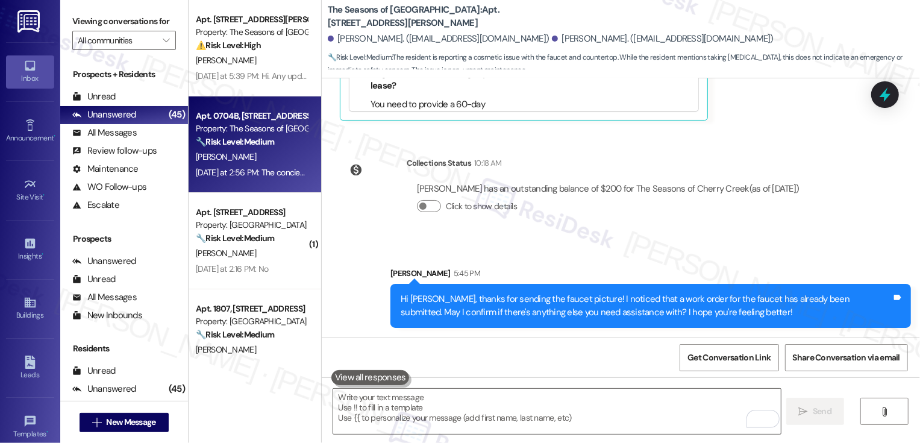
click at [266, 119] on div "Apt. 0704B, [STREET_ADDRESS][PERSON_NAME]" at bounding box center [252, 116] width 112 height 13
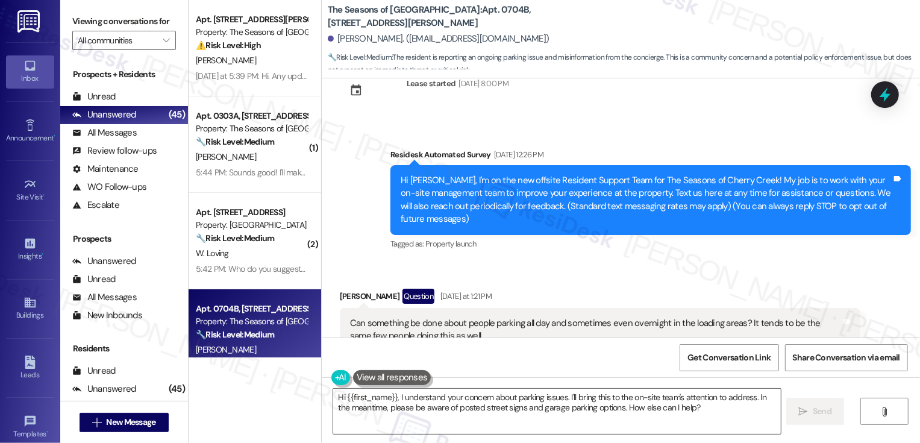
scroll to position [0, 0]
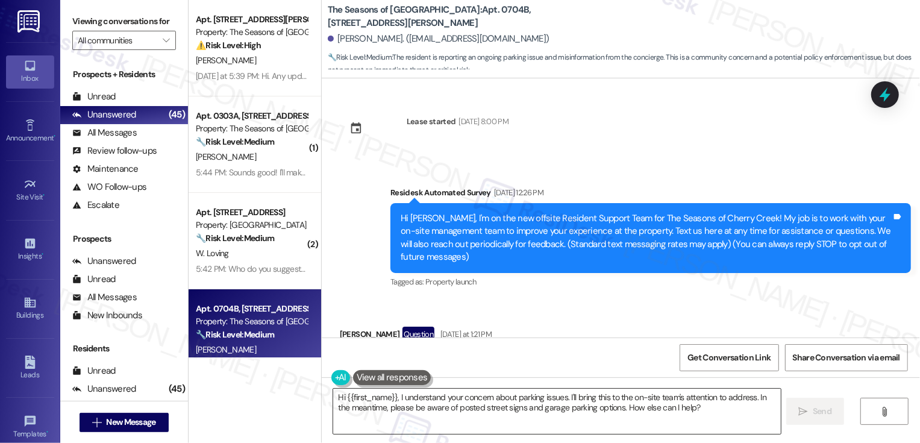
click at [393, 398] on textarea "Hi {{first_name}}, I understand your concern about parking issues. I'll bring t…" at bounding box center [557, 411] width 448 height 45
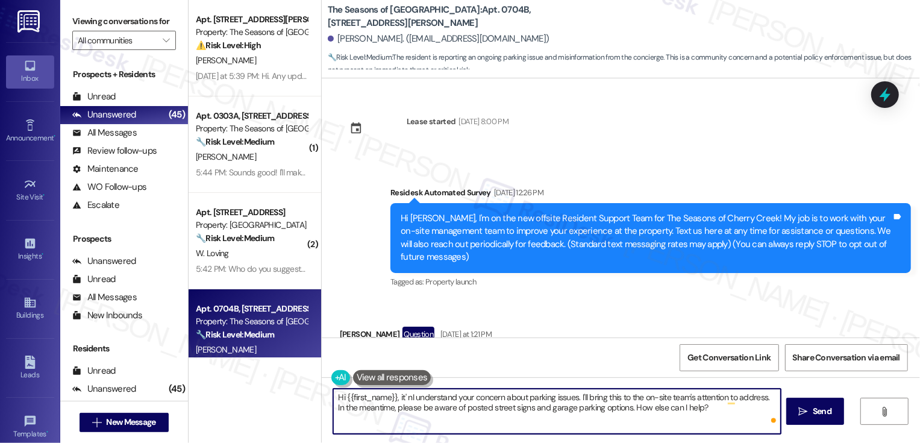
type textarea "Hi {{first_name}}, it' niI understand your concern about parking issues. I'll b…"
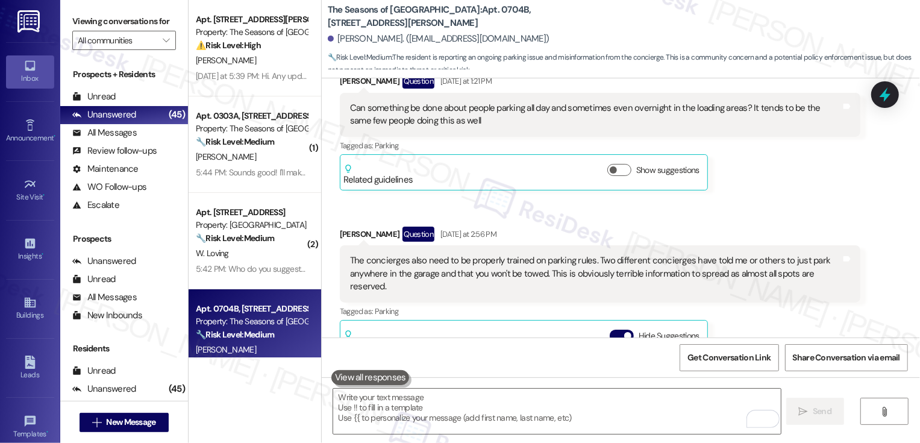
scroll to position [298, 0]
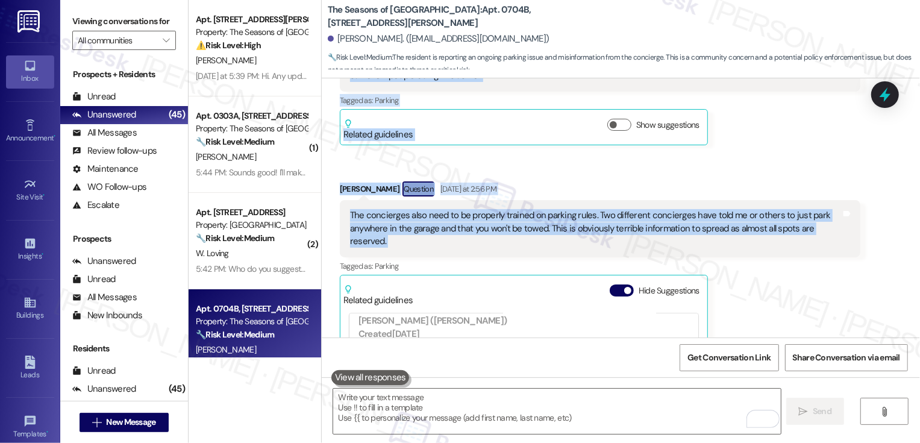
drag, startPoint x: 333, startPoint y: 123, endPoint x: 872, endPoint y: 234, distance: 550.9
click at [873, 234] on div "Received via SMS Curtis Madigan Question Yesterday at 1:21 PM Can something be …" at bounding box center [621, 249] width 599 height 496
copy div "Curtis Madigan Question Yesterday at 1:21 PM Can something be done about people…"
click at [480, 151] on div "Received via SMS Curtis Madigan Question Yesterday at 1:21 PM Can something be …" at bounding box center [600, 86] width 539 height 135
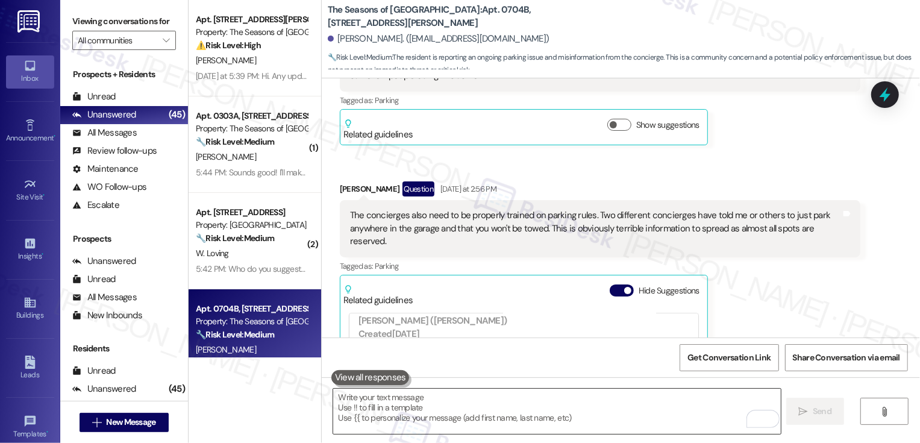
click at [371, 400] on textarea "To enrich screen reader interactions, please activate Accessibility in Grammarl…" at bounding box center [557, 411] width 448 height 45
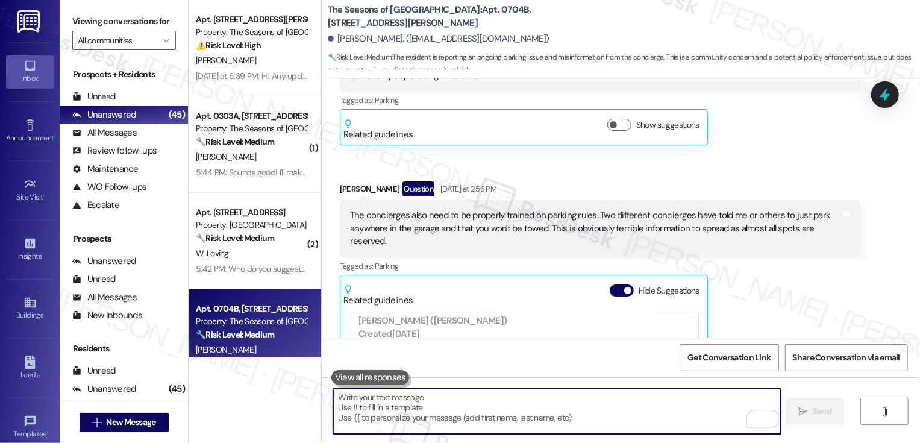
paste textarea "Hi Curtis, I really appreciate you bringing this up. To help the team address i…"
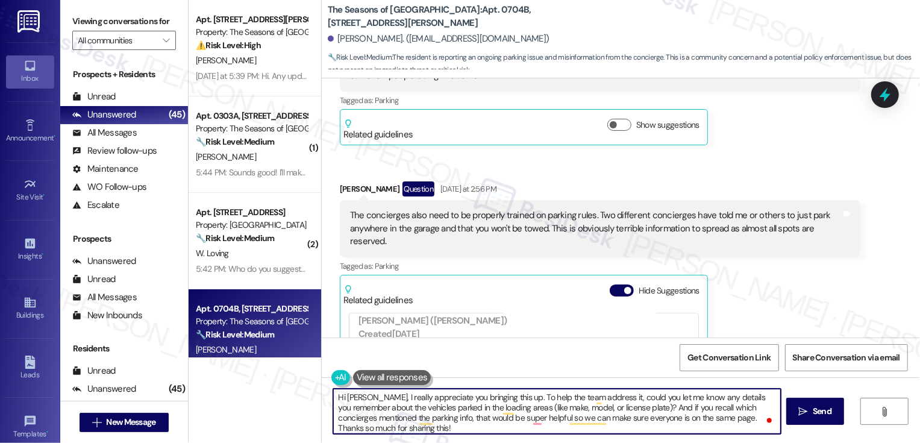
click at [450, 406] on textarea "Hi Curtis, I really appreciate you bringing this up. To help the team address i…" at bounding box center [557, 411] width 448 height 45
click at [434, 410] on textarea "Hi Curtis, I really appreciate you bringing this up. To help the team address i…" at bounding box center [557, 411] width 448 height 45
click at [455, 417] on textarea "Hi Curtis, I really appreciate you bringing this up. To help the team address i…" at bounding box center [557, 411] width 448 height 45
click at [469, 420] on textarea "Hi Curtis, I really appreciate you bringing this up. To help the team address i…" at bounding box center [557, 411] width 448 height 45
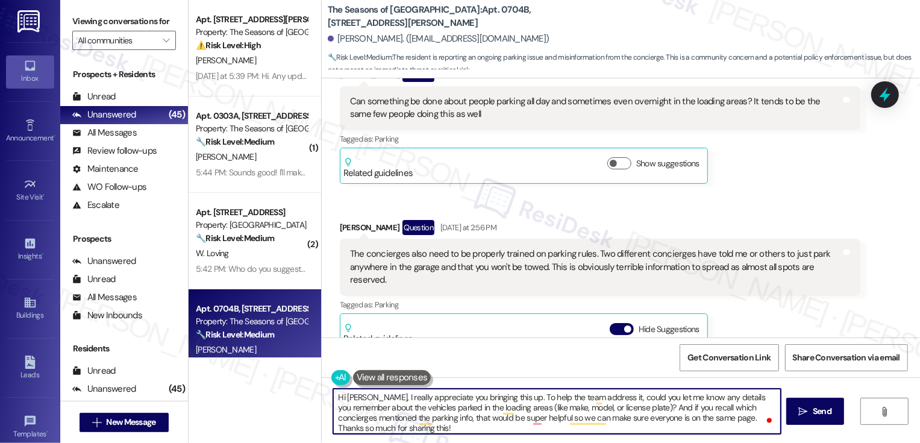
scroll to position [263, 0]
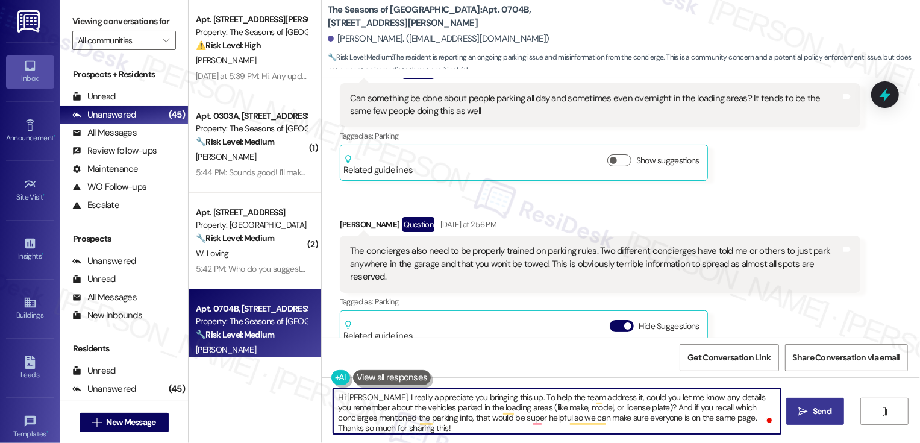
type textarea "Hi Curtis, I really appreciate you bringing this up. To help the team address i…"
click at [807, 408] on icon "" at bounding box center [803, 412] width 9 height 10
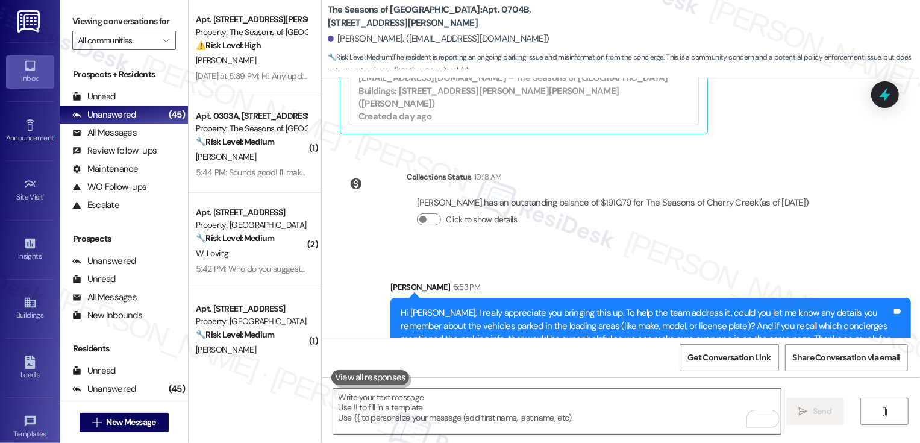
scroll to position [665, 0]
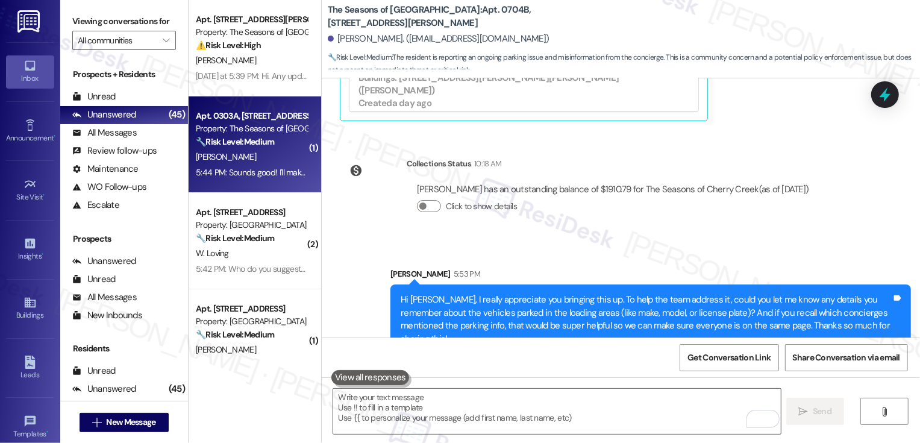
click at [232, 142] on strong "🔧 Risk Level: Medium" at bounding box center [235, 141] width 78 height 11
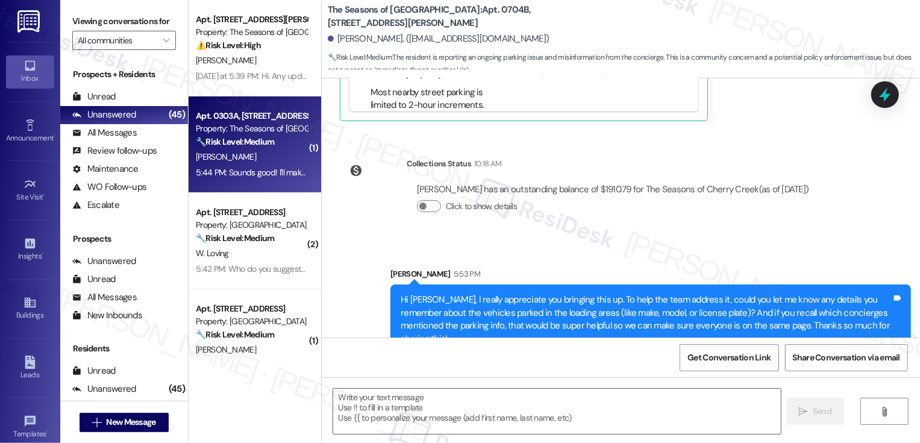
click at [232, 142] on strong "🔧 Risk Level: Medium" at bounding box center [235, 141] width 78 height 11
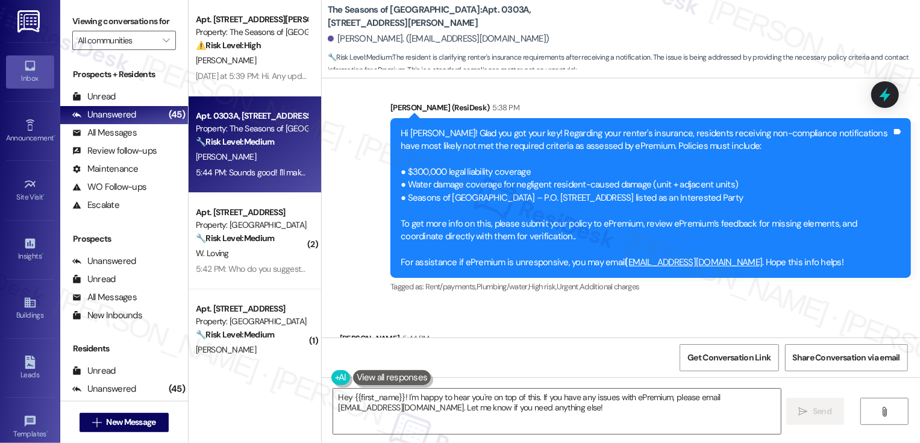
scroll to position [862, 0]
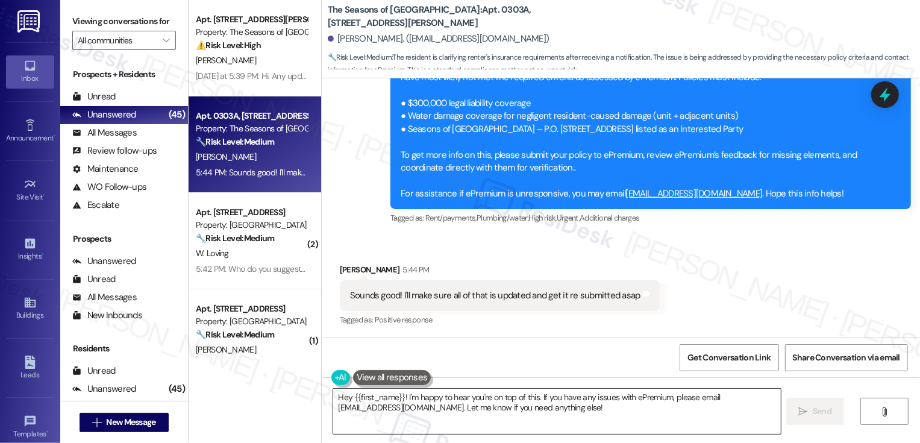
click at [513, 398] on textarea "Hey {{first_name}}! I'm happy to hear you're on top of this. If you have any is…" at bounding box center [557, 411] width 448 height 45
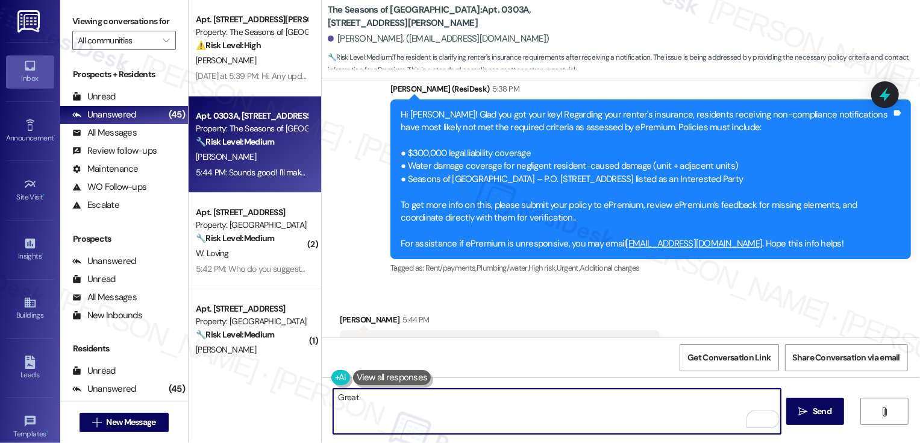
scroll to position [811, 0]
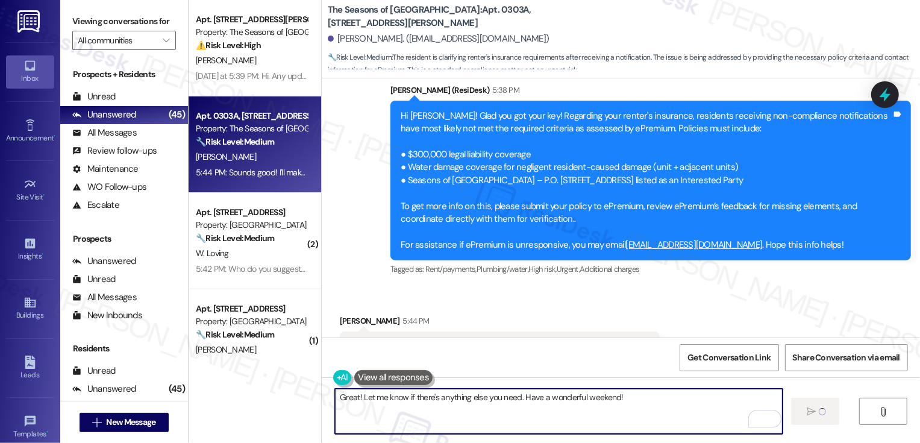
type textarea "Fetching suggested responses. Please feel free to read through the conversation…"
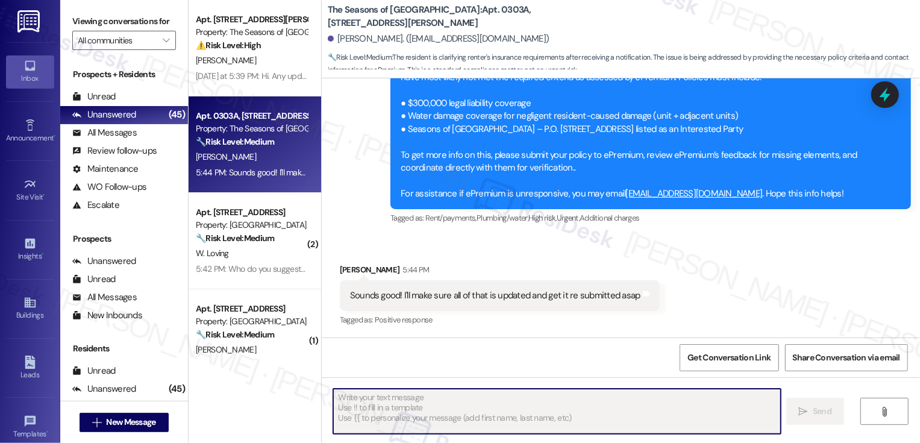
scroll to position [946, 0]
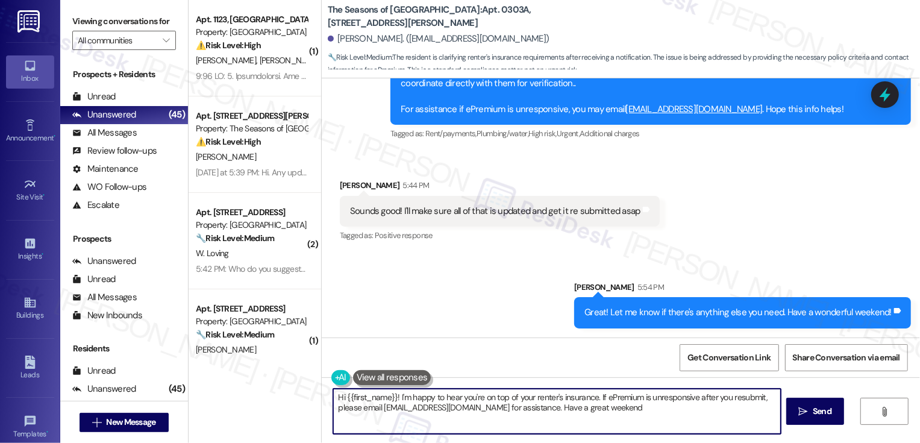
type textarea "Hi {{first_name}}! I'm happy to hear you're on top of your renter's insurance. …"
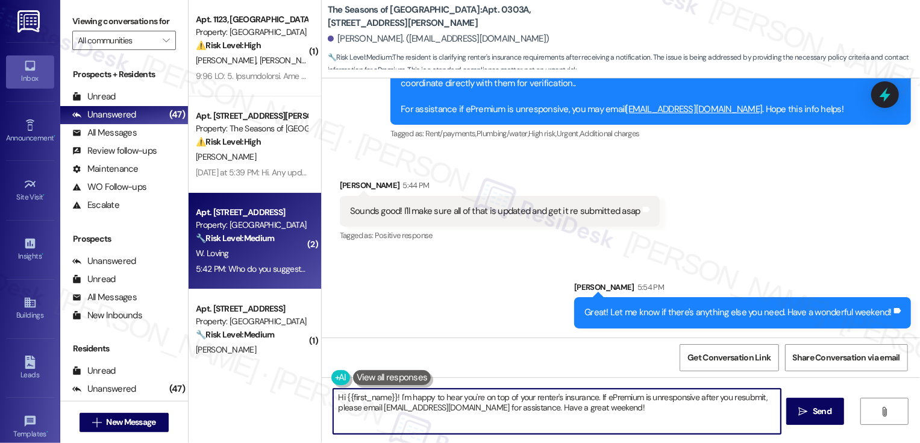
click at [264, 233] on strong "🔧 Risk Level: Medium" at bounding box center [235, 238] width 78 height 11
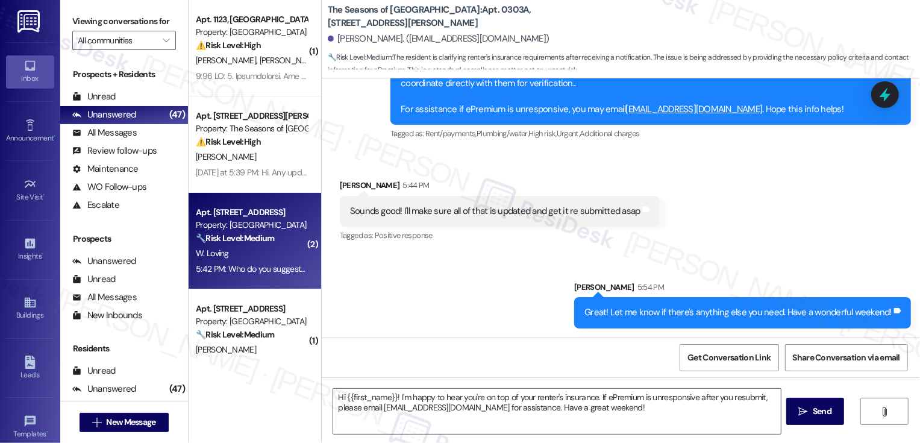
click at [264, 233] on strong "🔧 Risk Level: Medium" at bounding box center [235, 238] width 78 height 11
type textarea "Fetching suggested responses. Please feel free to read through the conversation…"
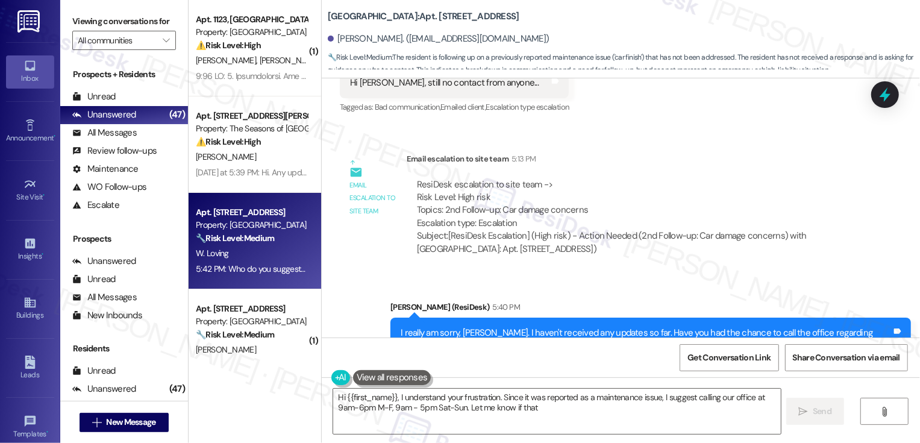
scroll to position [2811, 0]
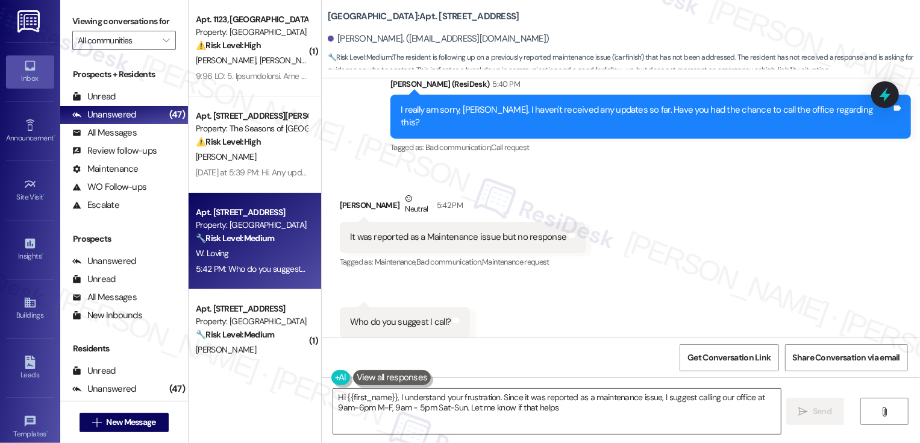
type textarea "Hi {{first_name}}, I understand your frustration. Since it was reported as a ma…"
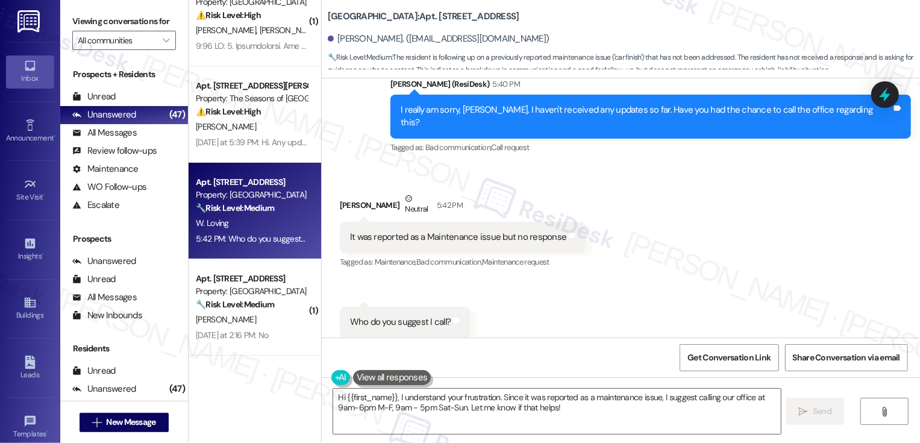
scroll to position [99, 0]
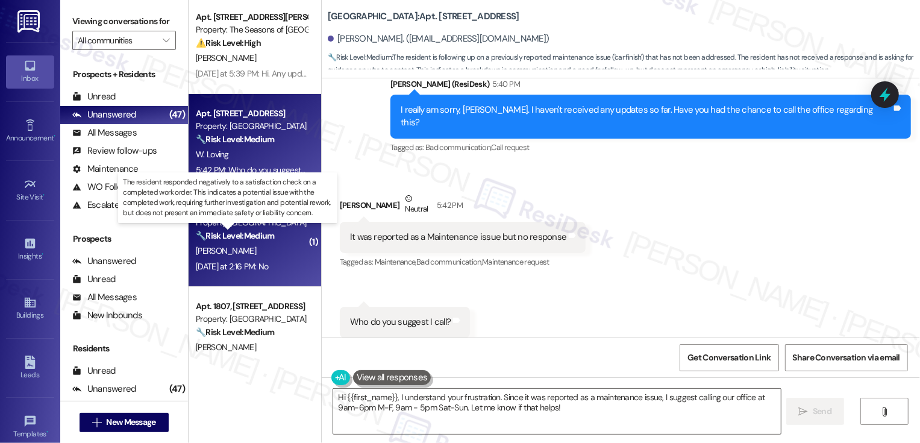
click at [250, 234] on strong "🔧 Risk Level: Medium" at bounding box center [235, 235] width 78 height 11
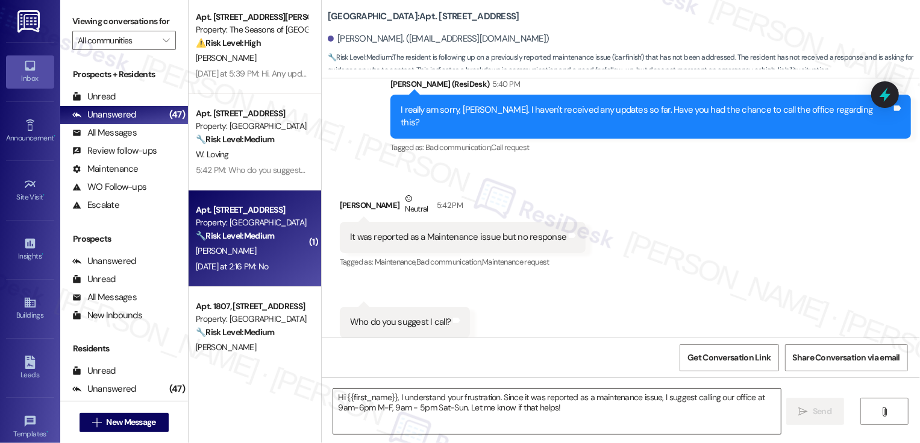
click at [250, 234] on strong "🔧 Risk Level: Medium" at bounding box center [235, 235] width 78 height 11
type textarea "Fetching suggested responses. Please feel free to read through the conversation…"
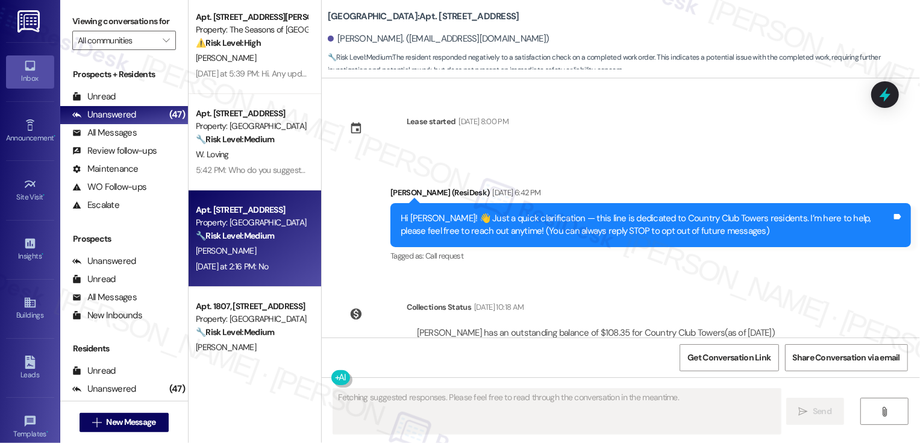
scroll to position [263, 0]
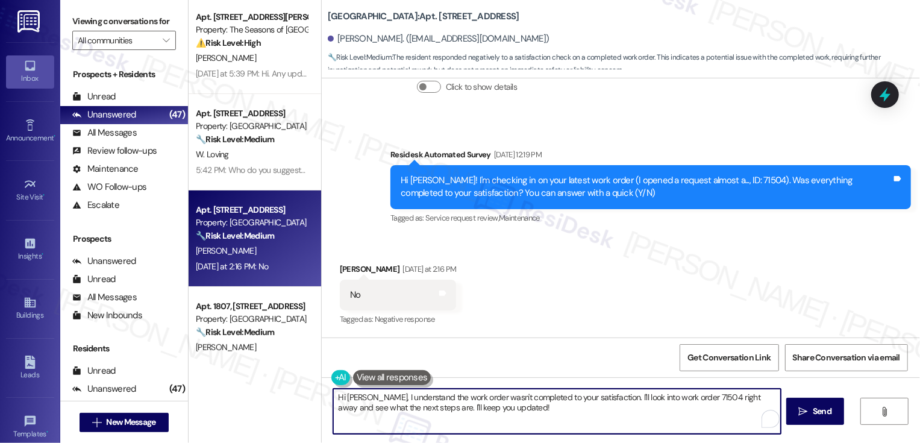
drag, startPoint x: 588, startPoint y: 395, endPoint x: 606, endPoint y: 443, distance: 50.9
click at [606, 442] on html "Inbox Go to Inbox Announcement • Send A Text Announcement Site Visit • Go to Si…" at bounding box center [460, 221] width 920 height 443
type textarea "Hi Carl, I understand the work order wasn't completed to your satisfaction. Cou…"
click at [814, 413] on span "Send" at bounding box center [822, 411] width 19 height 13
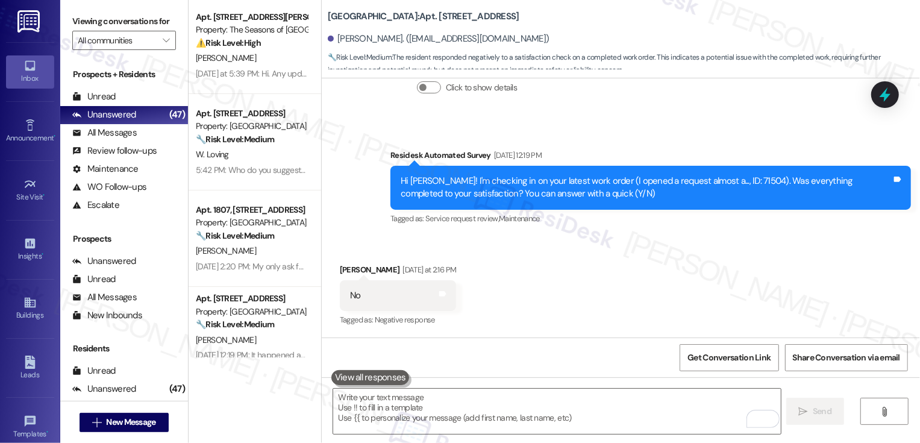
scroll to position [360, 0]
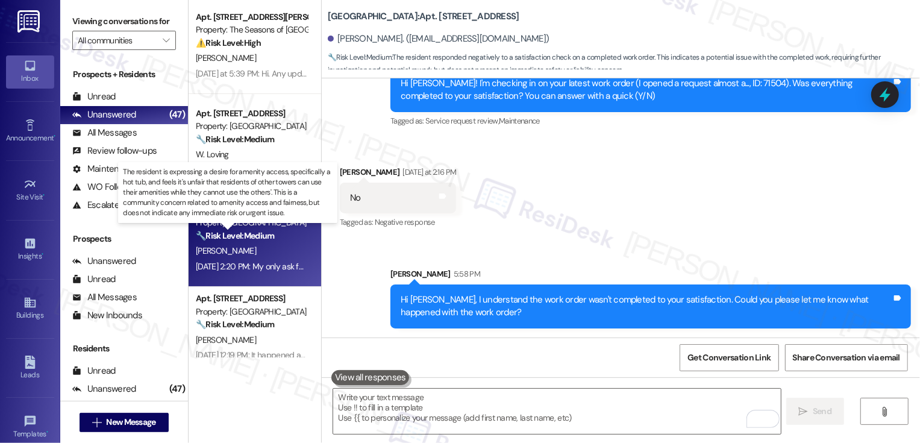
click at [265, 231] on strong "🔧 Risk Level: Medium" at bounding box center [235, 235] width 78 height 11
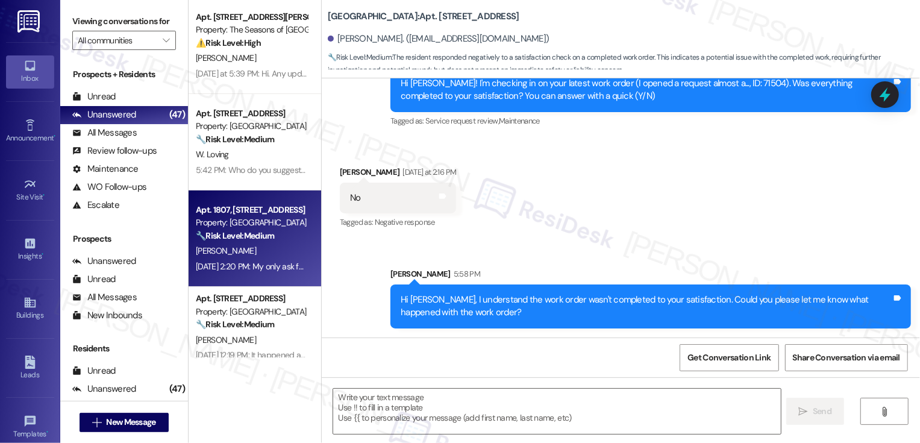
type textarea "Fetching suggested responses. Please feel free to read through the conversation…"
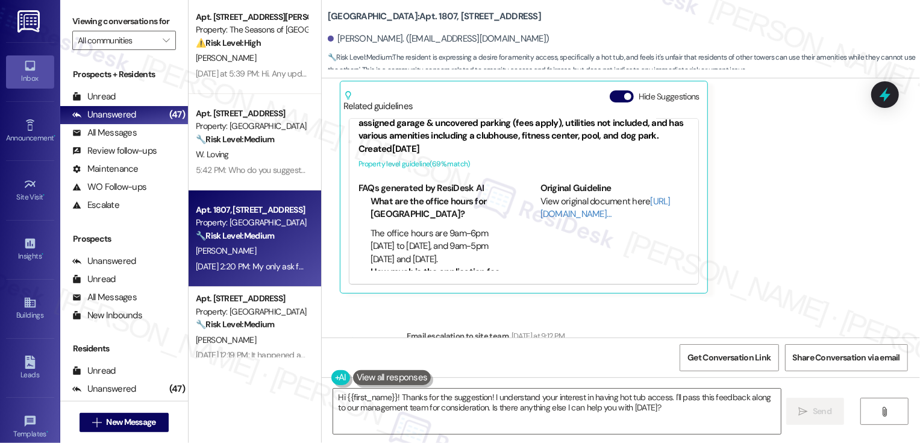
scroll to position [637, 0]
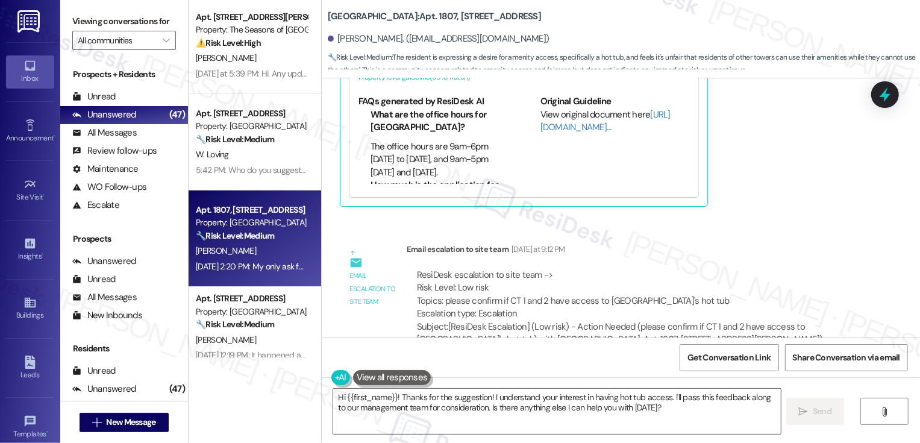
click at [371, 404] on textarea "Hi {{first_name}}! Thanks for the suggestion! I understand your interest in hav…" at bounding box center [557, 411] width 448 height 45
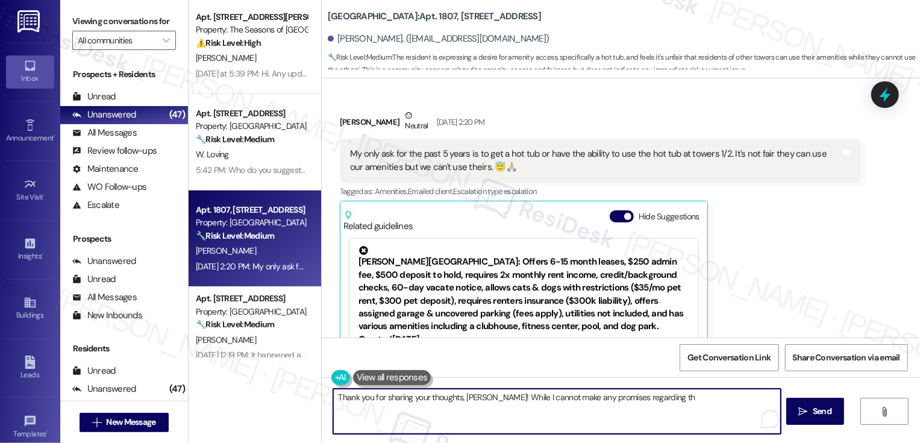
scroll to position [427, 0]
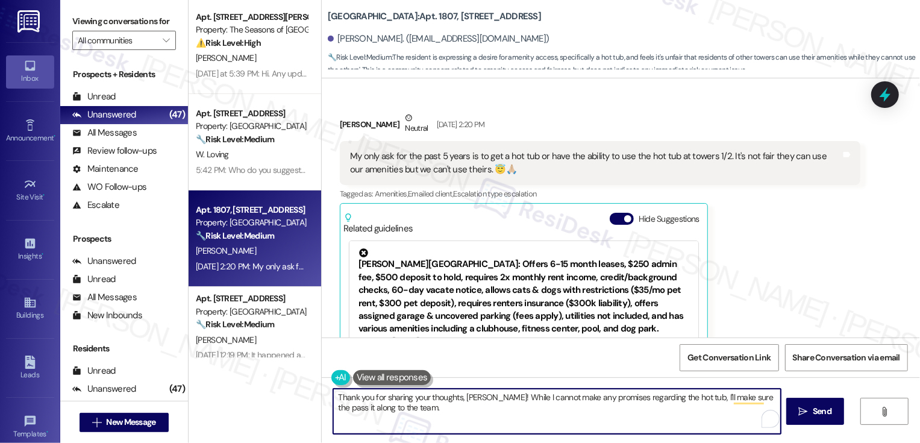
click at [448, 407] on textarea "Thank you for sharing your thoughts, Sarah! While I cannot make any promises re…" at bounding box center [557, 411] width 448 height 45
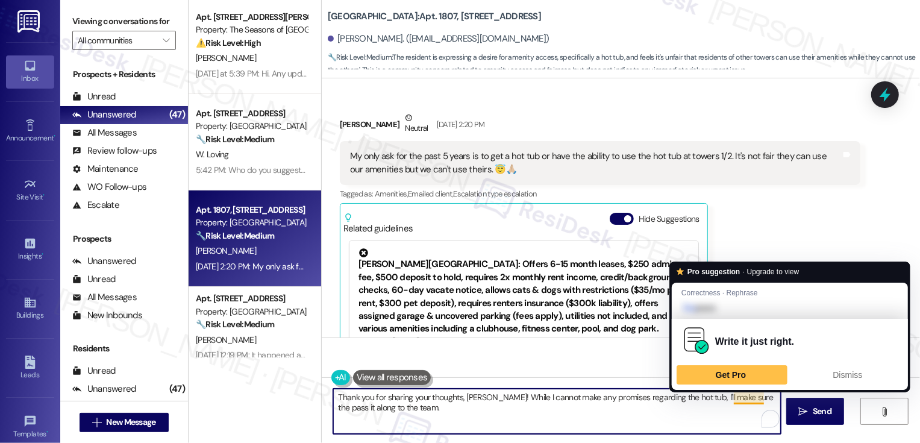
click at [731, 397] on textarea "Thank you for sharing your thoughts, Sarah! While I cannot make any promises re…" at bounding box center [557, 411] width 448 height 45
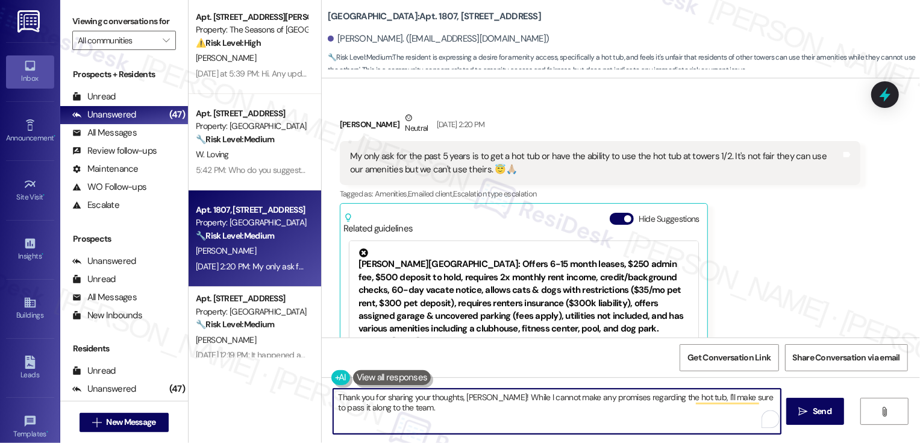
click at [753, 397] on textarea "Thank you for sharing your thoughts, Sarah! While I cannot make any promises re…" at bounding box center [557, 411] width 448 height 45
click at [686, 433] on textarea "Thank you for sharing your thoughts, Sarah! While I cannot make any promises re…" at bounding box center [557, 411] width 448 height 45
click at [466, 407] on textarea "Thank you for sharing your thoughts, Sarah! While I cannot make any promises re…" at bounding box center [557, 411] width 448 height 45
type textarea "Thank you for sharing your thoughts, Sarah! While I cannot make any promises re…"
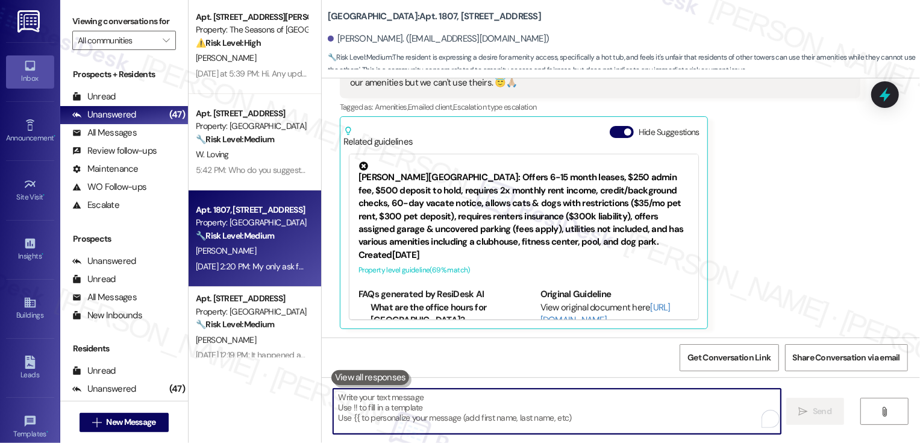
scroll to position [760, 0]
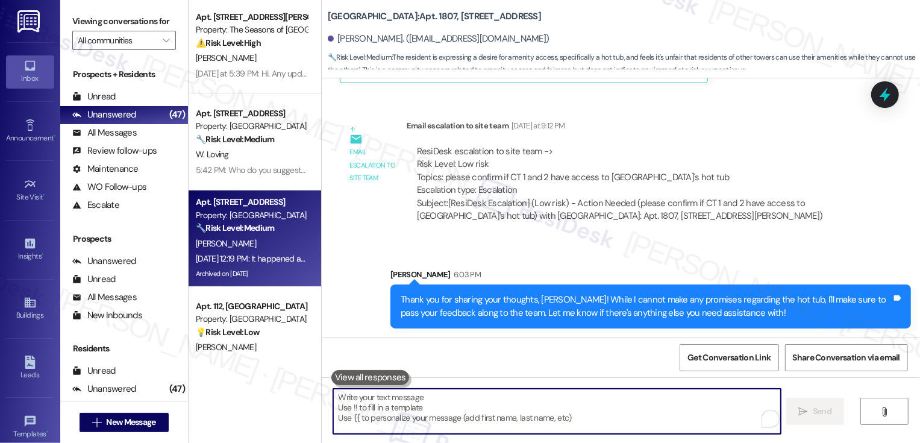
click at [283, 231] on div "🔧 Risk Level: Medium The resident indicates that the issue with their sink has …" at bounding box center [252, 228] width 112 height 13
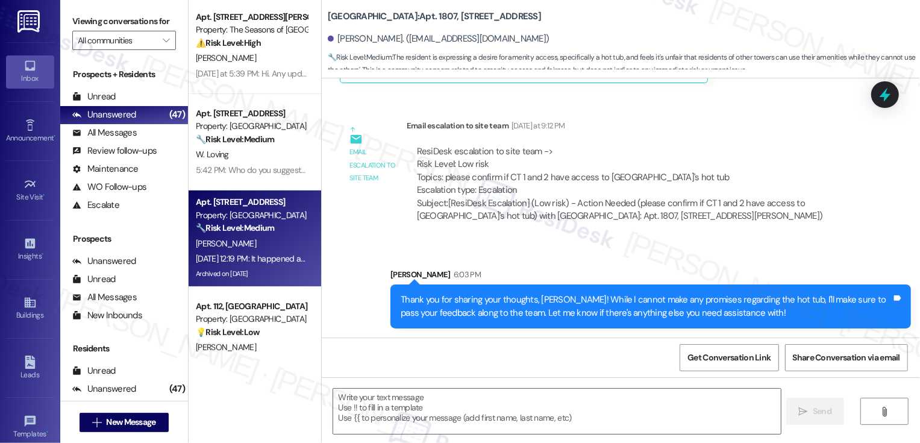
click at [283, 231] on div "🔧 Risk Level: Medium The resident indicates that the issue with their sink has …" at bounding box center [252, 228] width 112 height 13
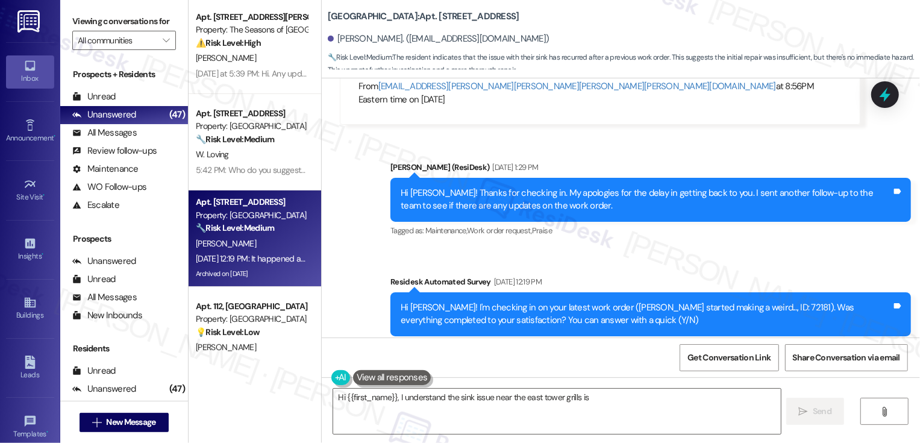
scroll to position [1924, 0]
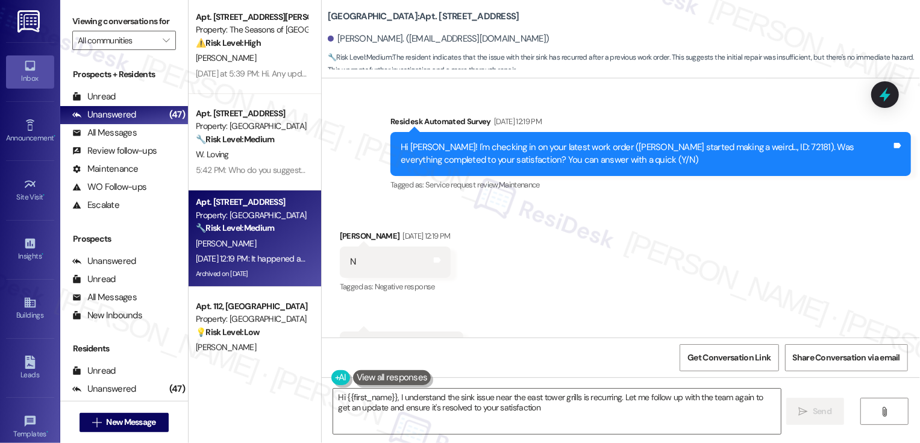
type textarea "Hi {{first_name}}, I understand the sink issue near the east tower grills is re…"
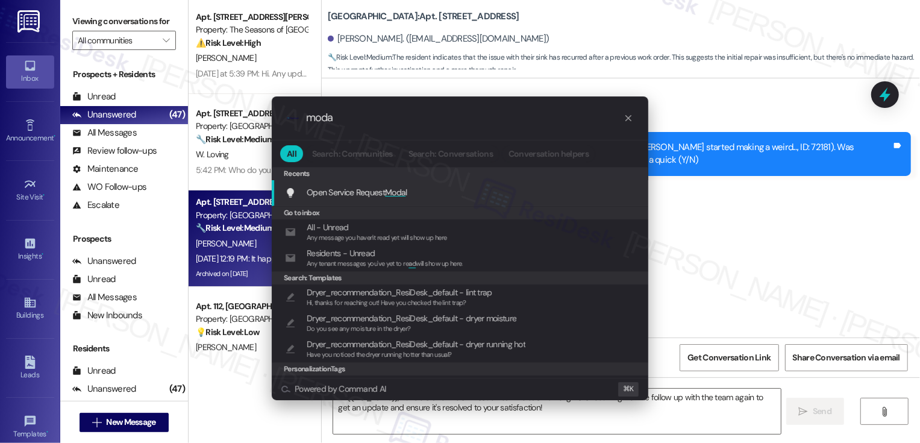
type input "modal"
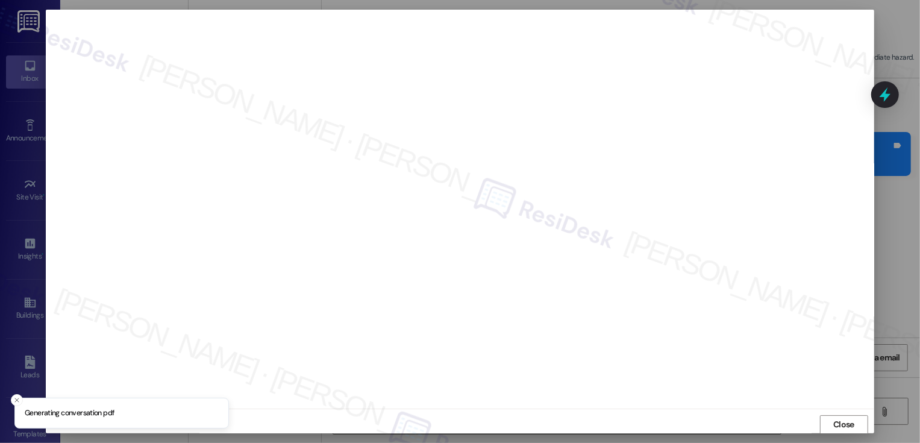
scroll to position [1, 0]
click at [844, 424] on span "Close" at bounding box center [844, 424] width 21 height 13
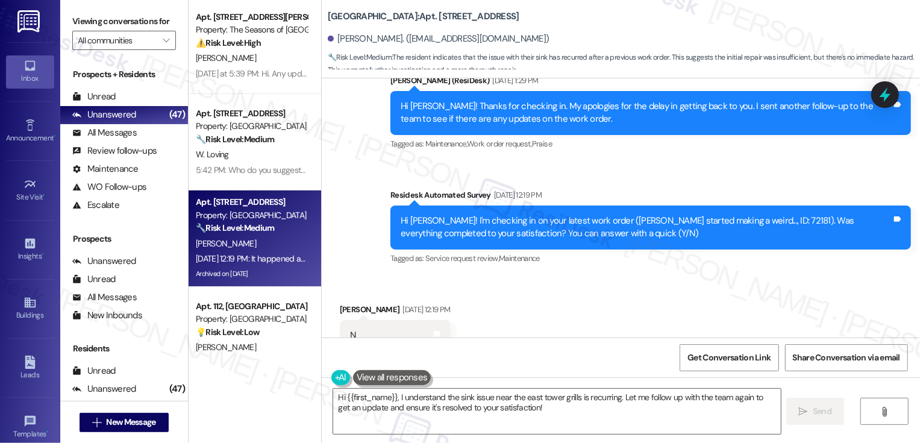
scroll to position [1924, 0]
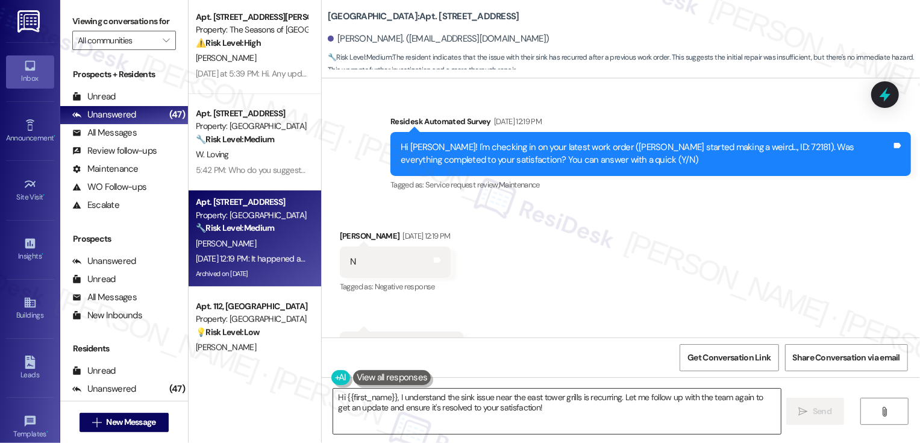
click at [447, 410] on textarea "Hi {{first_name}}, I understand the sink issue near the east tower grills is re…" at bounding box center [557, 411] width 448 height 45
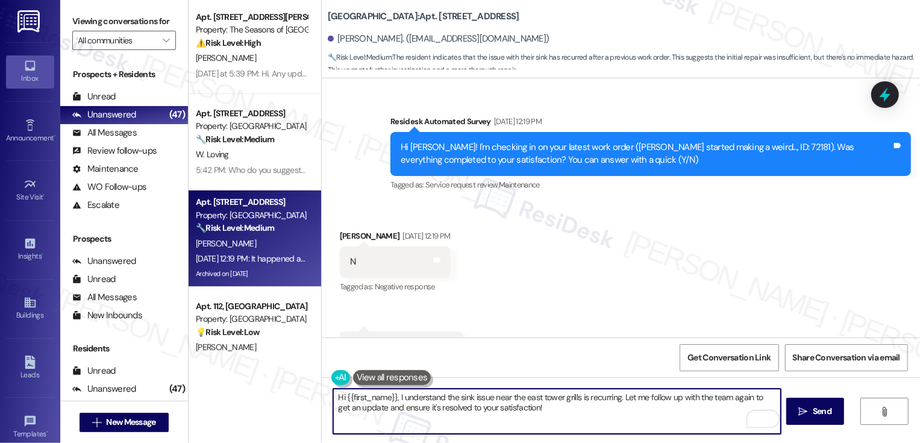
click at [352, 230] on div "Christina Schaefer Aug 20, 2025 at 12:19 PM" at bounding box center [395, 238] width 111 height 17
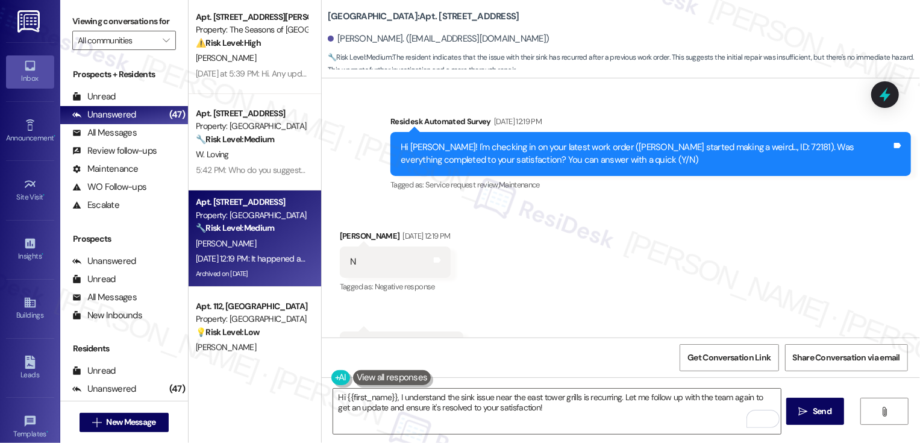
click at [352, 230] on div "Christina Schaefer Aug 20, 2025 at 12:19 PM" at bounding box center [395, 238] width 111 height 17
click at [462, 397] on textarea "Hi {{first_name}}, I understand the sink issue near the east tower grills is re…" at bounding box center [557, 411] width 448 height 45
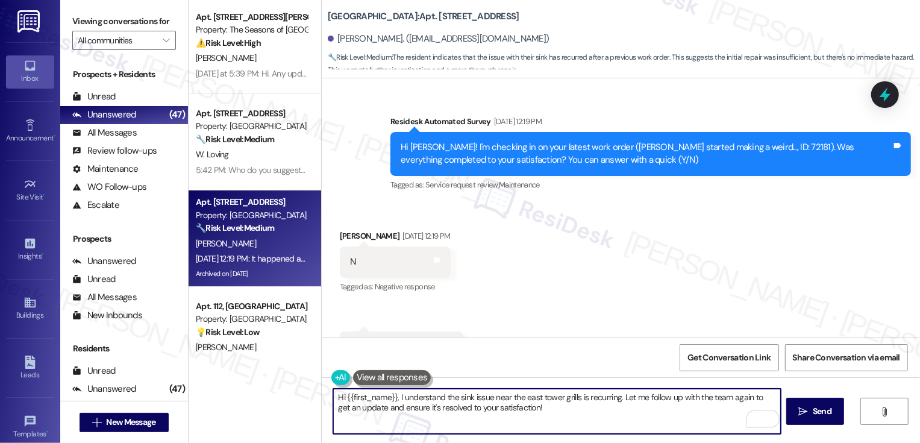
click at [490, 398] on textarea "Hi {{first_name}}, I understand the sink issue near the east tower grills is re…" at bounding box center [557, 411] width 448 height 45
drag, startPoint x: 396, startPoint y: 397, endPoint x: 591, endPoint y: 430, distance: 198.0
click at [591, 430] on textarea "Hi {{first_name}}, I understand the sink issue near the east tower grills is re…" at bounding box center [557, 411] width 448 height 45
drag, startPoint x: 391, startPoint y: 400, endPoint x: 553, endPoint y: 446, distance: 168.7
click at [553, 442] on html "Inbox Go to Inbox Announcement • Send A Text Announcement Site Visit • Go to Si…" at bounding box center [460, 221] width 920 height 443
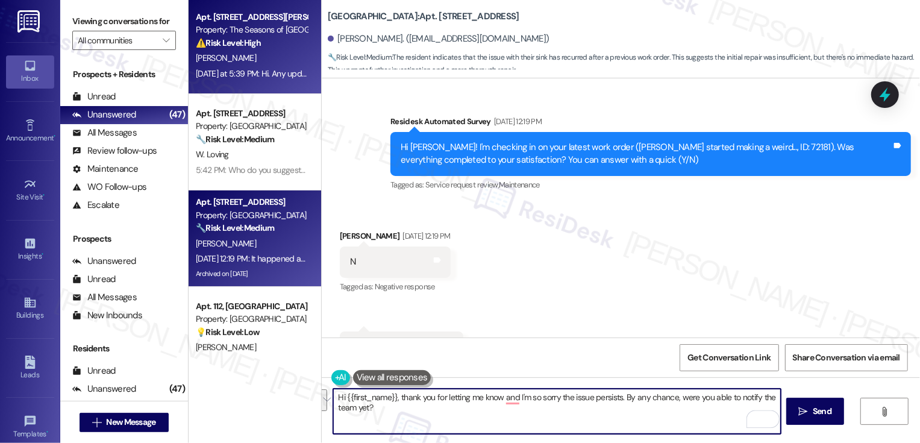
type textarea "Hi {{first_name}}, thank you for letting me know and I'm so sorry the issue per…"
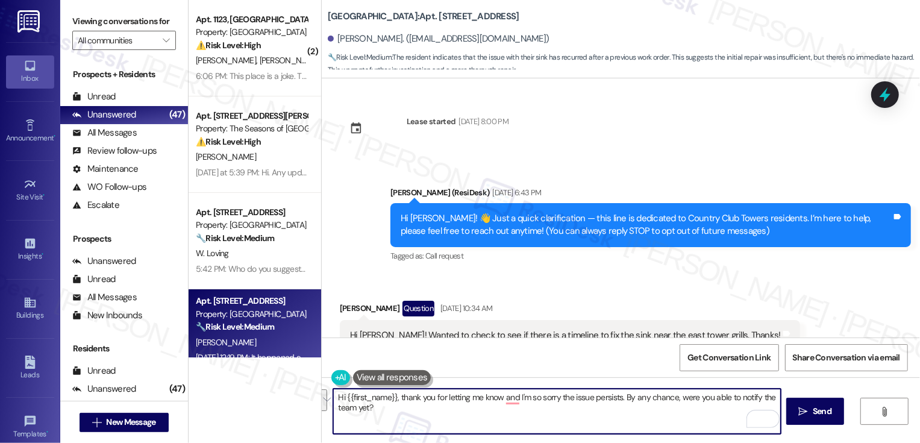
scroll to position [1924, 0]
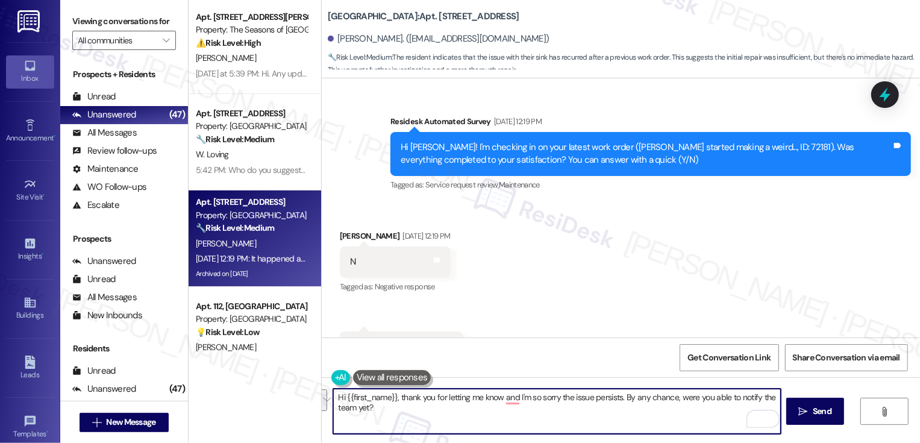
paste textarea "—and I’m so sorry the issue is still persisting. By any chance, have you been"
click at [501, 400] on textarea "Hi {{first_name}}, thank you for letting me know—and I’m so sorry the issue is …" at bounding box center [557, 411] width 448 height 45
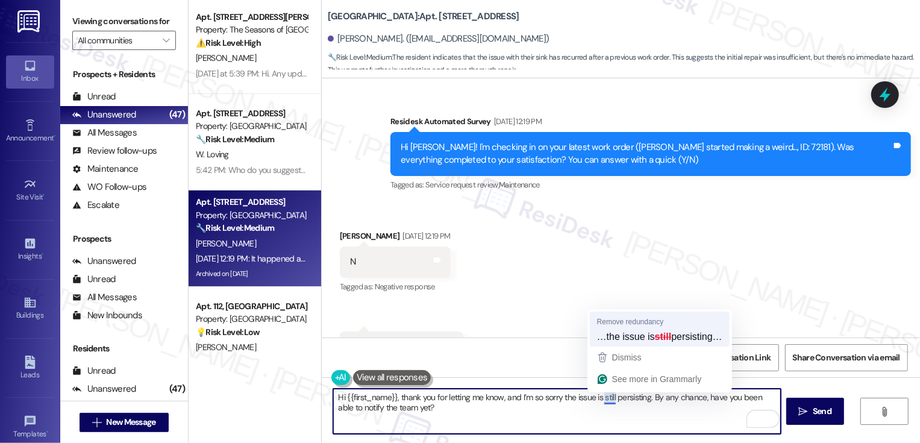
type textarea "Hi {{first_name}}, thank you for letting me know, and I’m so sorry the issue is…"
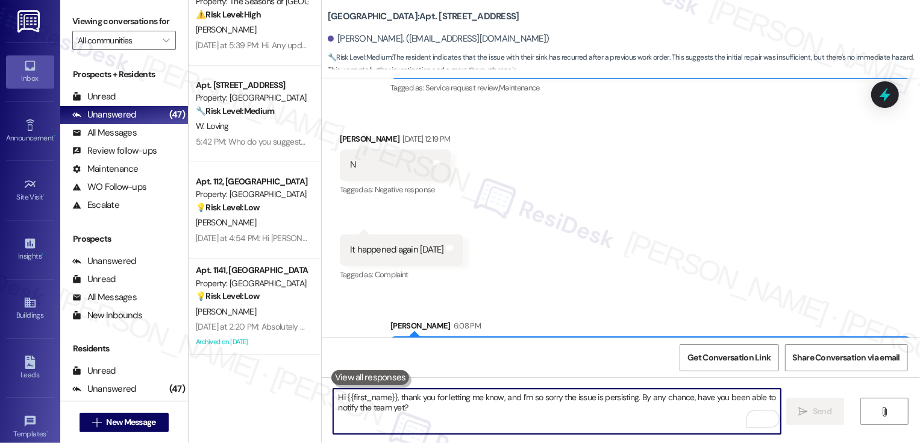
scroll to position [153, 0]
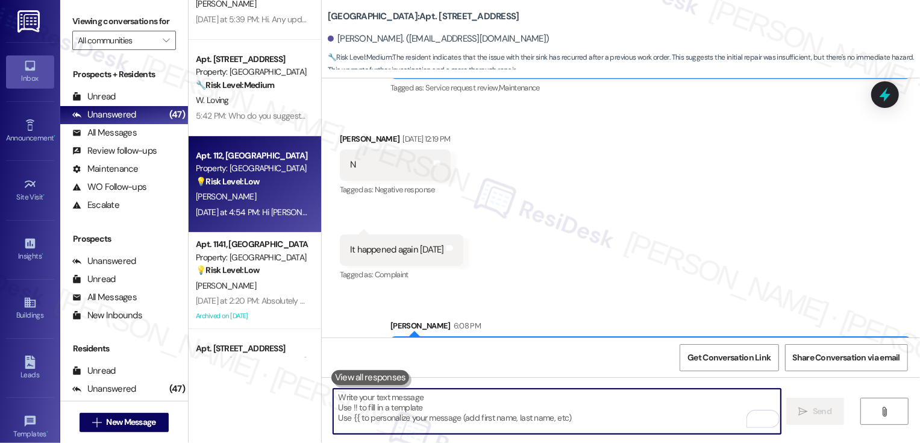
click at [237, 192] on div "[PERSON_NAME]" at bounding box center [252, 196] width 114 height 15
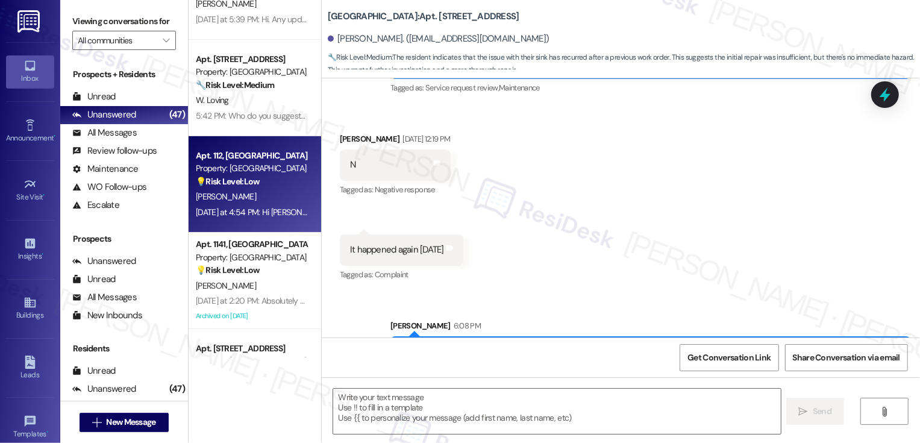
click at [237, 192] on div "[PERSON_NAME]" at bounding box center [252, 196] width 114 height 15
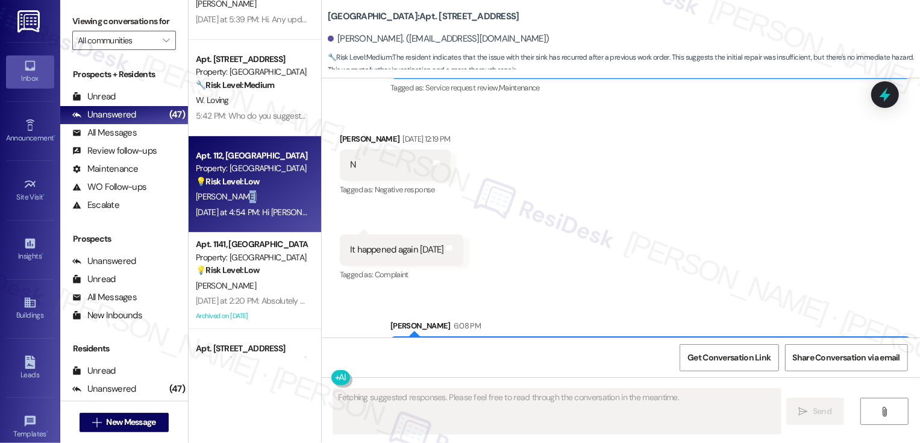
click at [237, 192] on div "[PERSON_NAME]" at bounding box center [252, 196] width 114 height 15
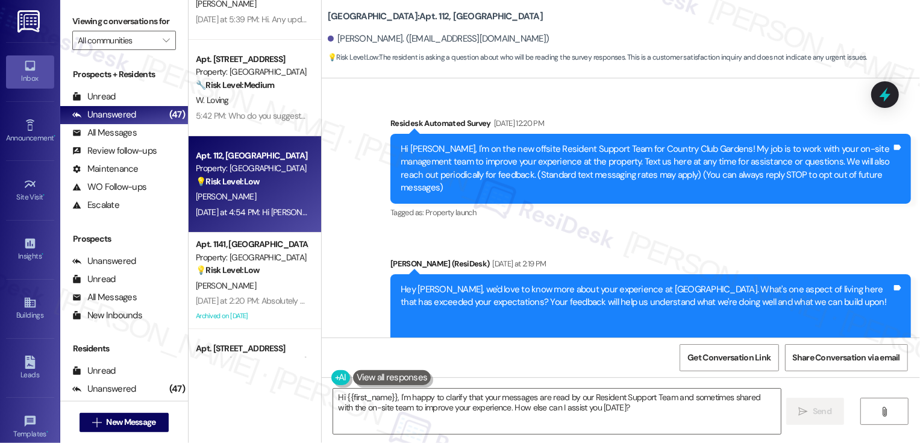
scroll to position [330, 0]
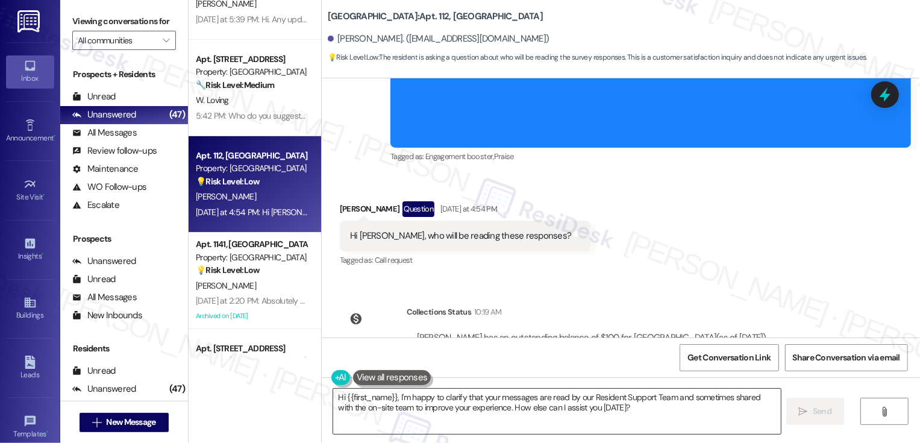
click at [435, 406] on textarea "Hi {{first_name}}, I'm happy to clarify that your messages are read by our Resi…" at bounding box center [557, 411] width 448 height 45
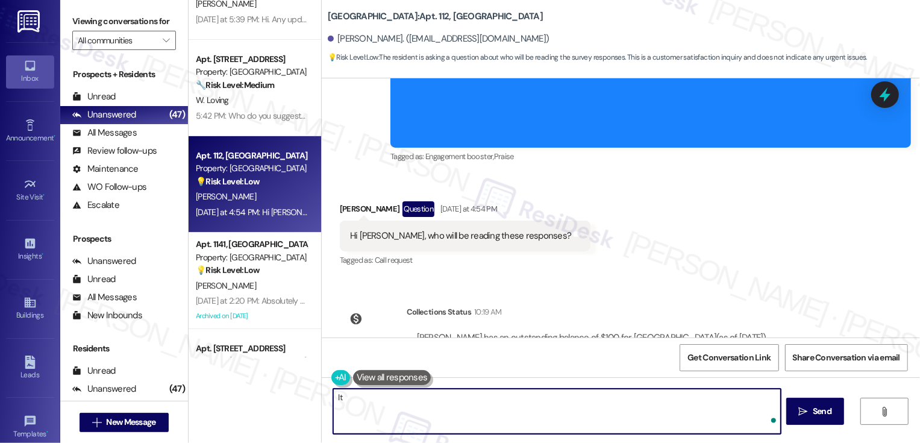
type textarea "I"
type textarea "It's nice to meet you, Lana! The feednback will be shared to the the management…"
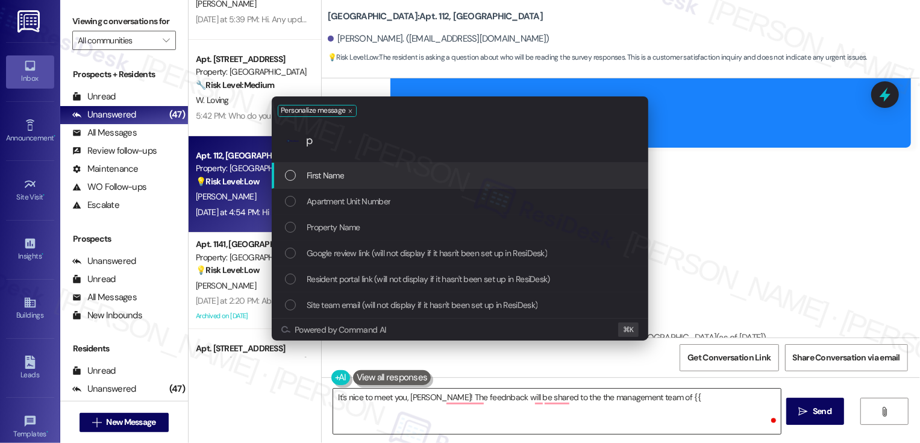
type input "pr"
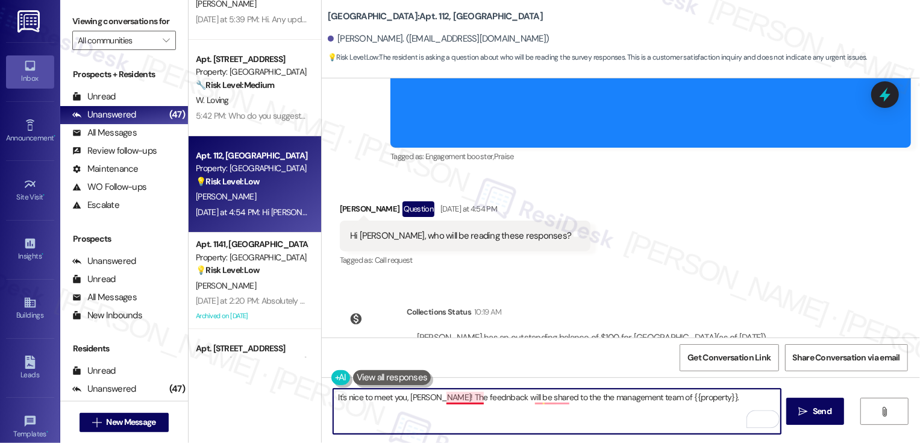
click at [448, 401] on textarea "It's nice to meet you, Lana! The feednback will be shared to the the management…" at bounding box center [557, 411] width 448 height 45
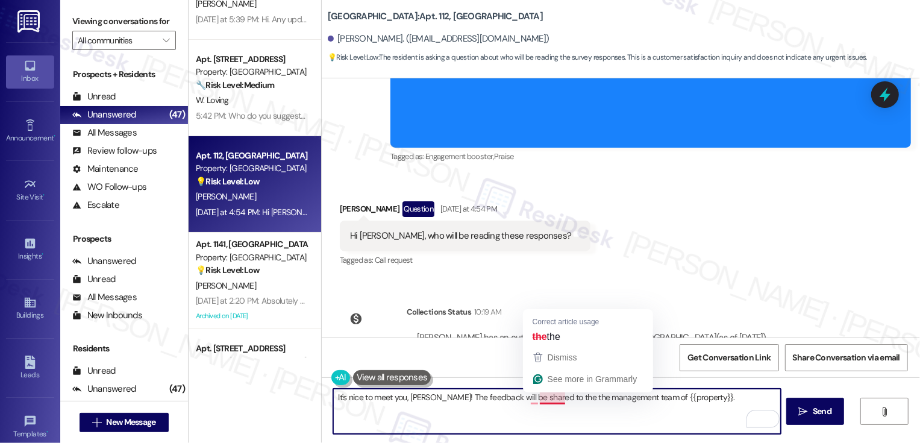
click at [536, 396] on textarea "It's nice to meet you, Lana! The feedback will be shared to the the management …" at bounding box center [557, 411] width 448 height 45
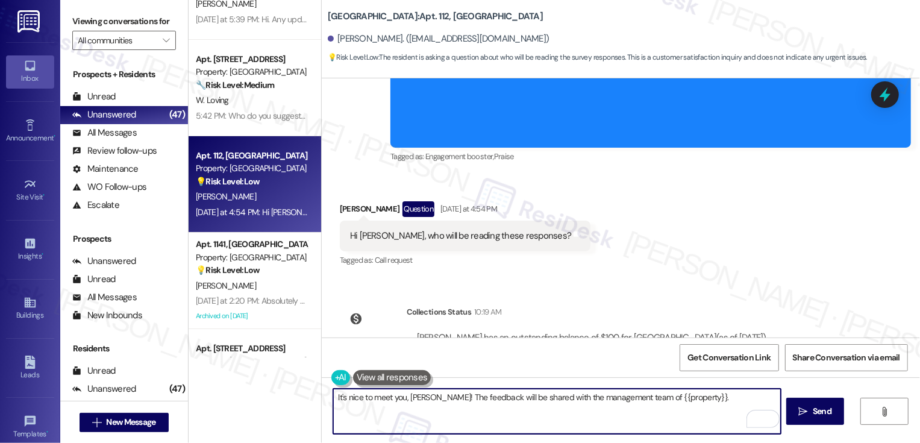
click at [729, 399] on textarea "It's nice to meet you, Lana! The feedback will be shared with the management te…" at bounding box center [557, 411] width 448 height 45
click at [464, 399] on textarea "It's nice to meet you, Lana! The feedback will be shared with the management te…" at bounding box center [557, 411] width 448 height 45
type textarea "It's nice to meet you, Lana! The responses will be shared with the management t…"
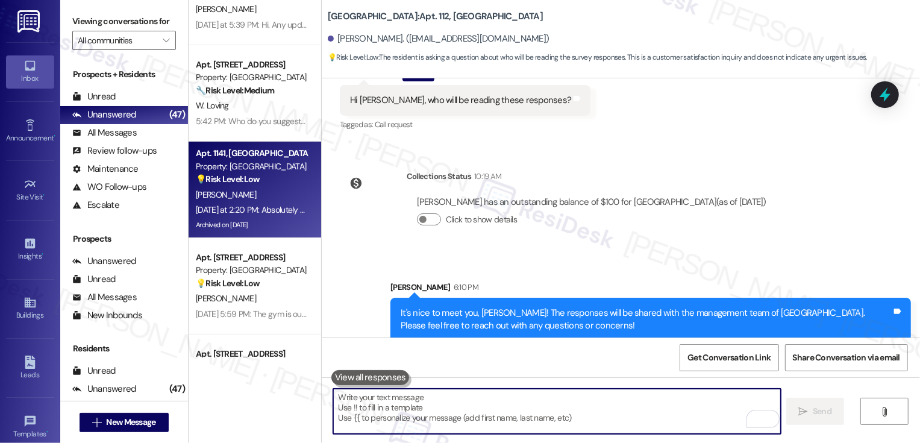
scroll to position [148, 0]
click at [255, 164] on div "Property: [GEOGRAPHIC_DATA]" at bounding box center [252, 166] width 112 height 13
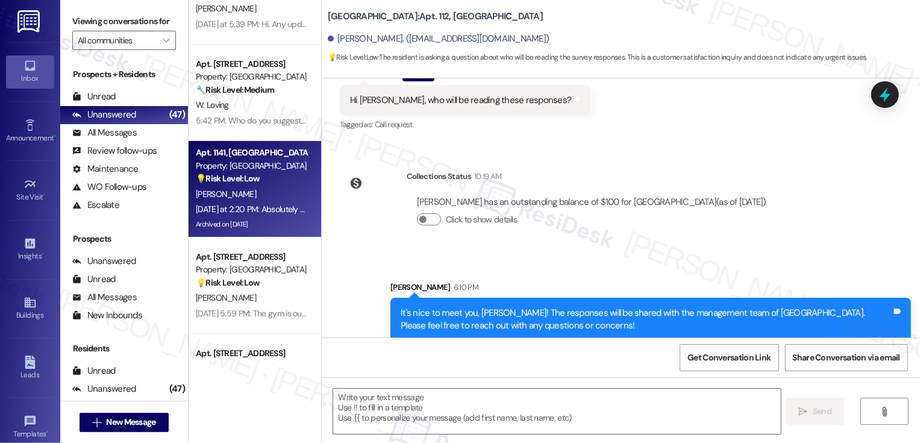
type textarea "Fetching suggested responses. Please feel free to read through the conversation…"
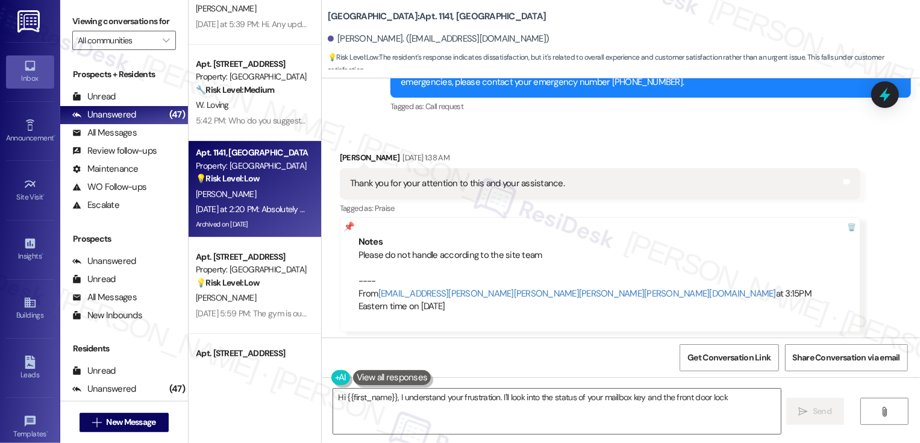
scroll to position [1271, 0]
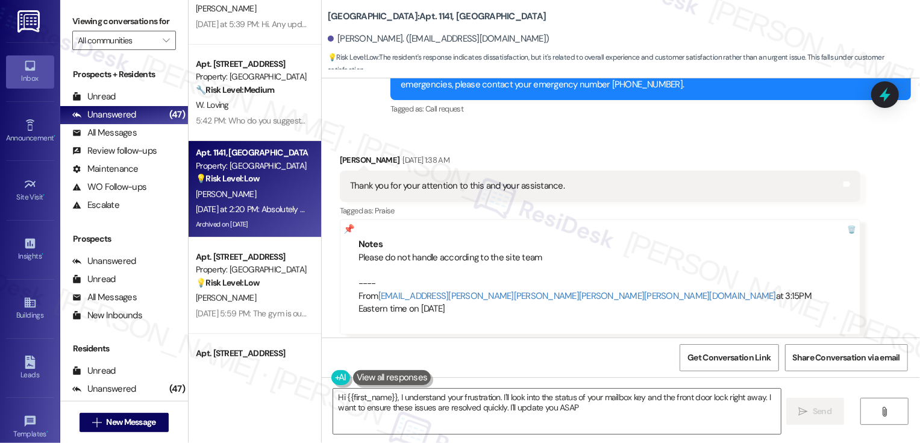
type textarea "Hi {{first_name}}, I understand your frustration. I'll look into the status of …"
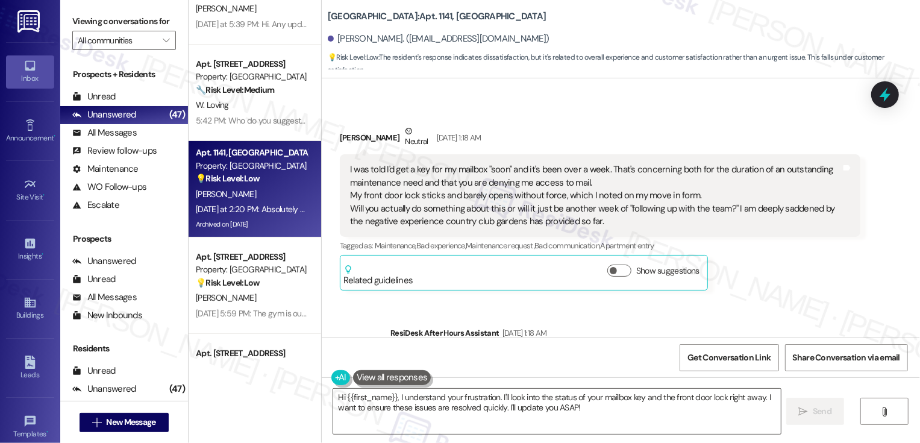
scroll to position [982, 0]
